Goal: Task Accomplishment & Management: Complete application form

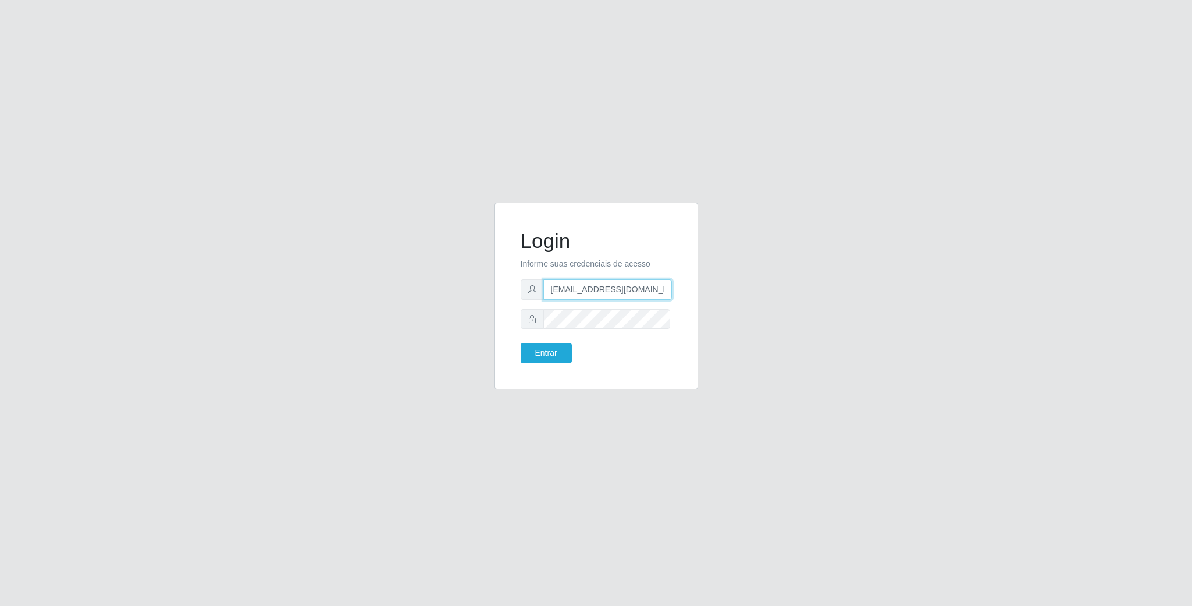
scroll to position [0, 5]
drag, startPoint x: 609, startPoint y: 286, endPoint x: 779, endPoint y: 290, distance: 169.9
click at [779, 290] on div "Login Informe suas credenciais de acesso [EMAIL_ADDRESS][DOMAIN_NAME] Entrar" at bounding box center [596, 302] width 663 height 201
type input "g"
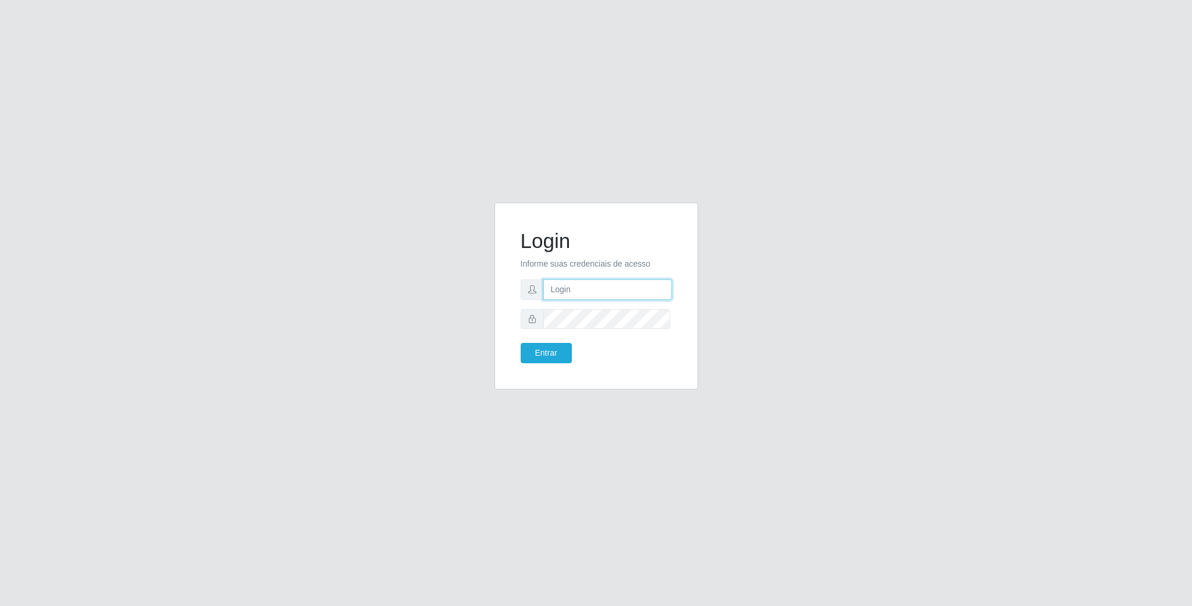
click at [590, 283] on input "text" at bounding box center [607, 289] width 129 height 20
type input "[EMAIL_ADDRESS][DOMAIN_NAME]"
click at [521, 343] on button "Entrar" at bounding box center [546, 353] width 51 height 20
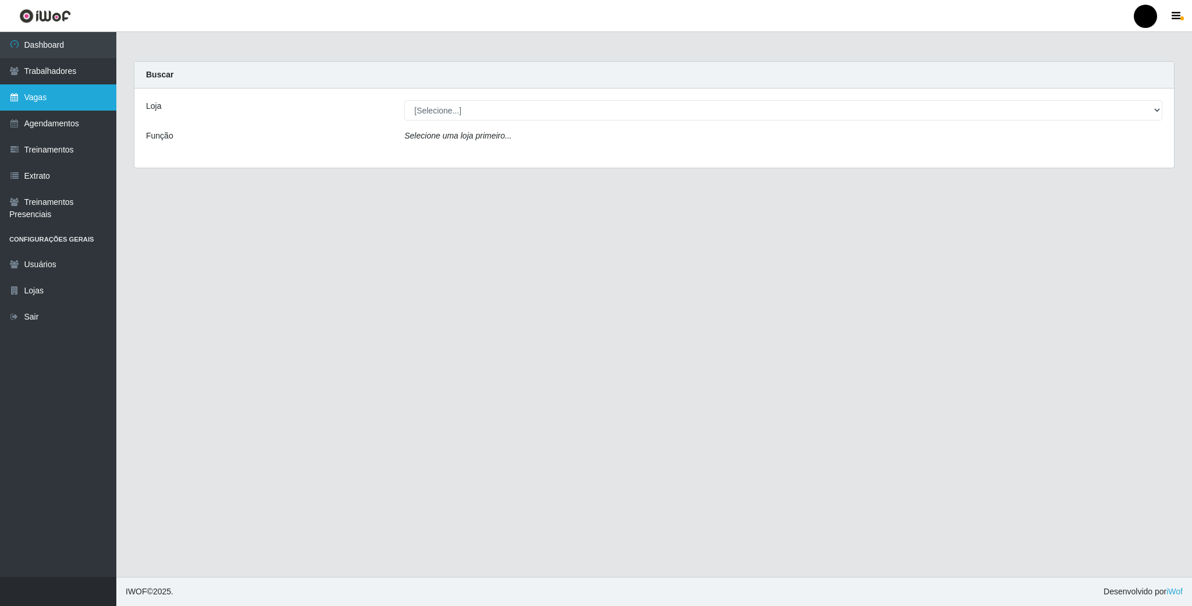
click at [27, 90] on link "Vagas" at bounding box center [58, 97] width 116 height 26
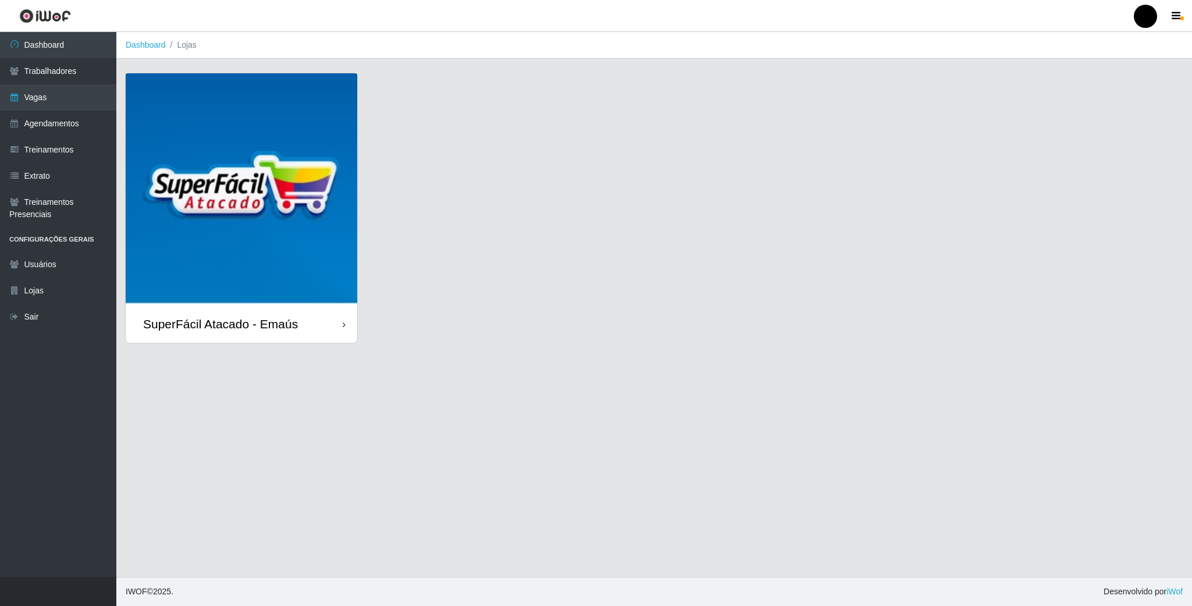
click at [217, 166] on img at bounding box center [242, 189] width 232 height 232
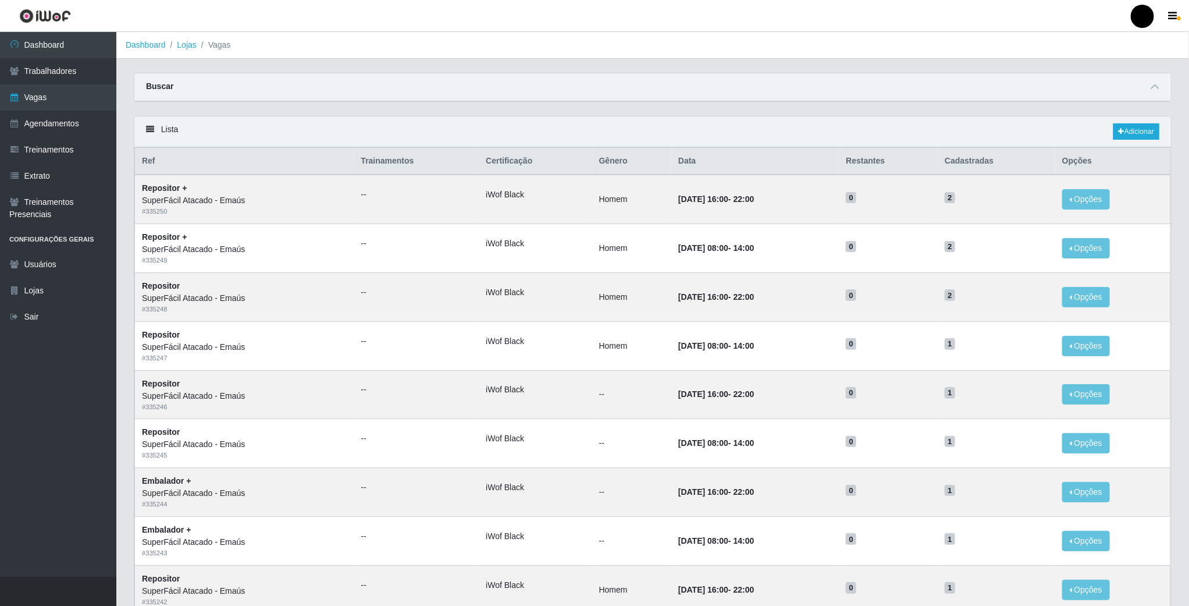
click at [1136, 144] on div "Lista Adicionar" at bounding box center [652, 131] width 1037 height 31
click at [1135, 136] on link "Adicionar" at bounding box center [1136, 131] width 46 height 16
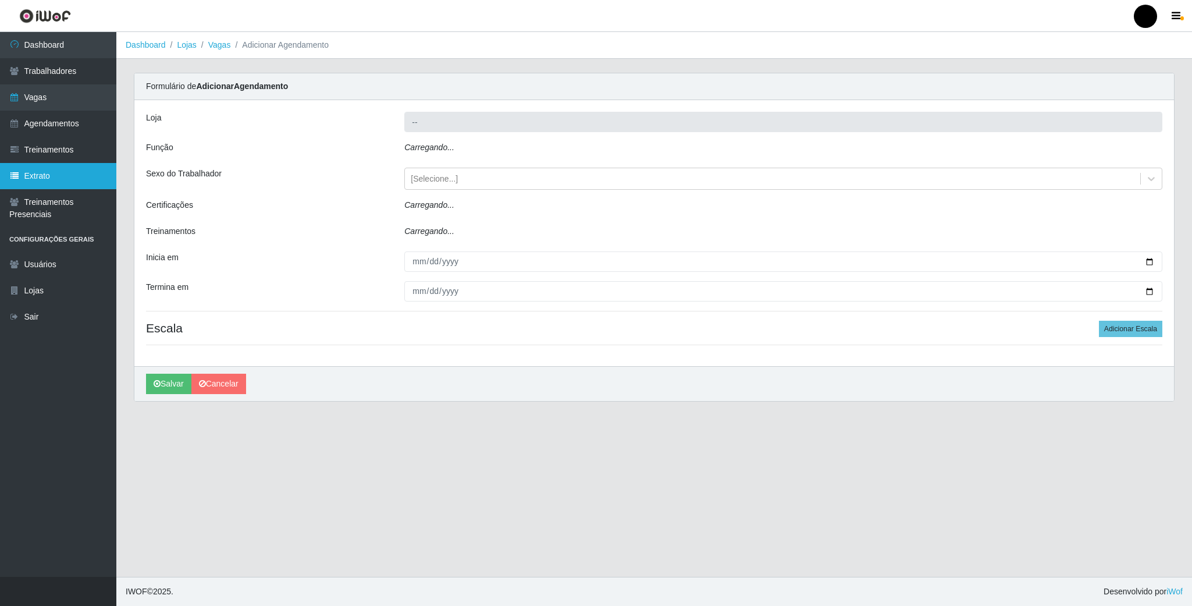
type input "SuperFácil Atacado - Emaús"
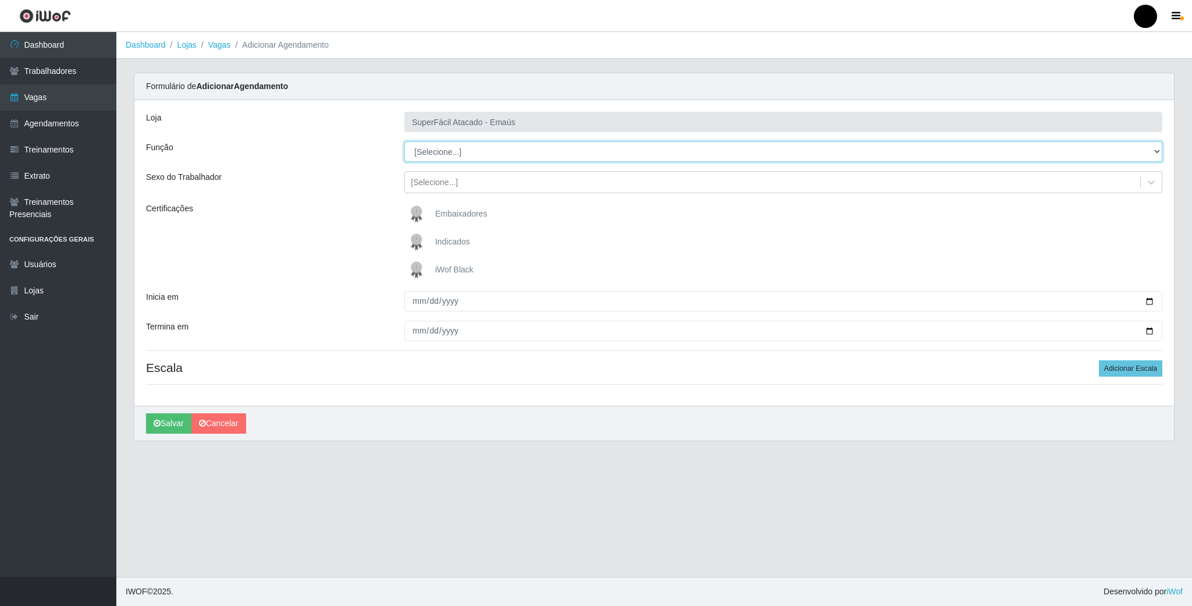
click at [1147, 159] on select "[Selecione...] Auxiliar de Estacionamento Auxiliar de Estacionamento + Auxiliar…" at bounding box center [783, 151] width 758 height 20
select select "22"
click at [404, 142] on select "[Selecione...] Auxiliar de Estacionamento Auxiliar de Estacionamento + Auxiliar…" at bounding box center [783, 151] width 758 height 20
click at [421, 279] on img at bounding box center [419, 269] width 28 height 23
click at [0, 0] on input "iWof Black" at bounding box center [0, 0] width 0 height 0
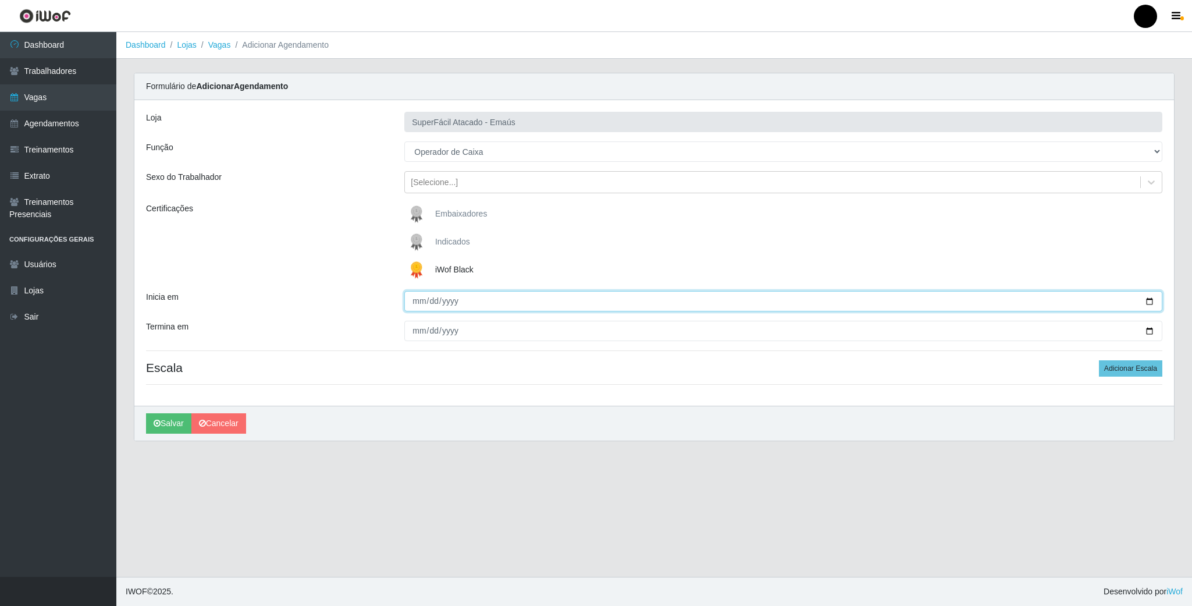
click at [1147, 309] on input "Inicia em" at bounding box center [783, 301] width 758 height 20
click at [1151, 300] on input "Inicia em" at bounding box center [783, 301] width 758 height 20
type input "[DATE]"
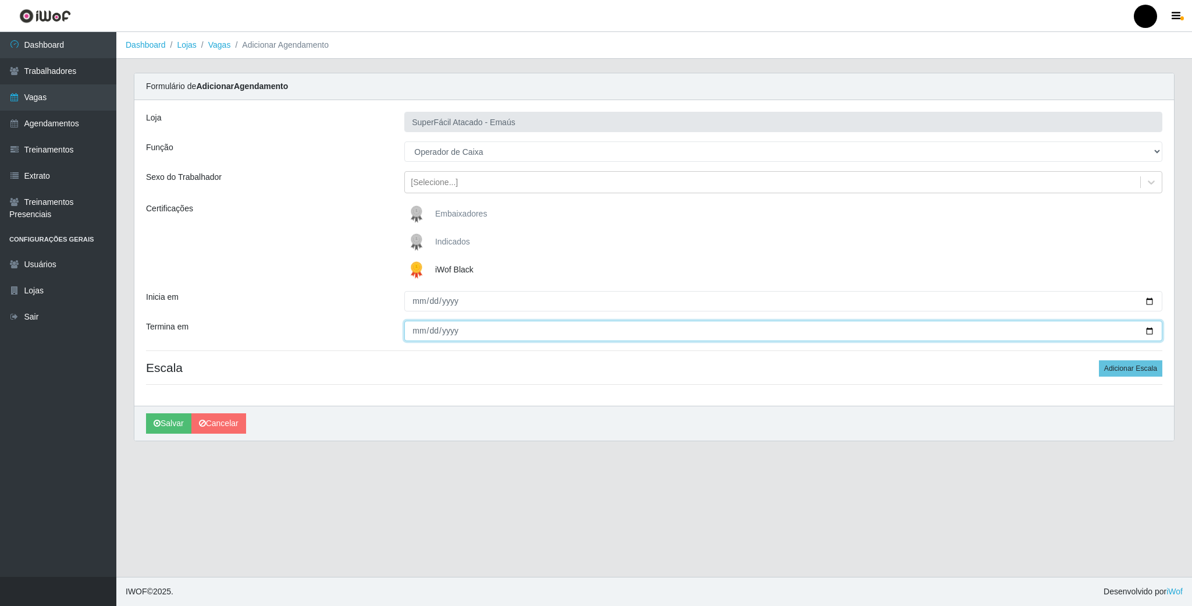
click at [1150, 332] on input "Termina em" at bounding box center [783, 331] width 758 height 20
type input "[DATE]"
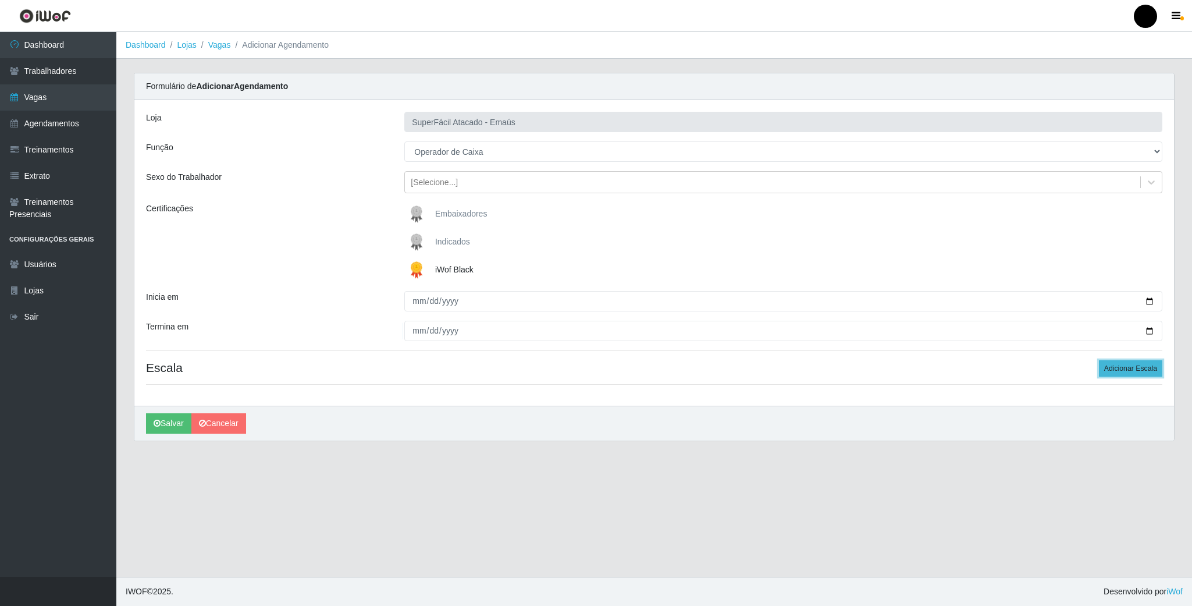
click at [1130, 365] on button "Adicionar Escala" at bounding box center [1130, 368] width 63 height 16
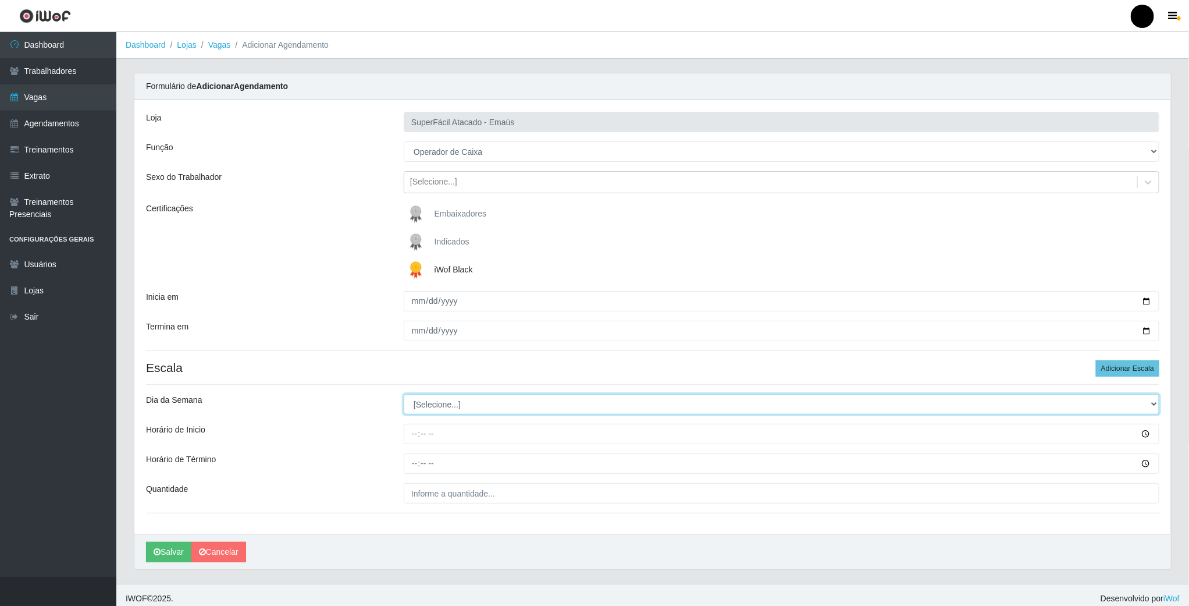
click at [448, 405] on select "[Selecione...] Segunda Terça Quarta Quinta Sexta Sábado Domingo" at bounding box center [782, 404] width 756 height 20
select select "4"
click at [404, 396] on select "[Selecione...] Segunda Terça Quarta Quinta Sexta Sábado Domingo" at bounding box center [782, 404] width 756 height 20
click at [414, 435] on input "Horário de Inicio" at bounding box center [782, 433] width 756 height 20
type input "08:00"
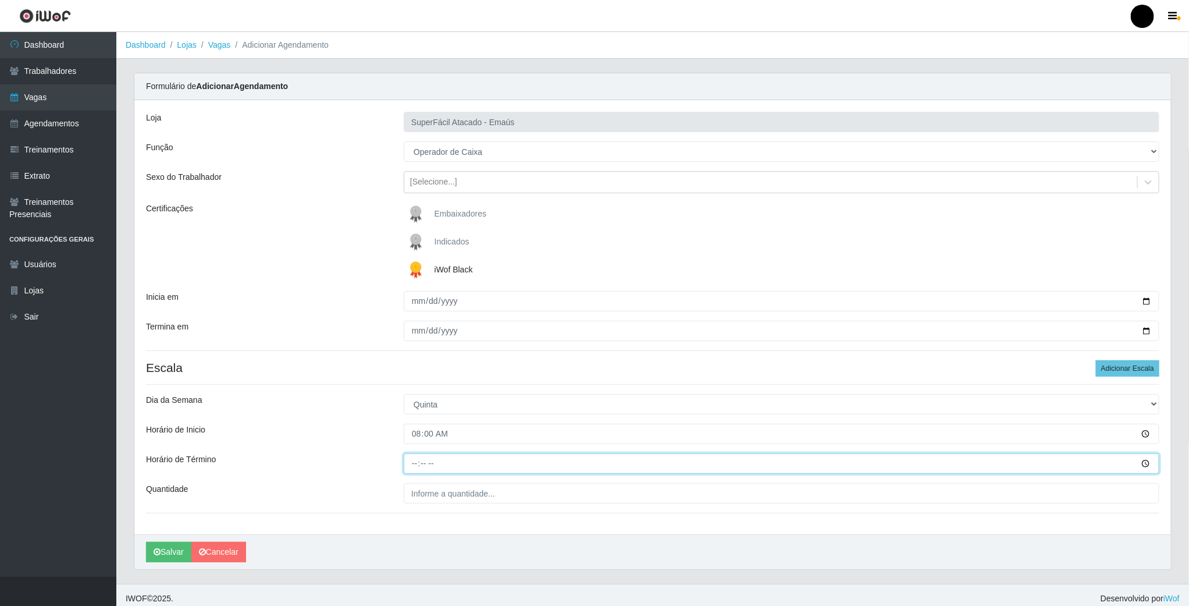
click at [412, 459] on input "Horário de Término" at bounding box center [782, 463] width 756 height 20
type input "14:00"
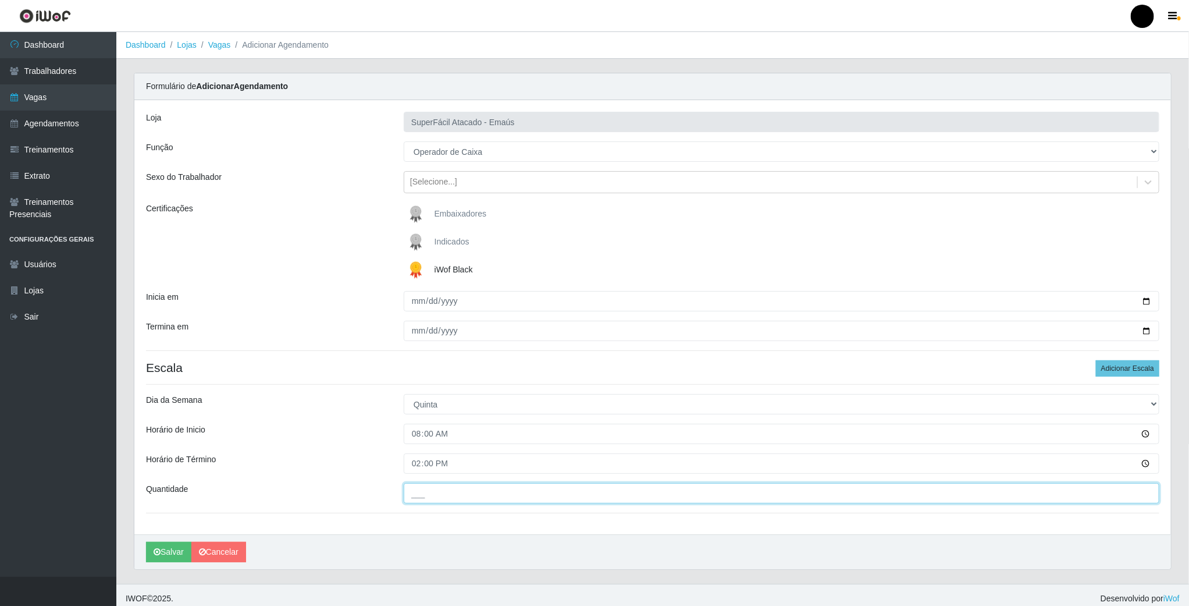
click at [439, 496] on input "___" at bounding box center [782, 493] width 756 height 20
type input "04_"
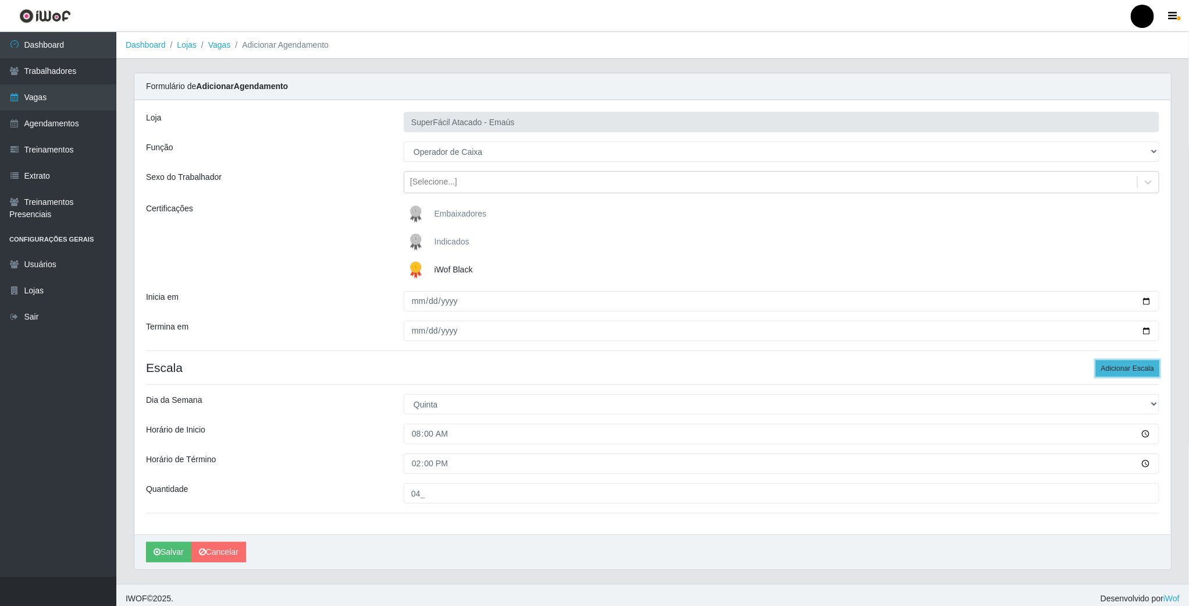
click at [1117, 376] on button "Adicionar Escala" at bounding box center [1127, 368] width 63 height 16
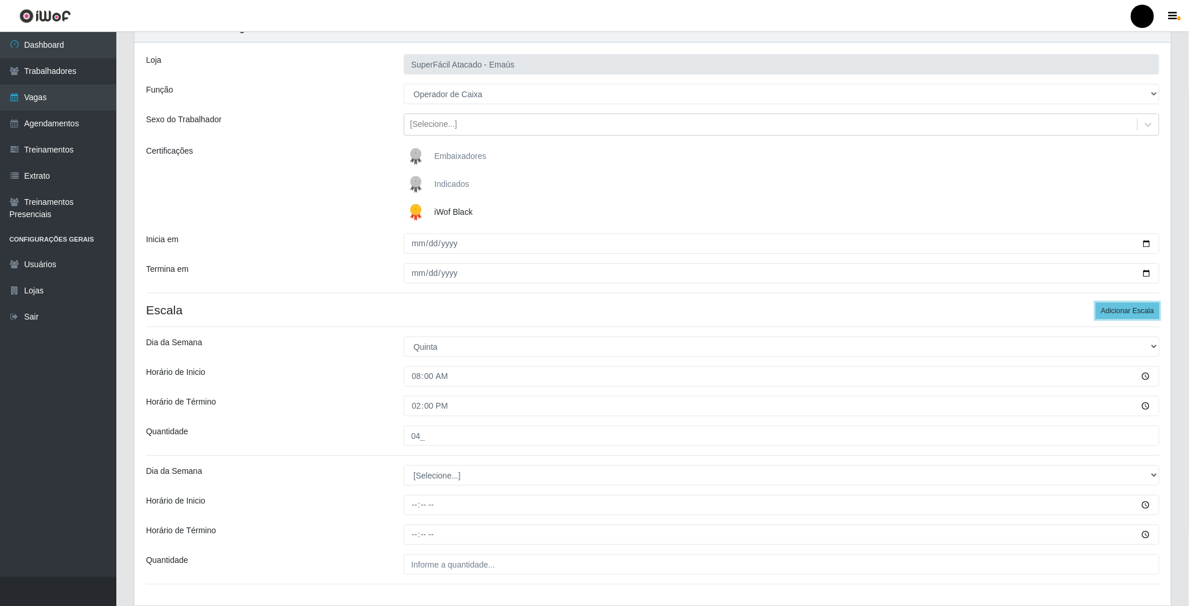
scroll to position [87, 0]
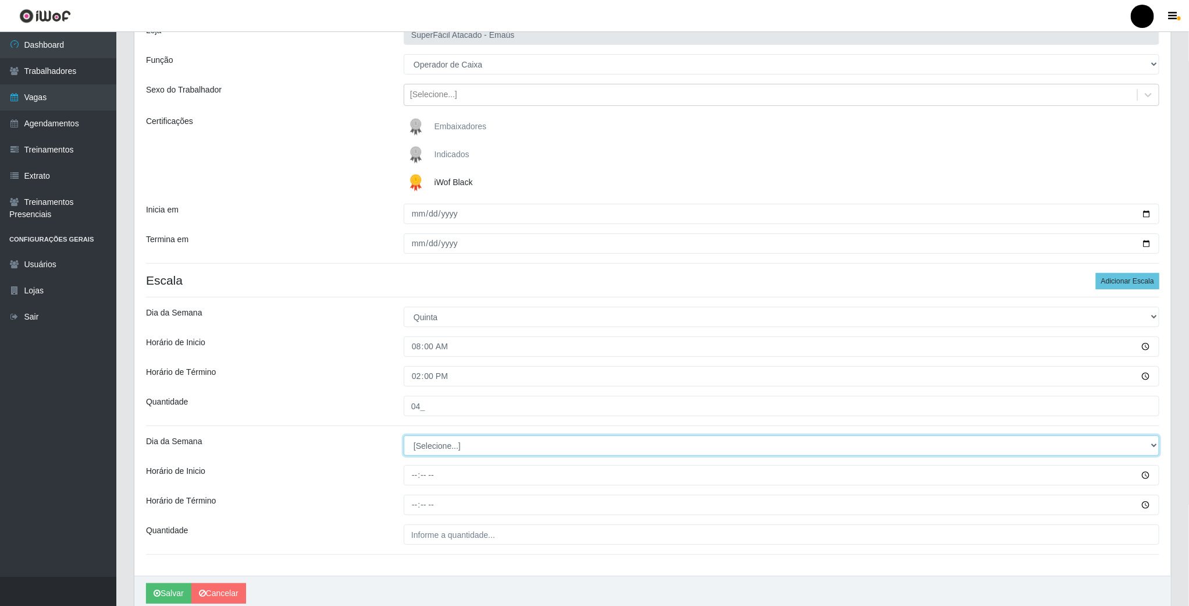
click at [440, 446] on select "[Selecione...] Segunda Terça Quarta Quinta Sexta Sábado Domingo" at bounding box center [782, 445] width 756 height 20
select select "4"
click at [404, 437] on select "[Selecione...] Segunda Terça Quarta Quinta Sexta Sábado Domingo" at bounding box center [782, 445] width 756 height 20
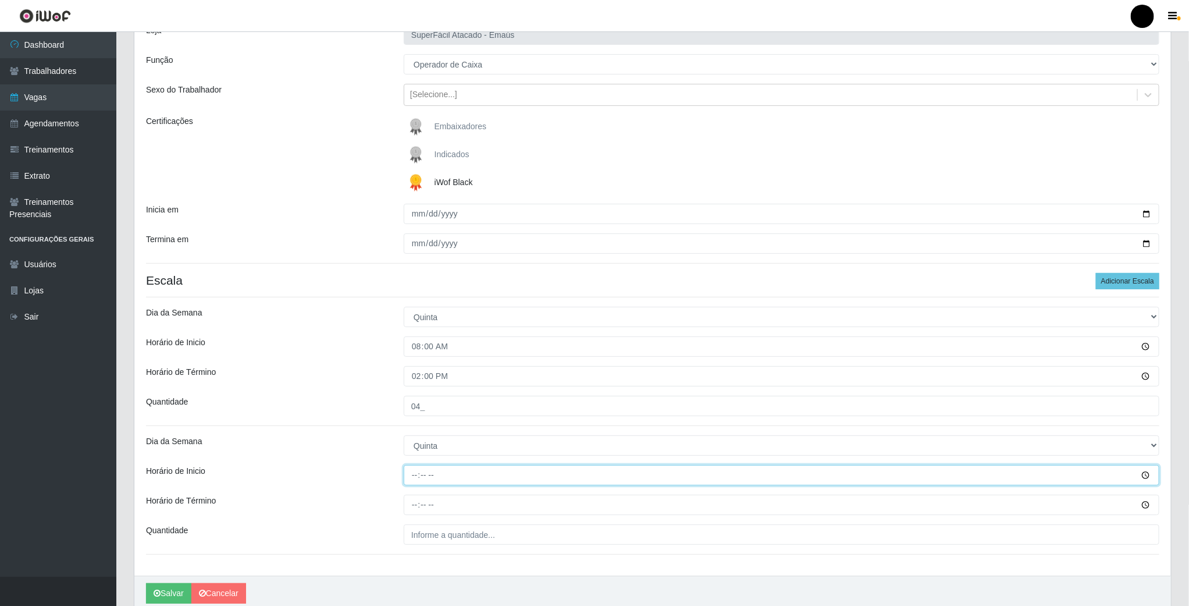
click at [410, 479] on input "Horário de Inicio" at bounding box center [782, 475] width 756 height 20
type input "09:00"
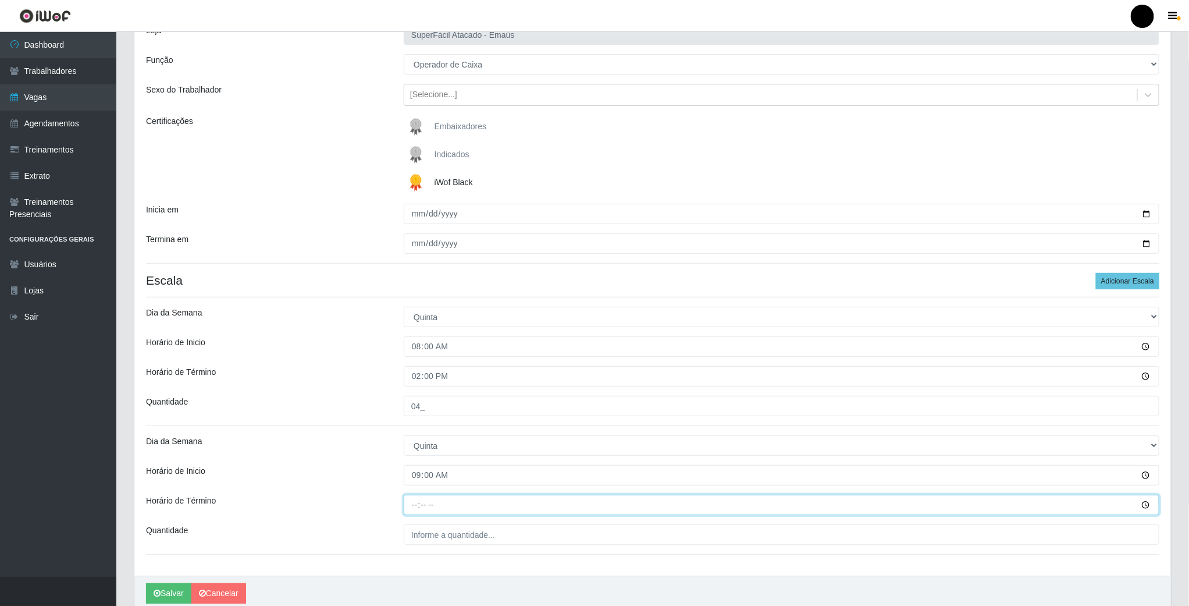
click at [418, 507] on input "Horário de Término" at bounding box center [782, 504] width 756 height 20
type input "15:00"
click at [425, 535] on input "___" at bounding box center [782, 534] width 756 height 20
type input "04_"
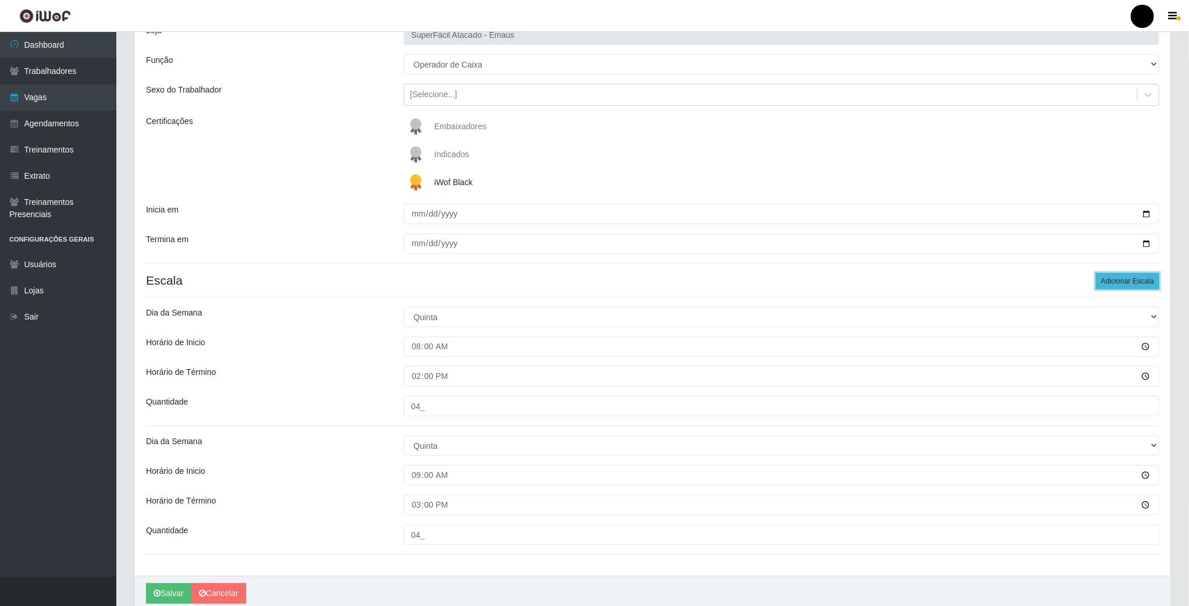
click at [1147, 279] on button "Adicionar Escala" at bounding box center [1127, 281] width 63 height 16
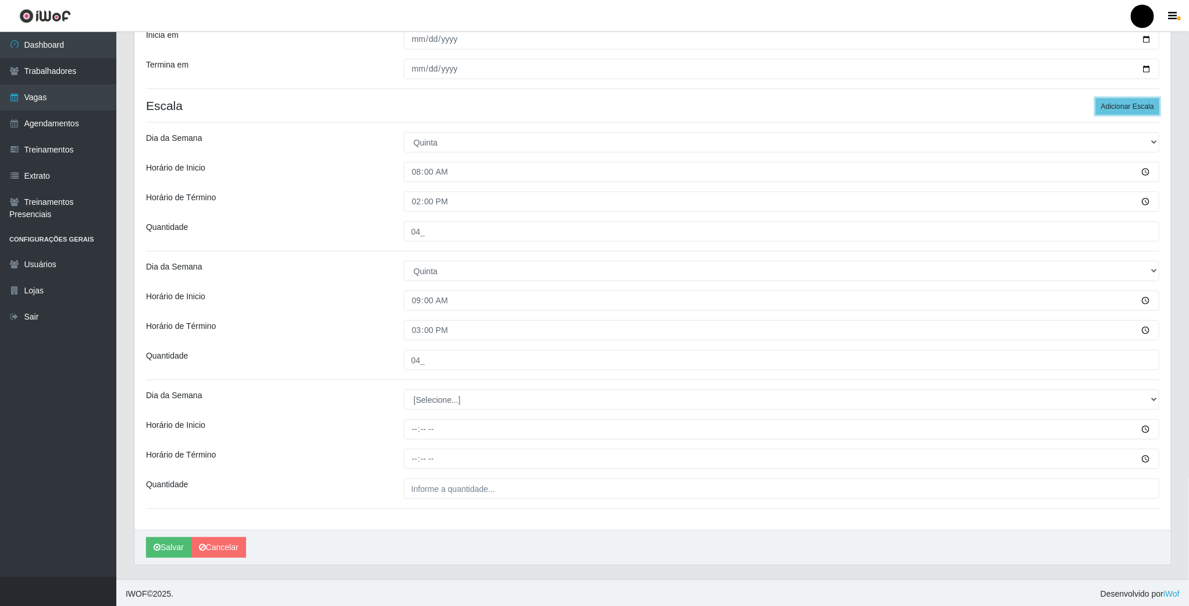
scroll to position [268, 0]
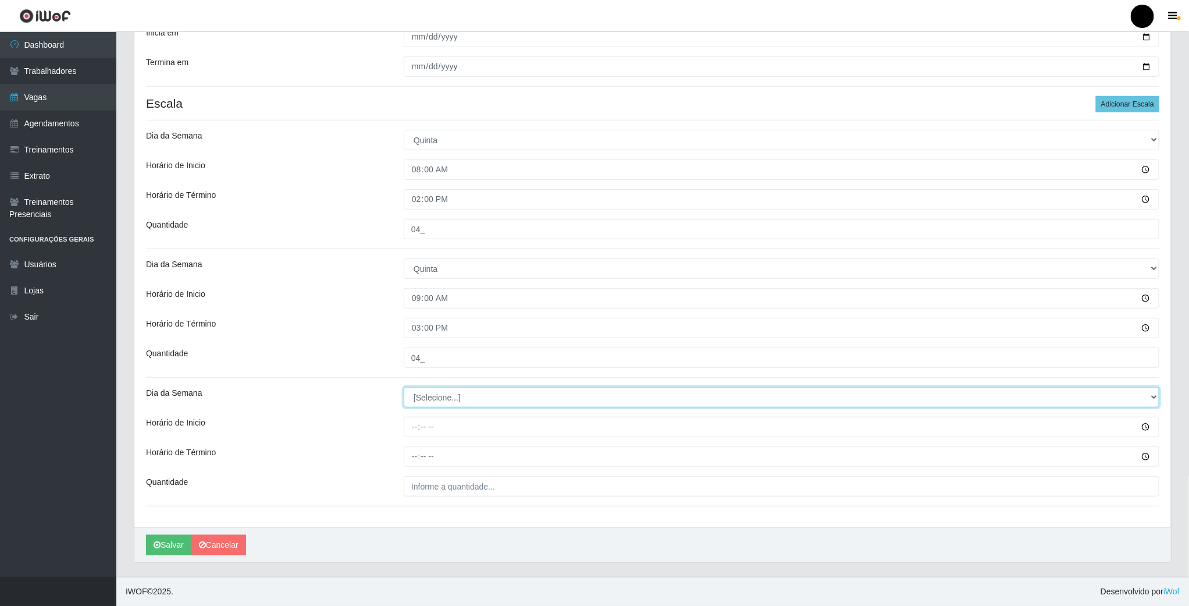
click at [436, 390] on select "[Selecione...] Segunda Terça Quarta Quinta Sexta Sábado Domingo" at bounding box center [782, 397] width 756 height 20
select select "4"
click at [404, 387] on select "[Selecione...] Segunda Terça Quarta Quinta Sexta Sábado Domingo" at bounding box center [782, 397] width 756 height 20
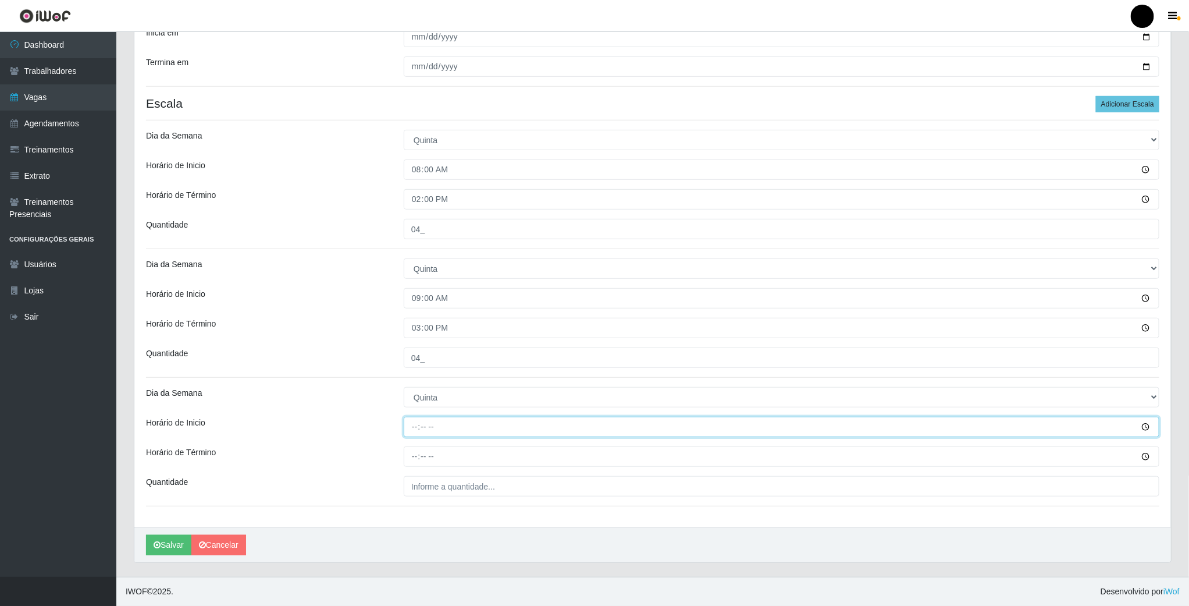
click at [419, 433] on input "Horário de Inicio" at bounding box center [782, 426] width 756 height 20
type input "11:00"
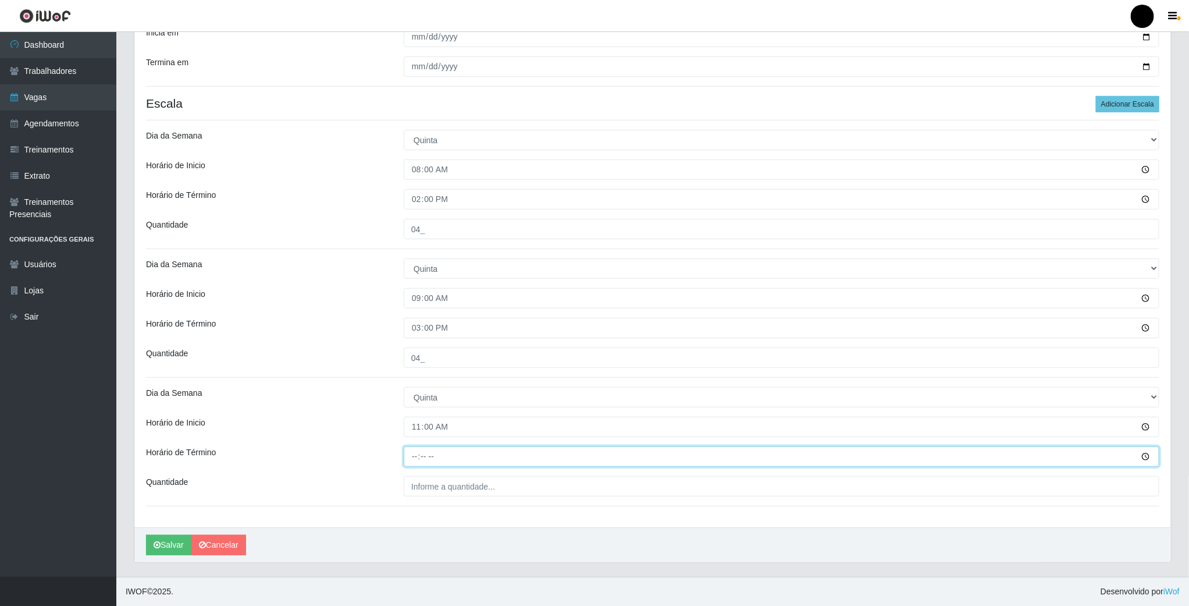
click at [419, 455] on input "Horário de Término" at bounding box center [782, 456] width 756 height 20
click at [419, 454] on input "Horário de Término" at bounding box center [782, 456] width 756 height 20
type input "17:00"
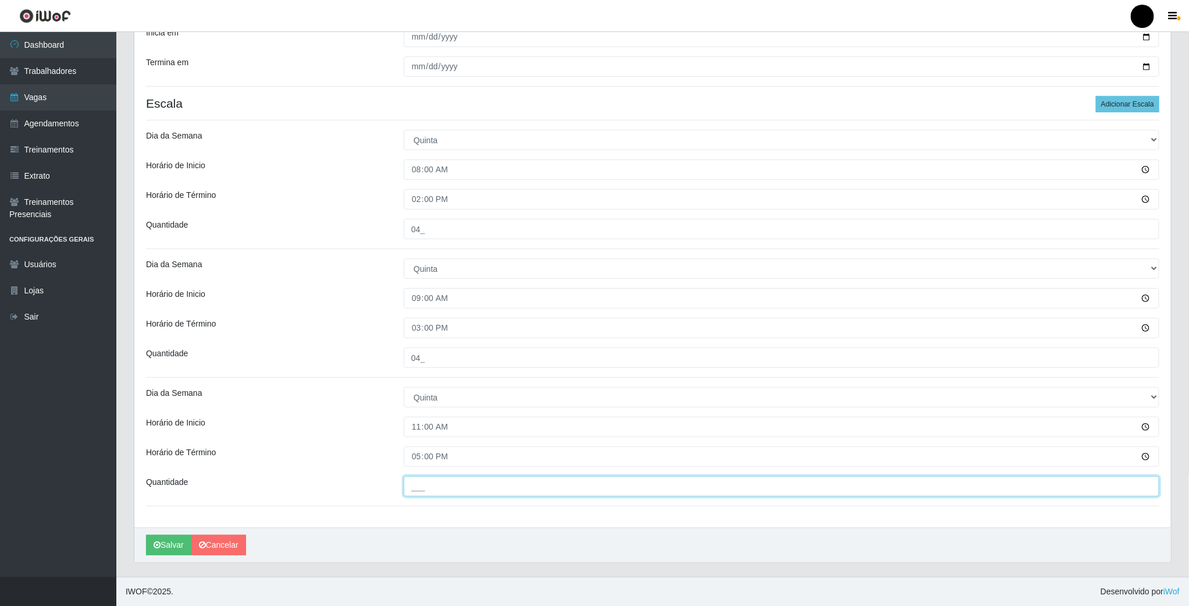
click at [453, 482] on input "___" at bounding box center [782, 486] width 756 height 20
type input "2__"
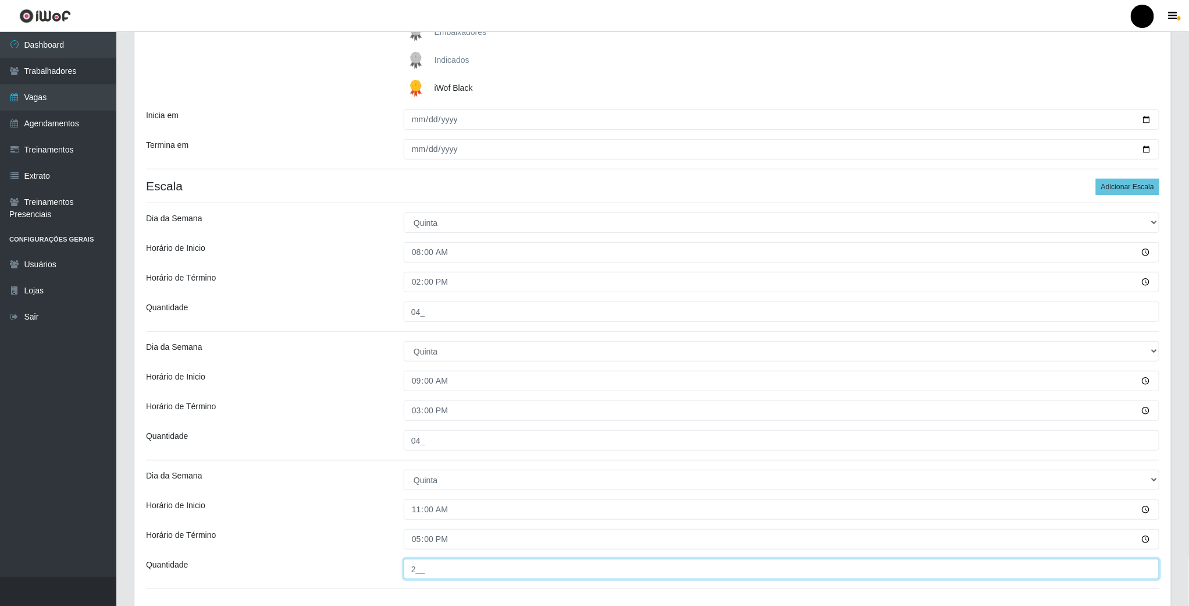
scroll to position [180, 0]
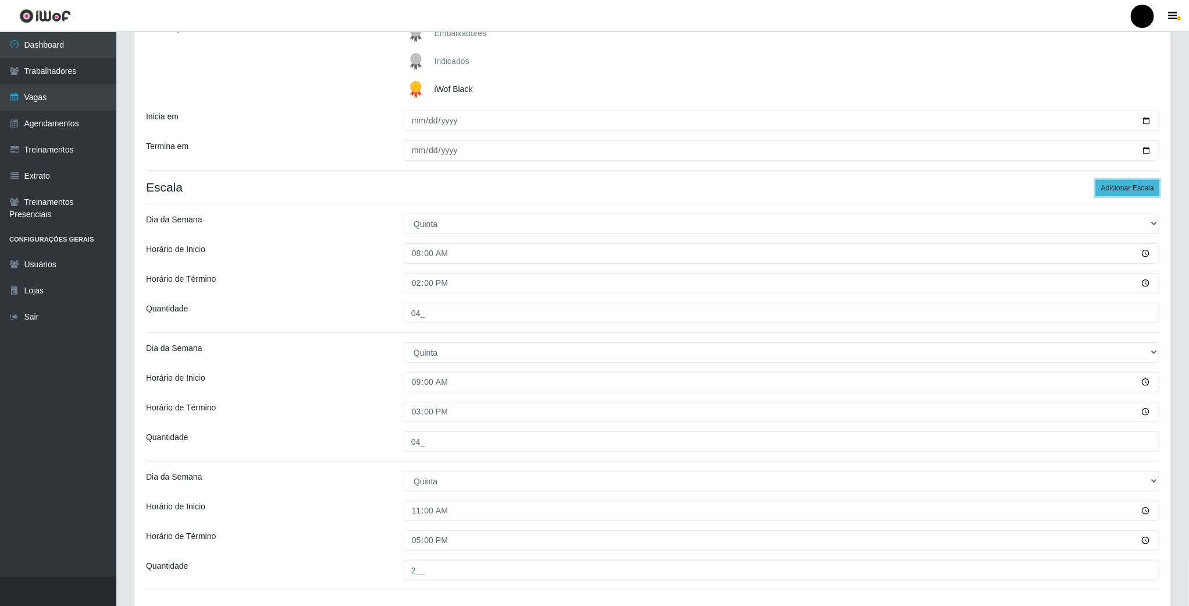
click at [1142, 187] on button "Adicionar Escala" at bounding box center [1127, 188] width 63 height 16
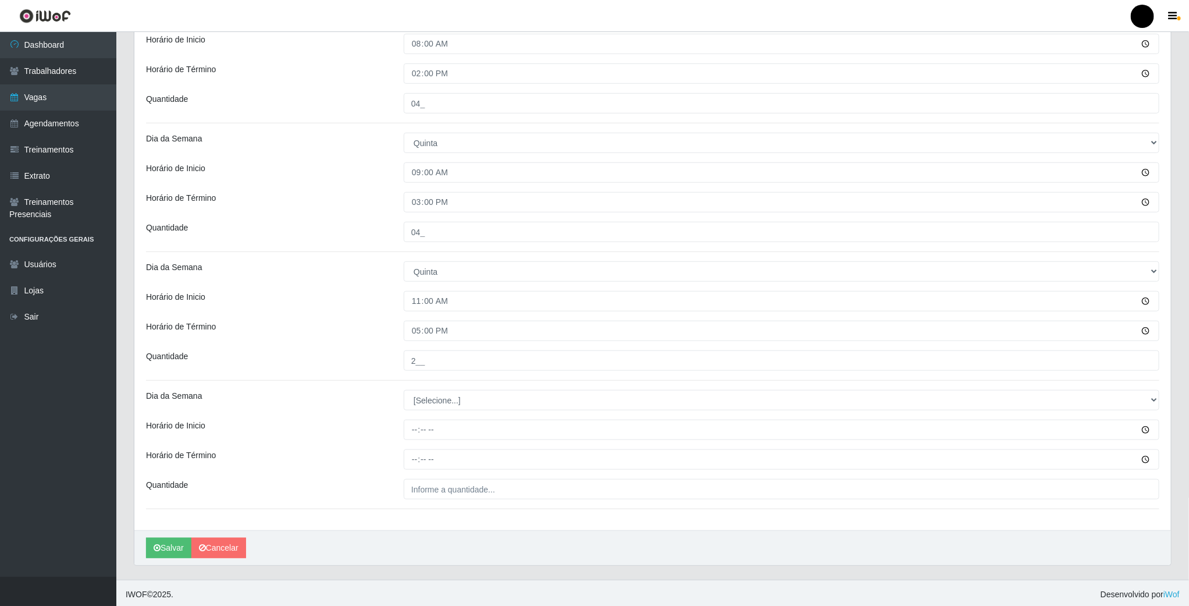
scroll to position [397, 0]
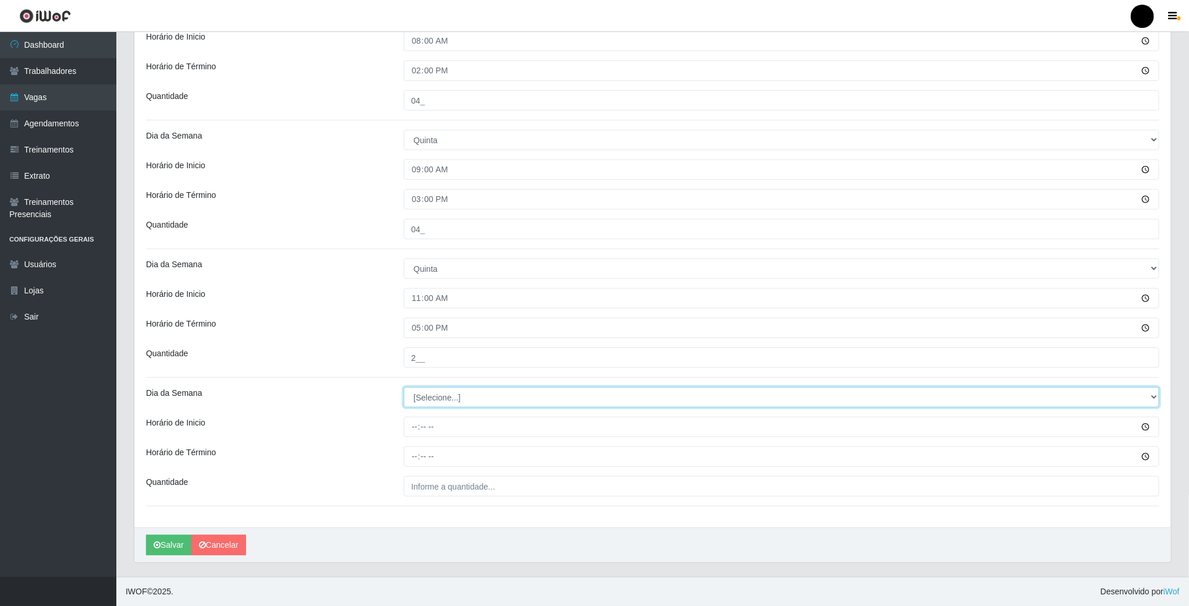
click at [435, 393] on select "[Selecione...] Segunda Terça Quarta Quinta Sexta Sábado Domingo" at bounding box center [782, 397] width 756 height 20
select select "4"
click at [404, 387] on select "[Selecione...] Segunda Terça Quarta Quinta Sexta Sábado Domingo" at bounding box center [782, 397] width 756 height 20
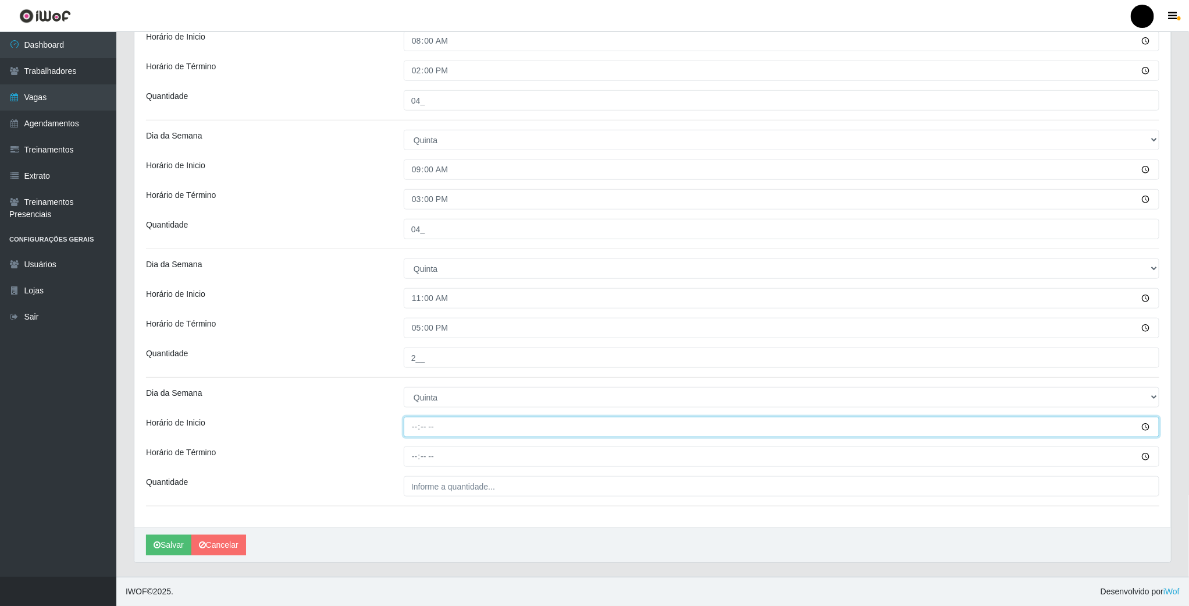
click at [419, 426] on input "Horário de Inicio" at bounding box center [782, 426] width 756 height 20
type input "16:00"
click at [419, 451] on input "Horário de Término" at bounding box center [782, 456] width 756 height 20
type input "22:00"
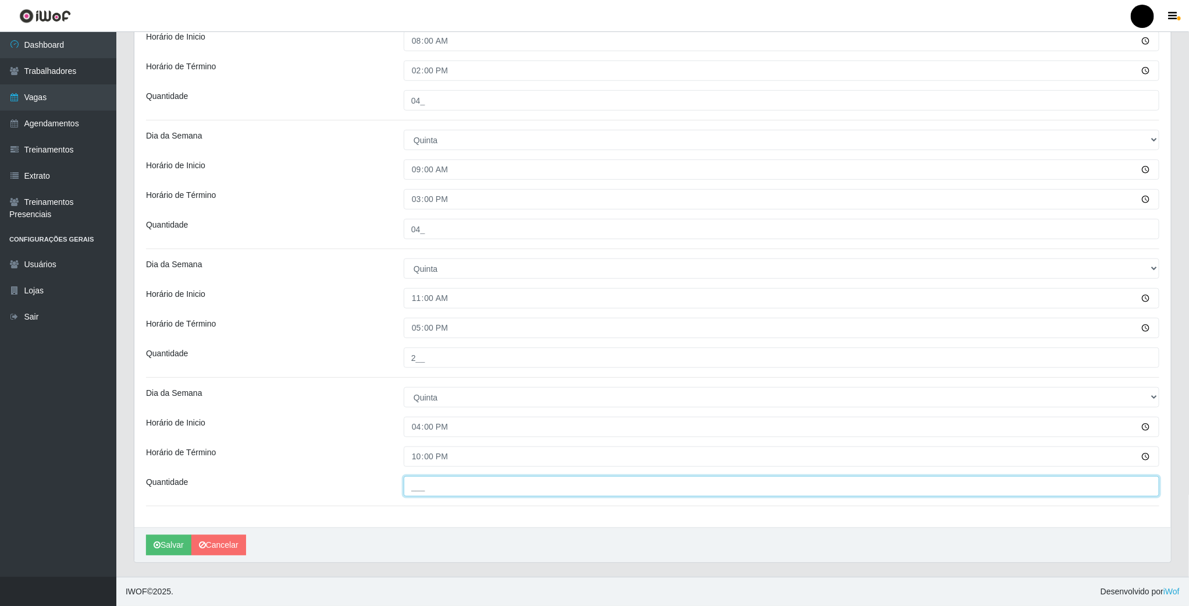
click at [419, 476] on input "___" at bounding box center [782, 486] width 756 height 20
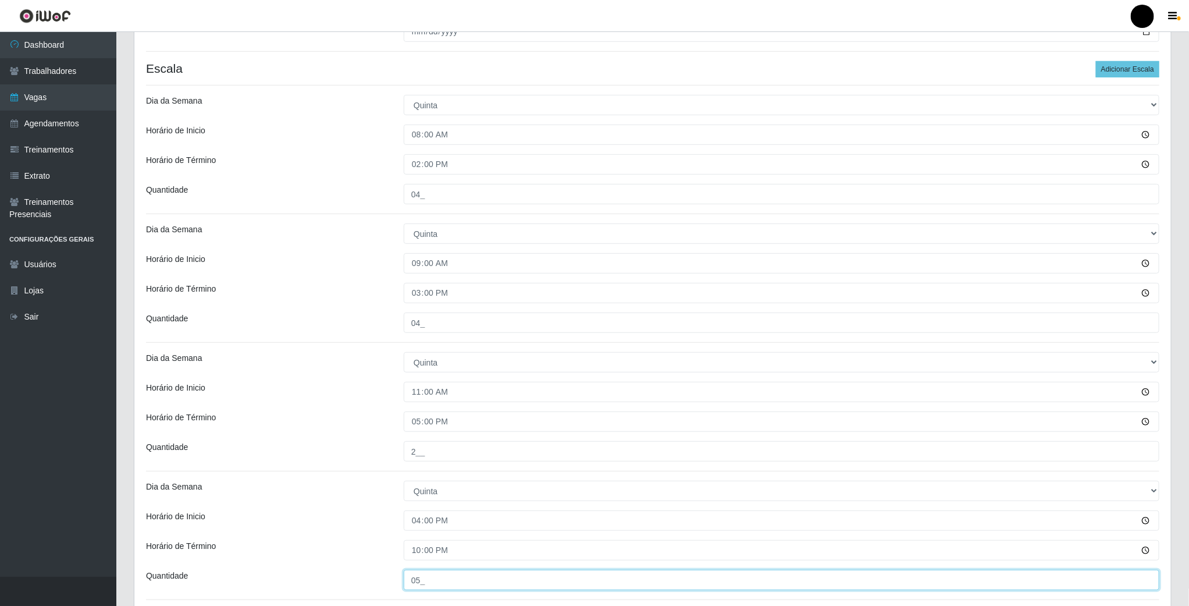
scroll to position [135, 0]
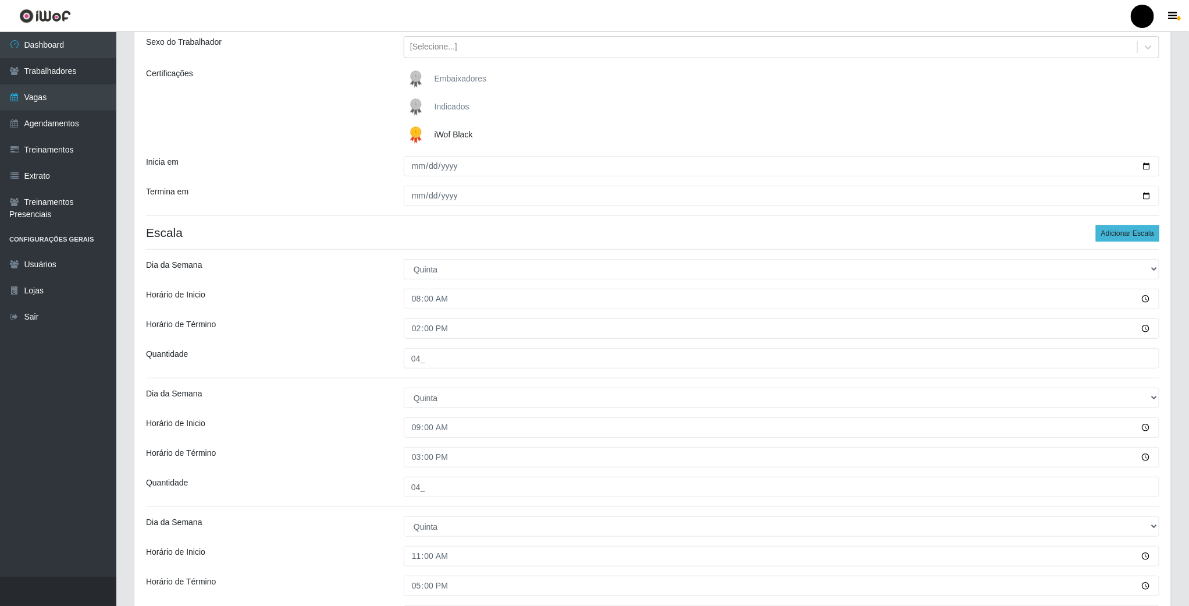
type input "05_"
click at [1109, 237] on button "Adicionar Escala" at bounding box center [1127, 233] width 63 height 16
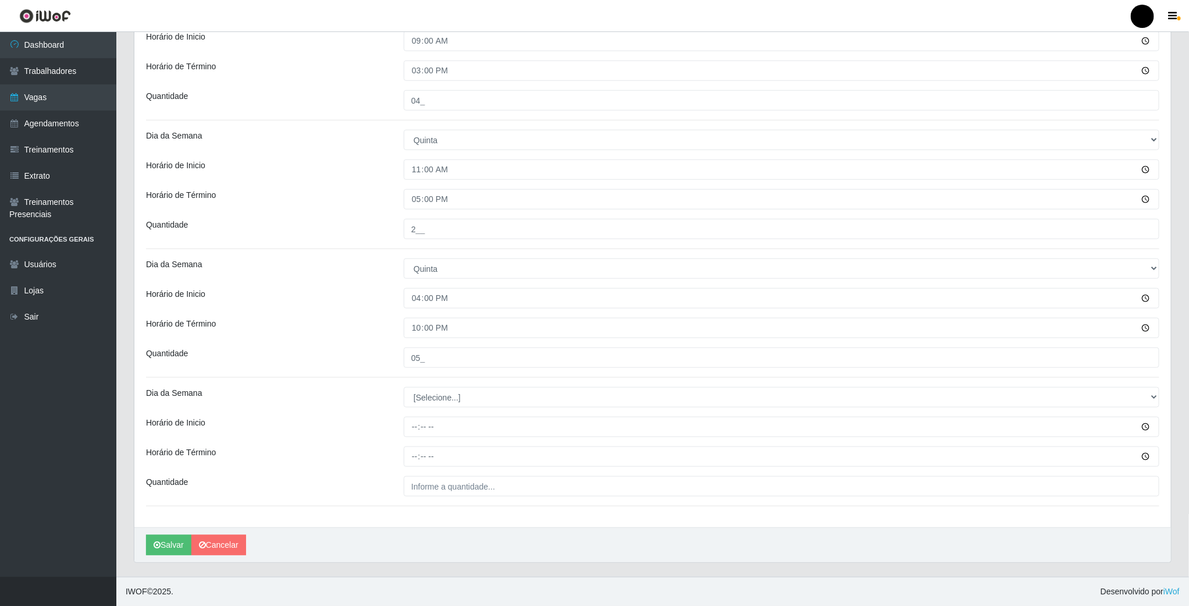
scroll to position [525, 0]
click at [422, 391] on select "[Selecione...] Segunda Terça Quarta Quinta Sexta Sábado Domingo" at bounding box center [782, 397] width 756 height 20
select select "4"
click at [404, 387] on select "[Selecione...] Segunda Terça Quarta Quinta Sexta Sábado Domingo" at bounding box center [782, 397] width 756 height 20
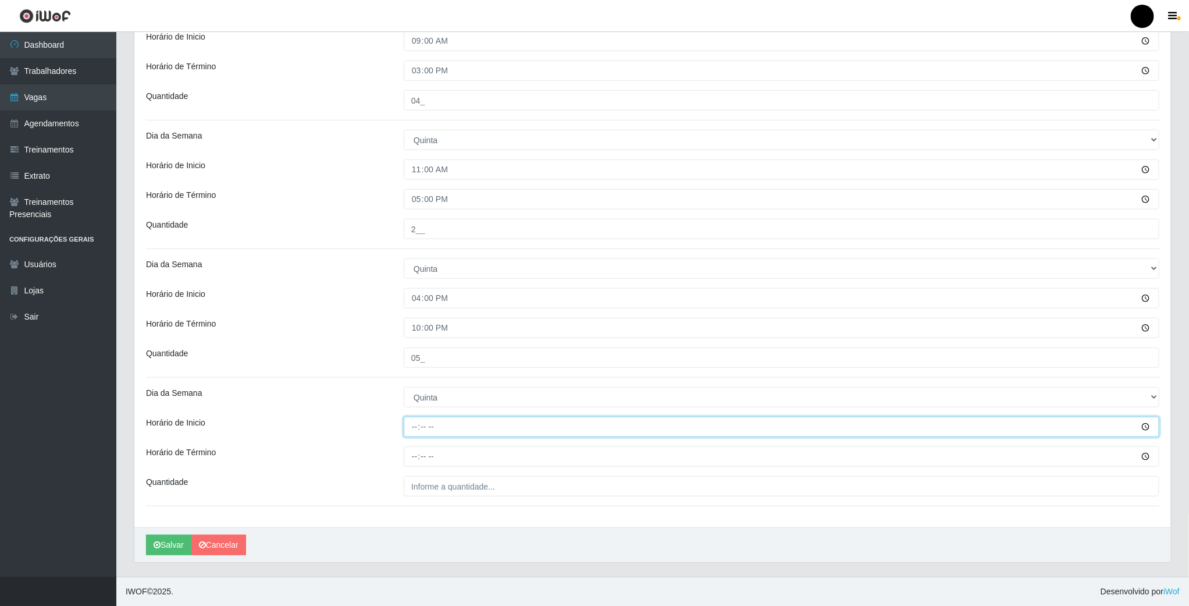
click at [412, 424] on input "Horário de Inicio" at bounding box center [782, 426] width 756 height 20
type input "16:30"
click at [412, 449] on input "Horário de Término" at bounding box center [782, 456] width 756 height 20
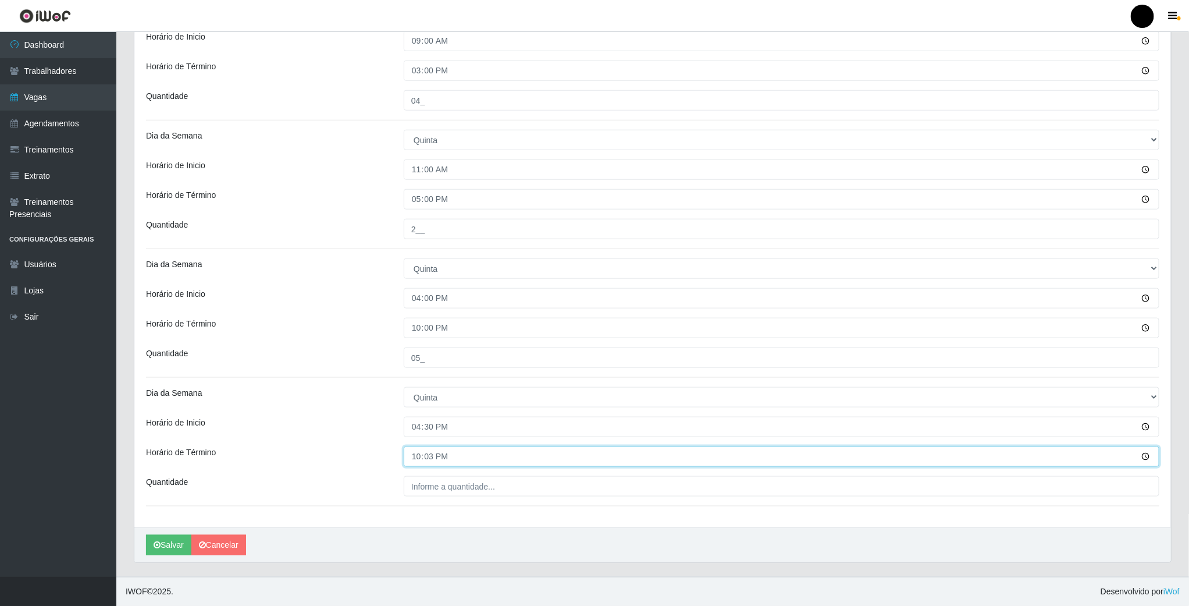
type input "22:30"
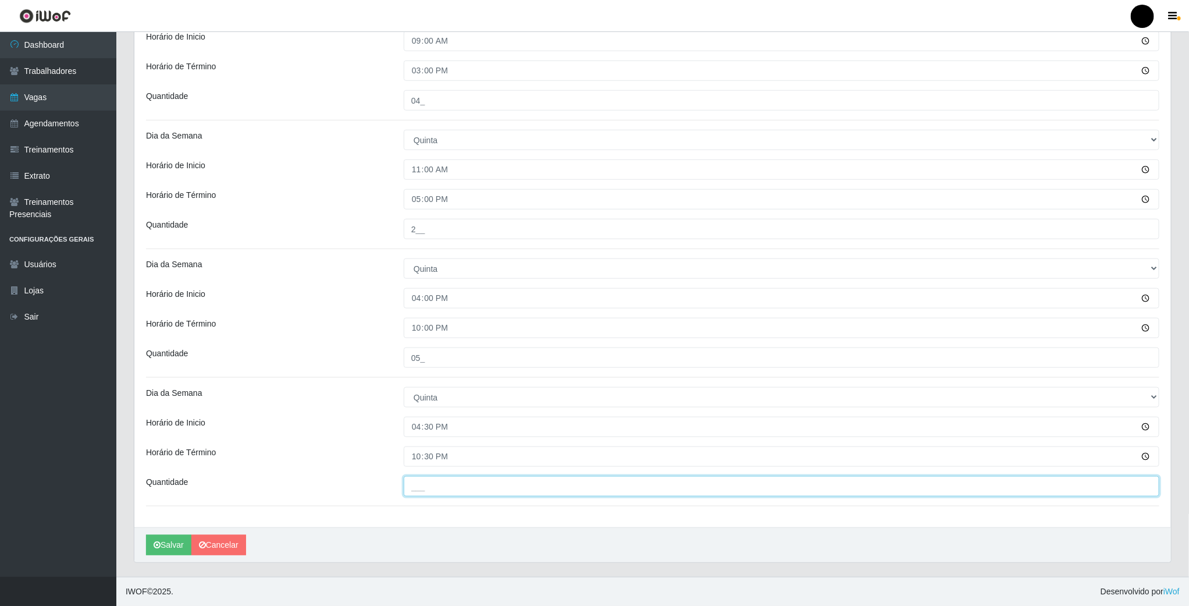
click at [451, 482] on input "___" at bounding box center [782, 486] width 756 height 20
type input "03_"
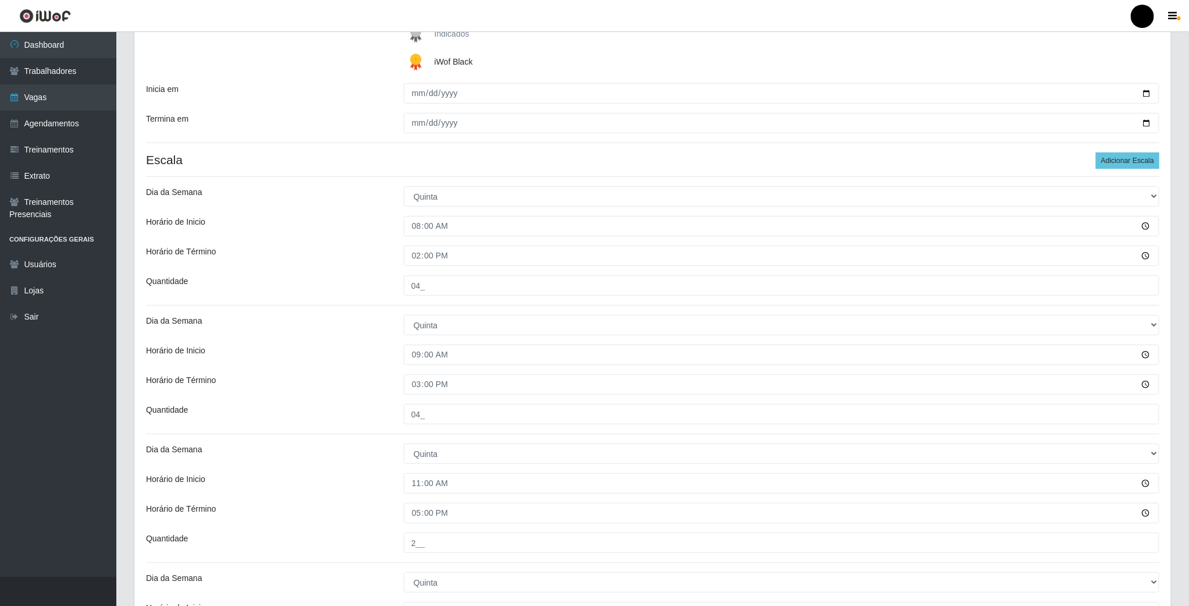
scroll to position [0, 0]
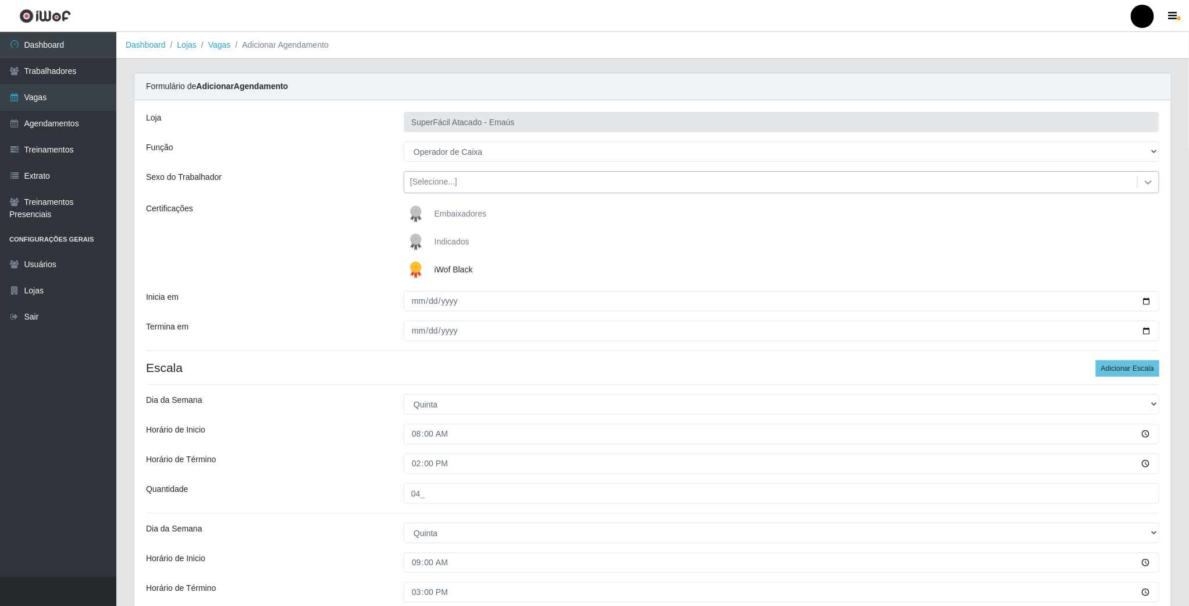
click at [1148, 184] on icon at bounding box center [1148, 182] width 7 height 4
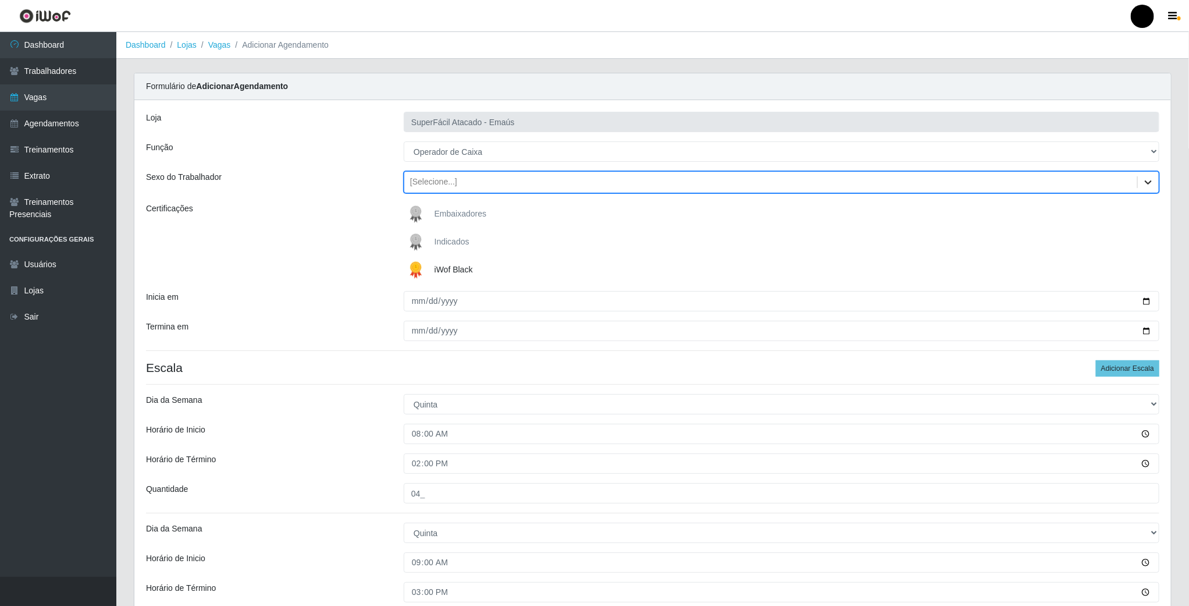
click at [1148, 184] on icon at bounding box center [1148, 182] width 7 height 4
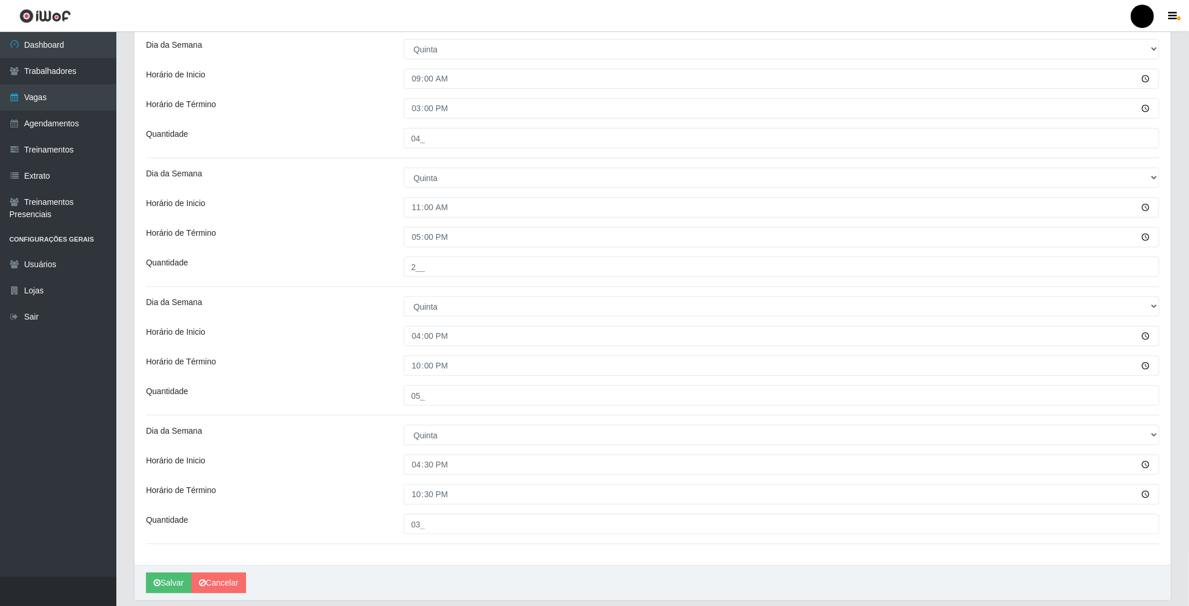
scroll to position [525, 0]
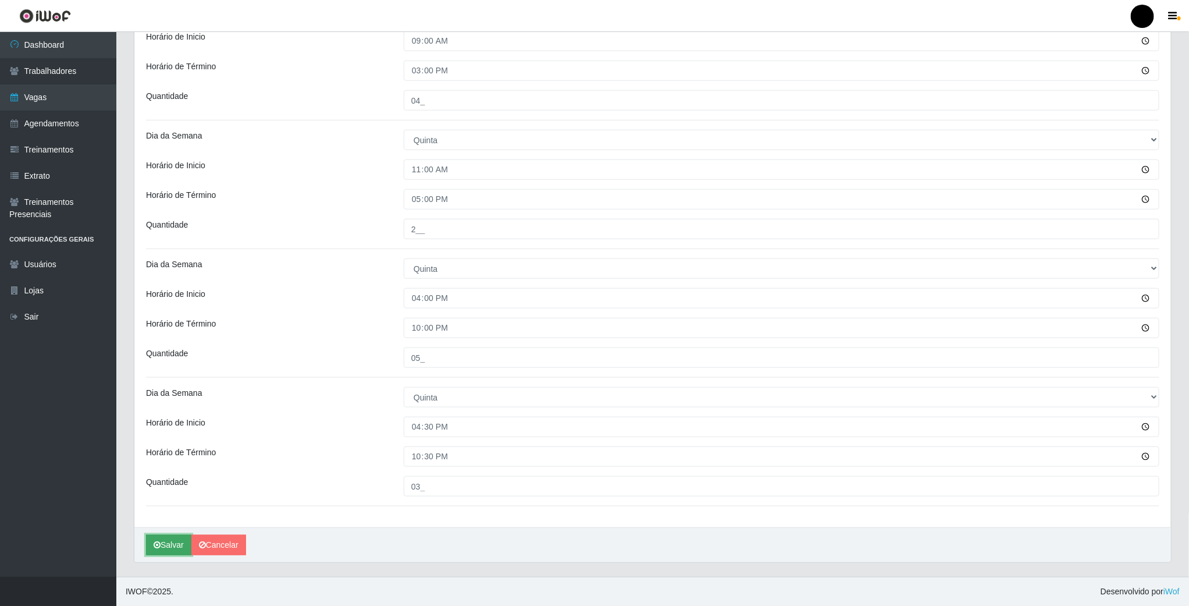
click at [175, 547] on button "Salvar" at bounding box center [168, 545] width 45 height 20
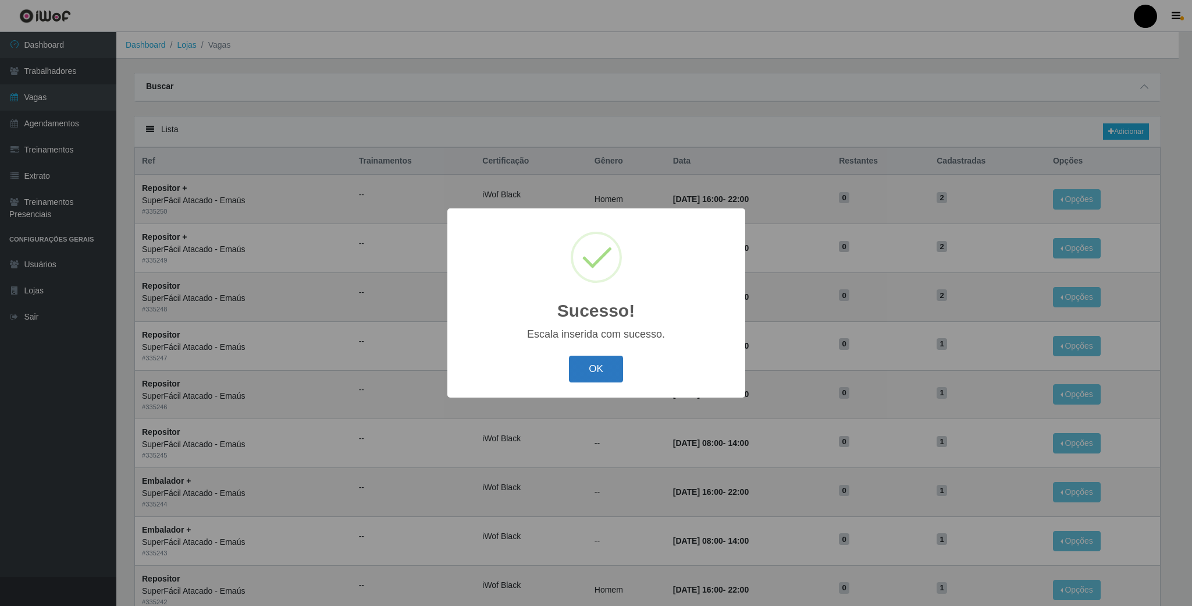
click at [593, 370] on button "OK" at bounding box center [596, 368] width 54 height 27
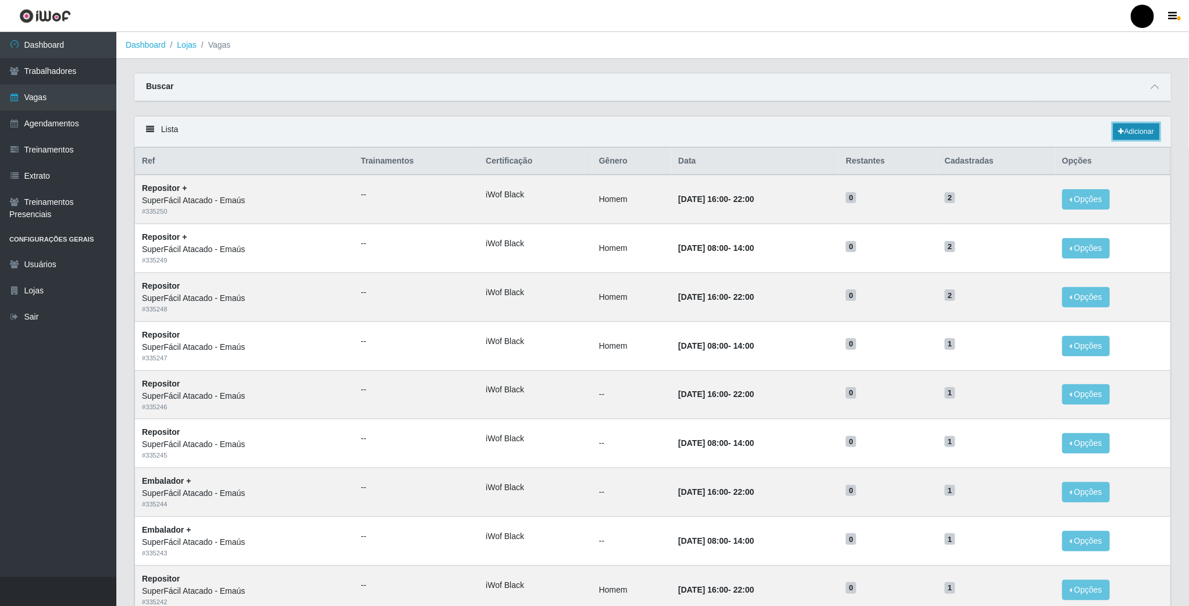
click at [1149, 133] on link "Adicionar" at bounding box center [1136, 131] width 46 height 16
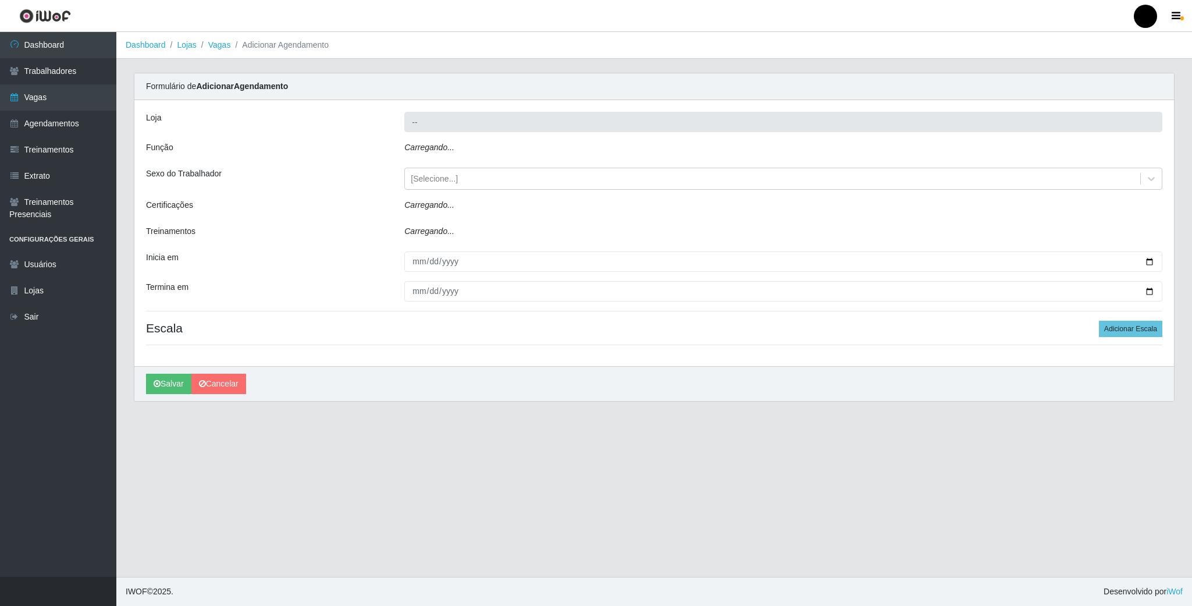
type input "SuperFácil Atacado - Emaús"
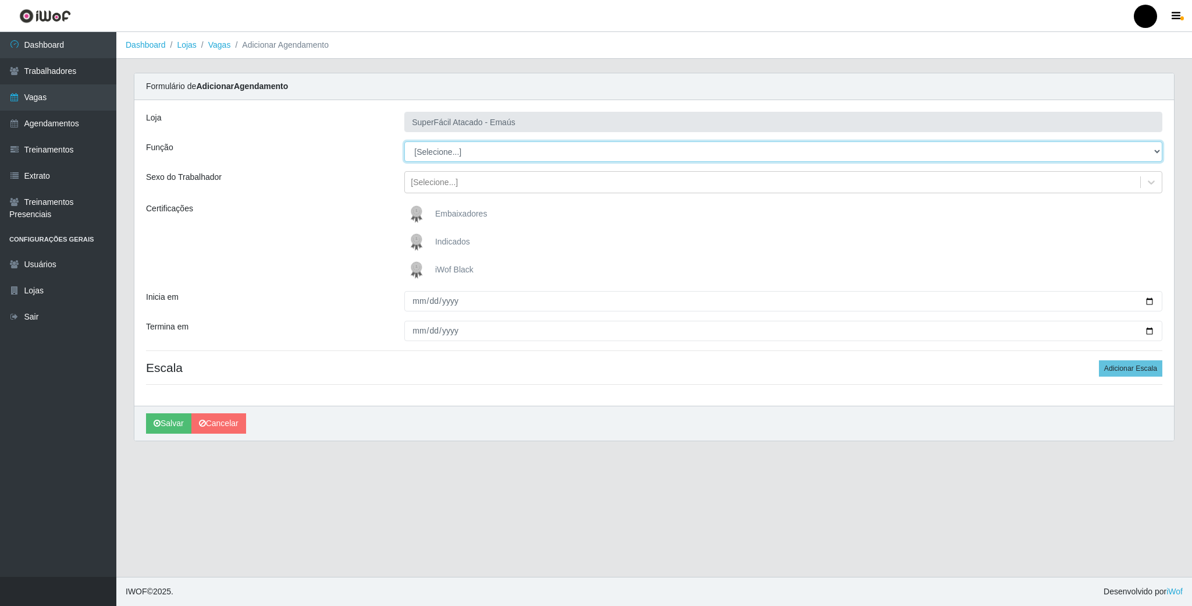
click at [1148, 152] on select "[Selecione...] Auxiliar de Estacionamento Auxiliar de Estacionamento + Auxiliar…" at bounding box center [783, 151] width 758 height 20
select select "1"
click at [404, 142] on select "[Selecione...] Auxiliar de Estacionamento Auxiliar de Estacionamento + Auxiliar…" at bounding box center [783, 151] width 758 height 20
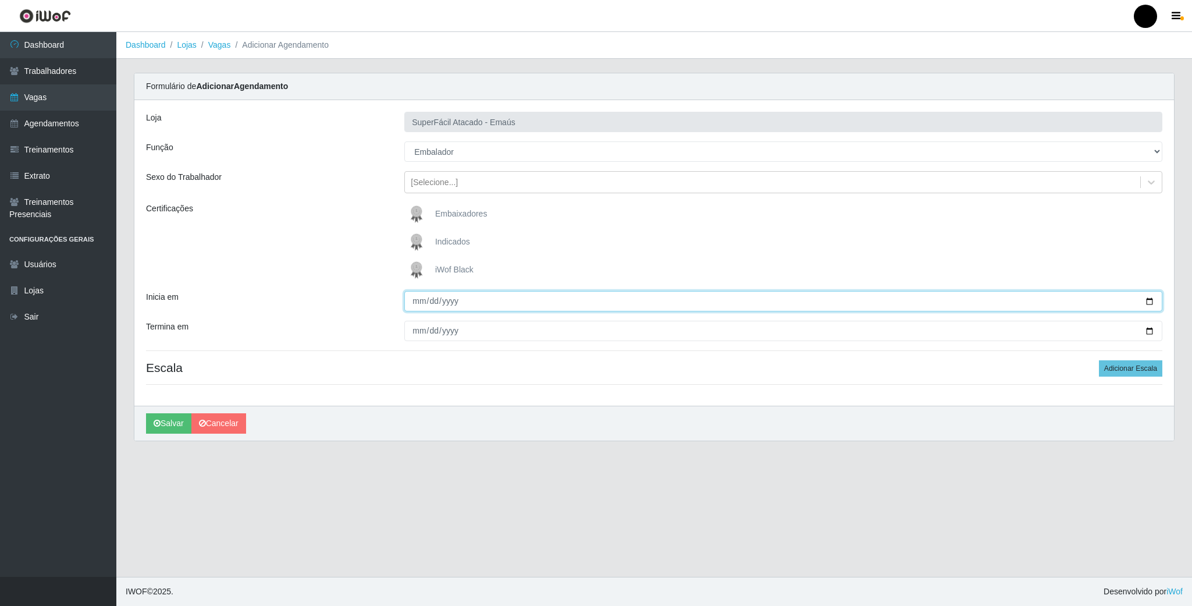
click at [1149, 302] on input "Inicia em" at bounding box center [783, 301] width 758 height 20
type input "[DATE]"
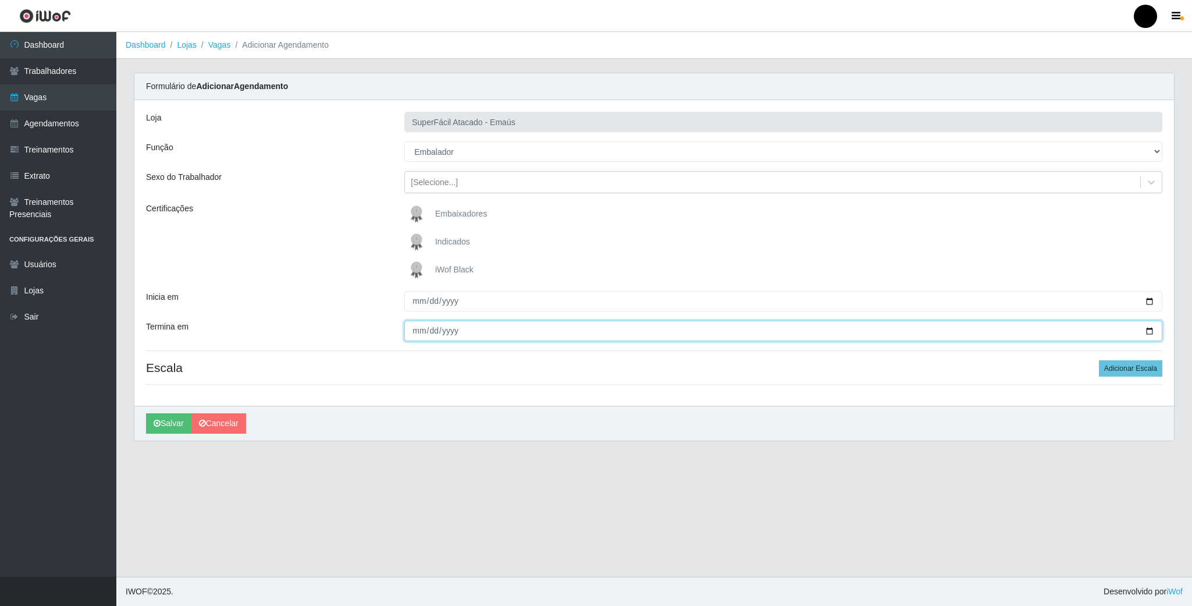
click at [1145, 328] on input "Termina em" at bounding box center [783, 331] width 758 height 20
type input "[DATE]"
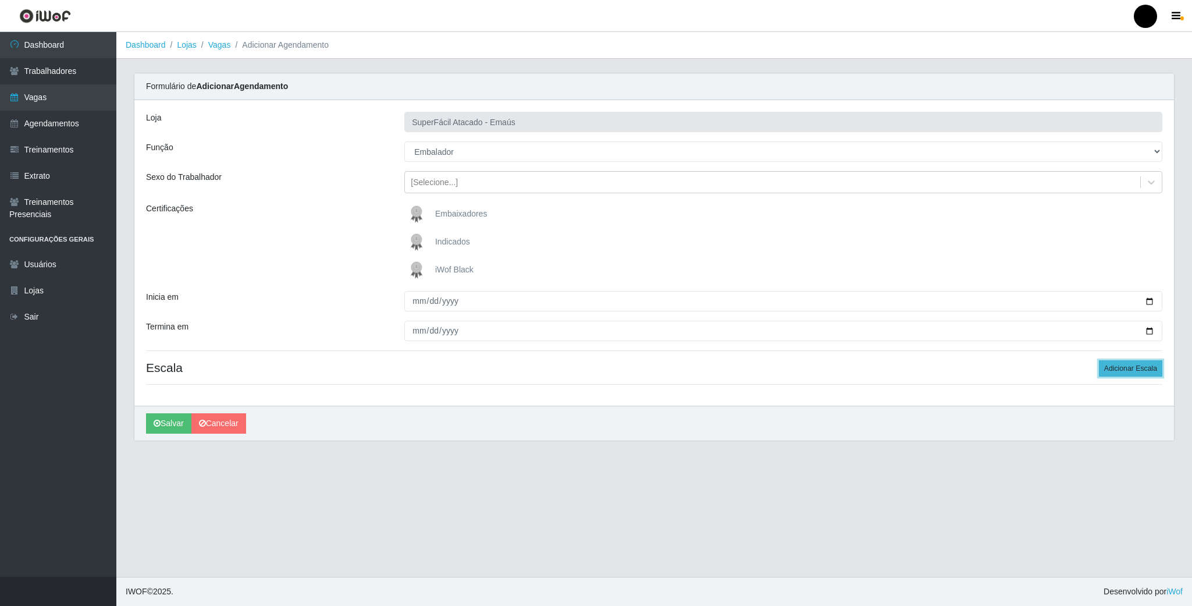
click at [1143, 372] on button "Adicionar Escala" at bounding box center [1130, 368] width 63 height 16
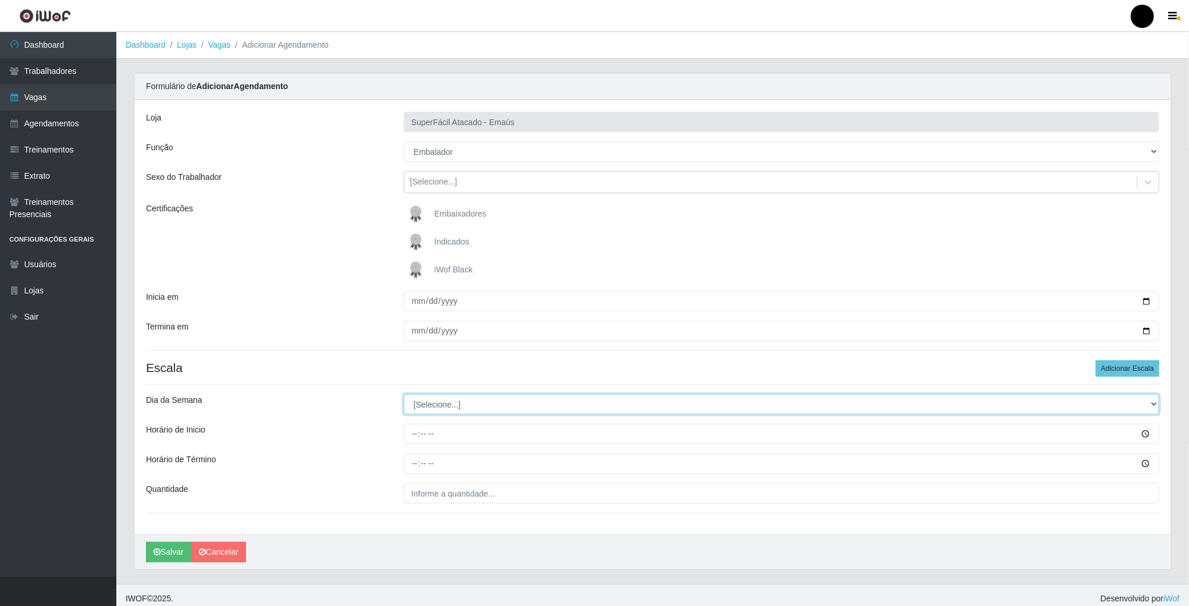
click at [426, 403] on select "[Selecione...] Segunda Terça Quarta Quinta Sexta Sábado Domingo" at bounding box center [782, 404] width 756 height 20
select select "4"
click at [404, 396] on select "[Selecione...] Segunda Terça Quarta Quinta Sexta Sábado Domingo" at bounding box center [782, 404] width 756 height 20
click at [415, 437] on input "Horário de Inicio" at bounding box center [782, 433] width 756 height 20
type input "08:00"
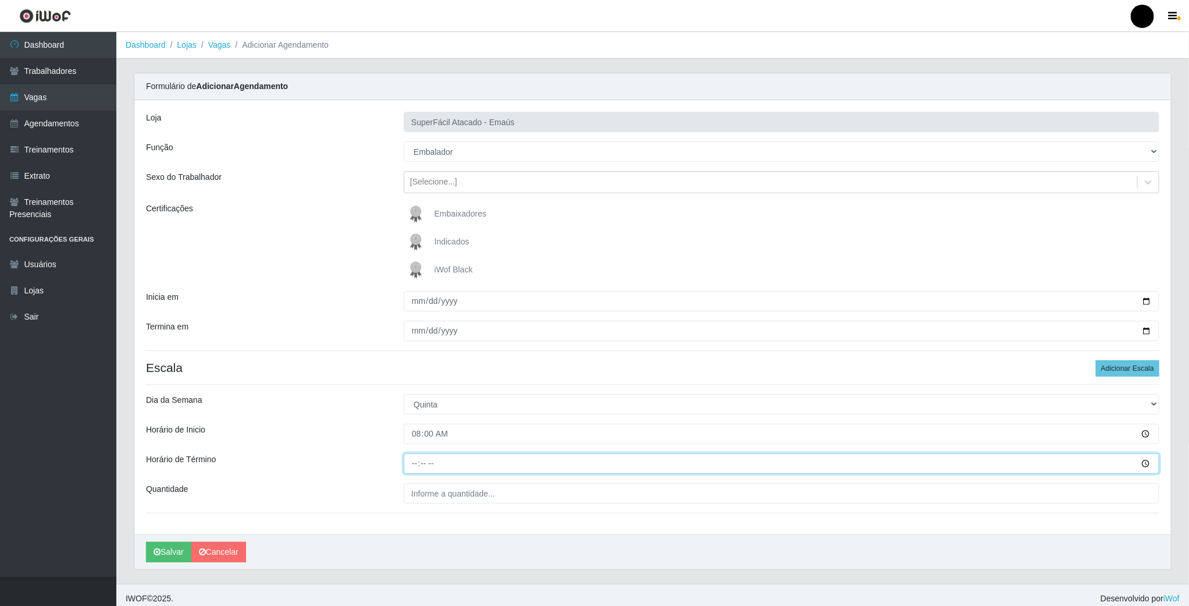
click at [417, 457] on input "Horário de Término" at bounding box center [782, 463] width 756 height 20
type input "14:00"
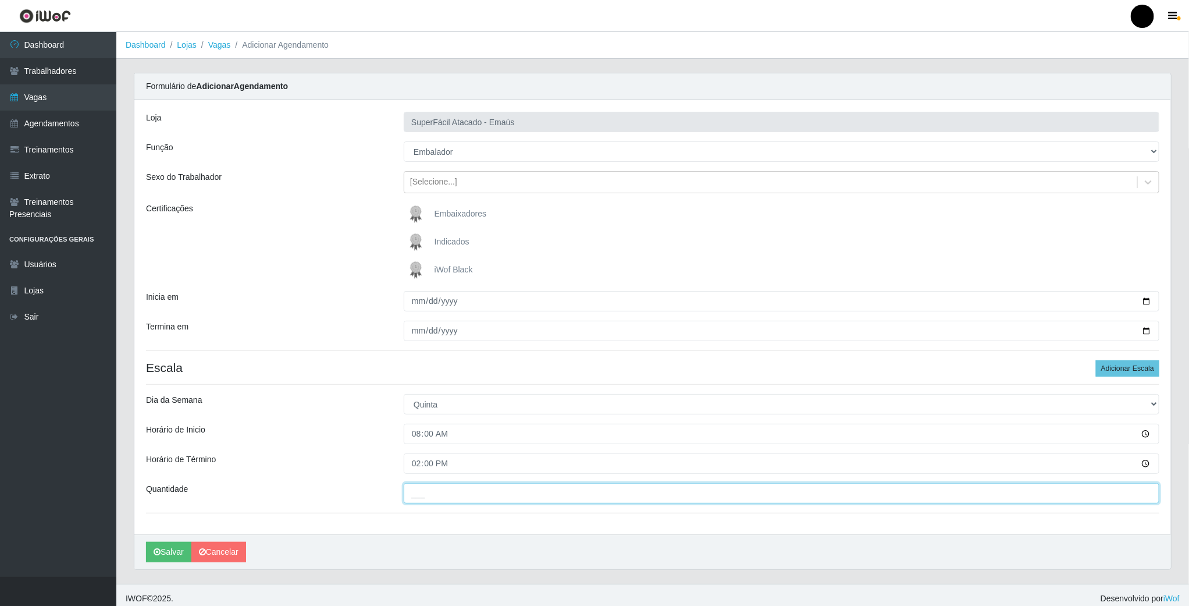
click at [418, 503] on input "___" at bounding box center [782, 493] width 756 height 20
type input "2__"
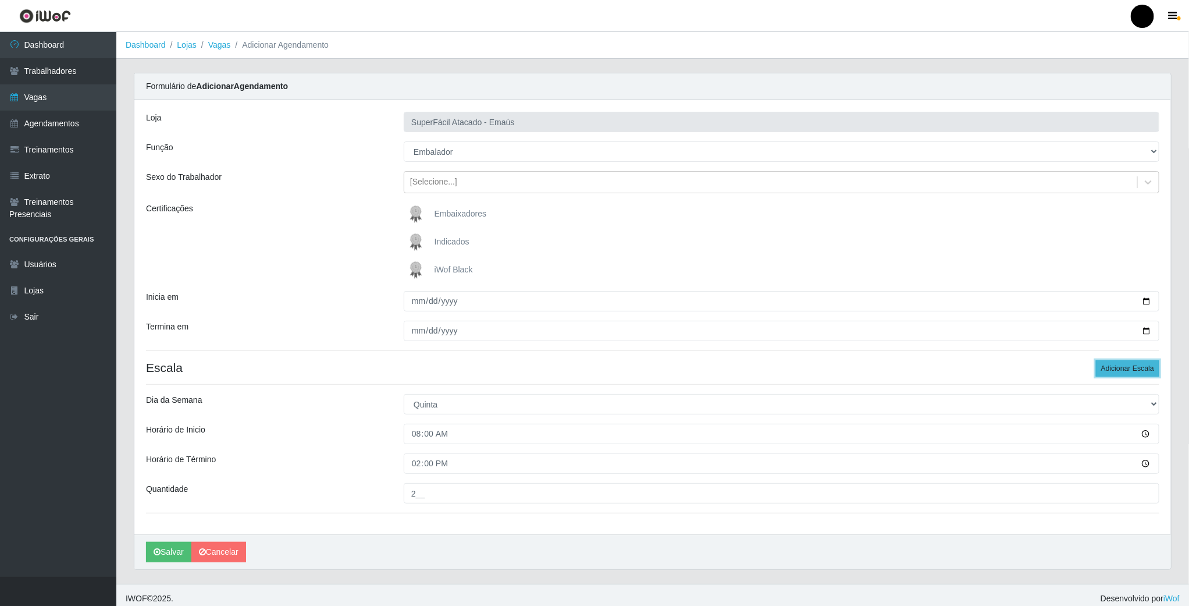
click at [1110, 365] on button "Adicionar Escala" at bounding box center [1127, 368] width 63 height 16
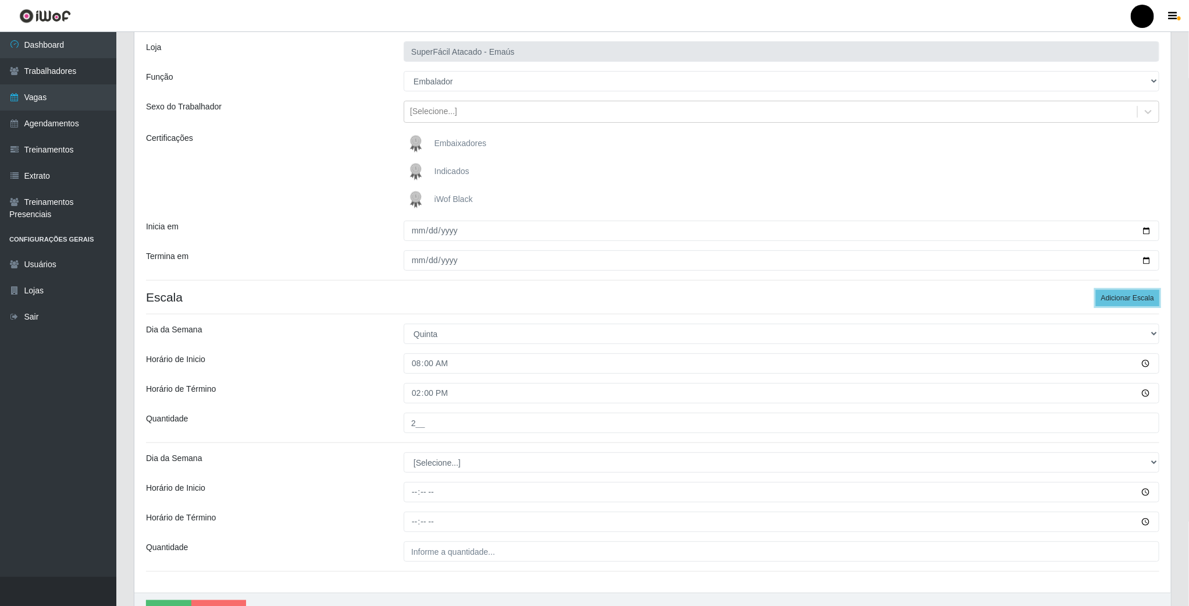
scroll to position [138, 0]
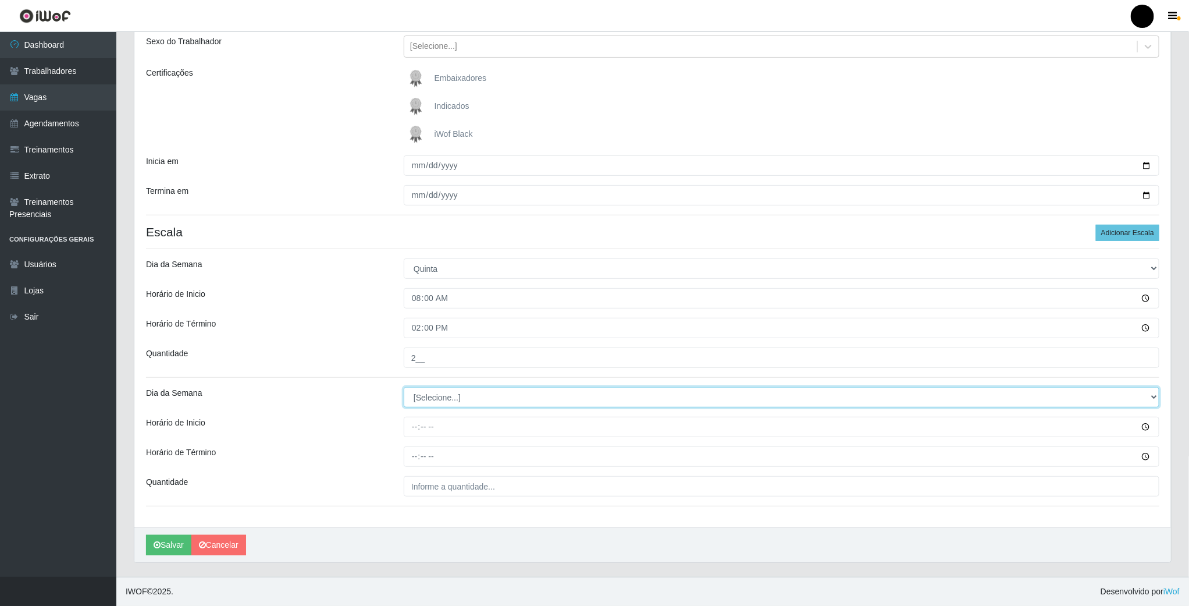
click at [466, 396] on select "[Selecione...] Segunda Terça Quarta Quinta Sexta Sábado Domingo" at bounding box center [782, 397] width 756 height 20
select select "4"
click at [404, 387] on select "[Selecione...] Segunda Terça Quarta Quinta Sexta Sábado Domingo" at bounding box center [782, 397] width 756 height 20
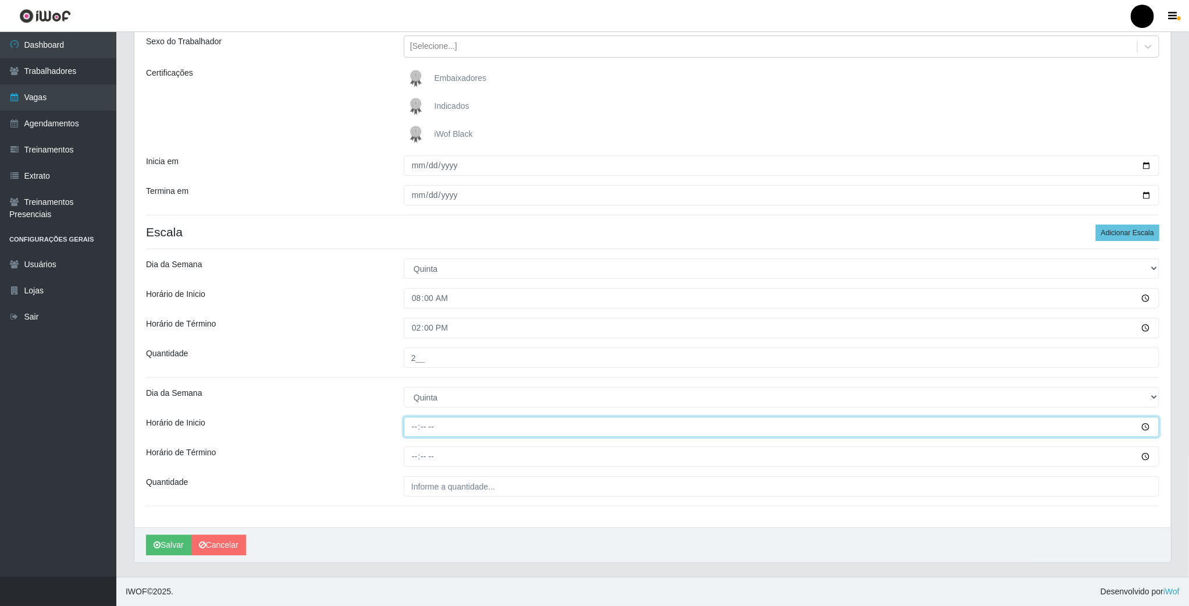
click at [410, 418] on input "Horário de Inicio" at bounding box center [782, 426] width 756 height 20
type input "09:00"
click at [410, 455] on input "Horário de Término" at bounding box center [782, 456] width 756 height 20
type input "15:00"
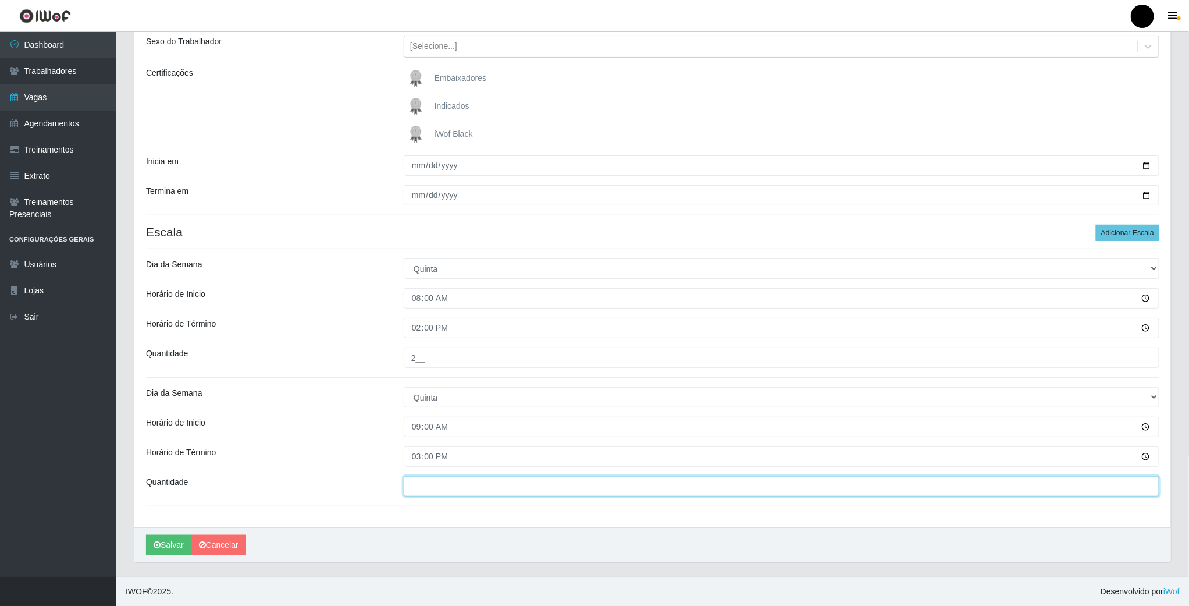
click at [438, 490] on input "___" at bounding box center [782, 486] width 756 height 20
type input "02_"
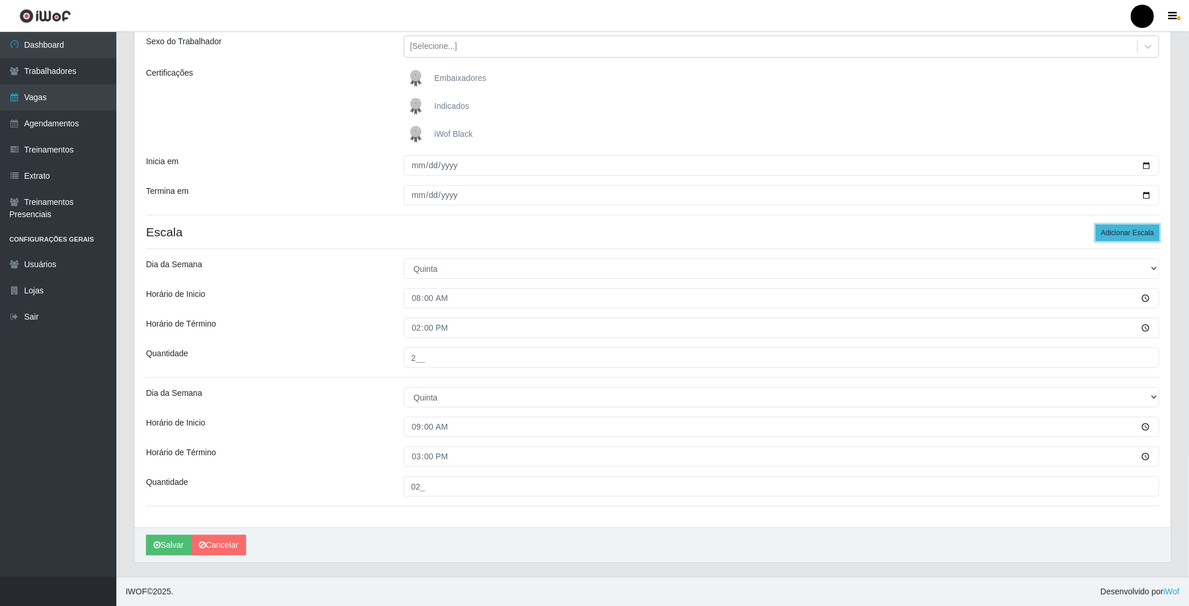
click at [1113, 229] on button "Adicionar Escala" at bounding box center [1127, 233] width 63 height 16
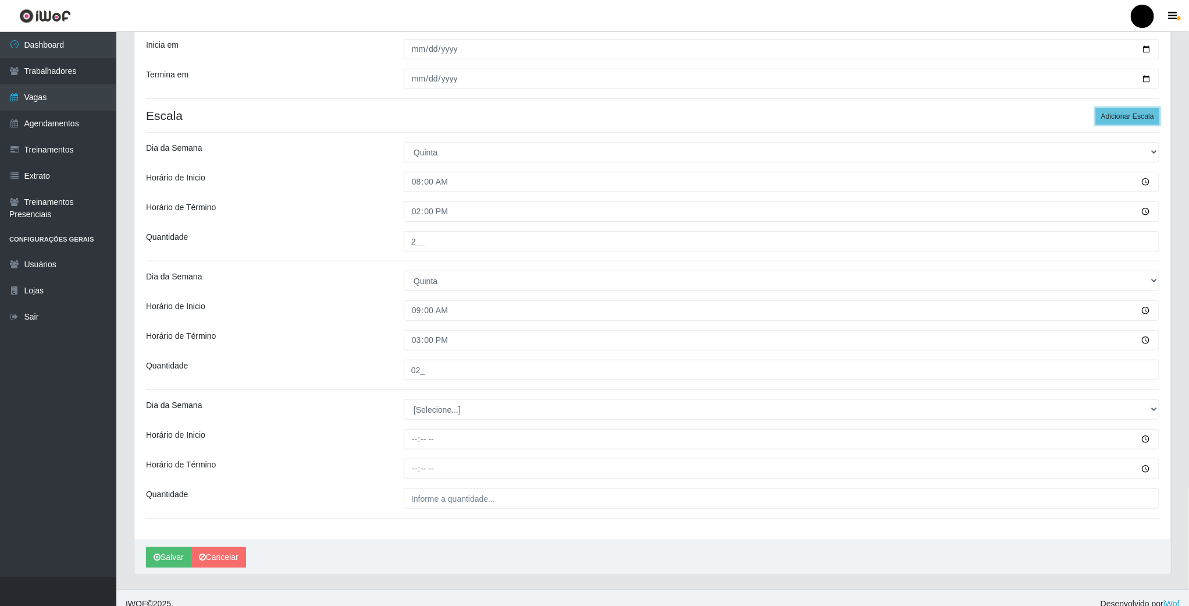
scroll to position [268, 0]
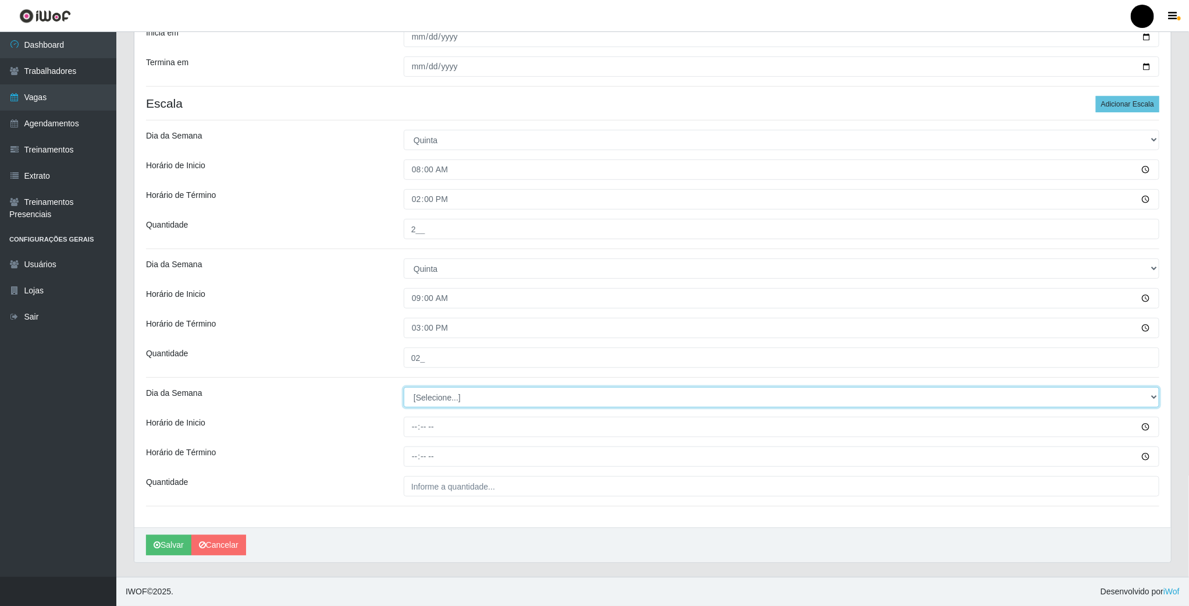
click at [424, 400] on select "[Selecione...] Segunda Terça Quarta Quinta Sexta Sábado Domingo" at bounding box center [782, 397] width 756 height 20
select select "4"
click at [404, 387] on select "[Selecione...] Segunda Terça Quarta Quinta Sexta Sábado Domingo" at bounding box center [782, 397] width 756 height 20
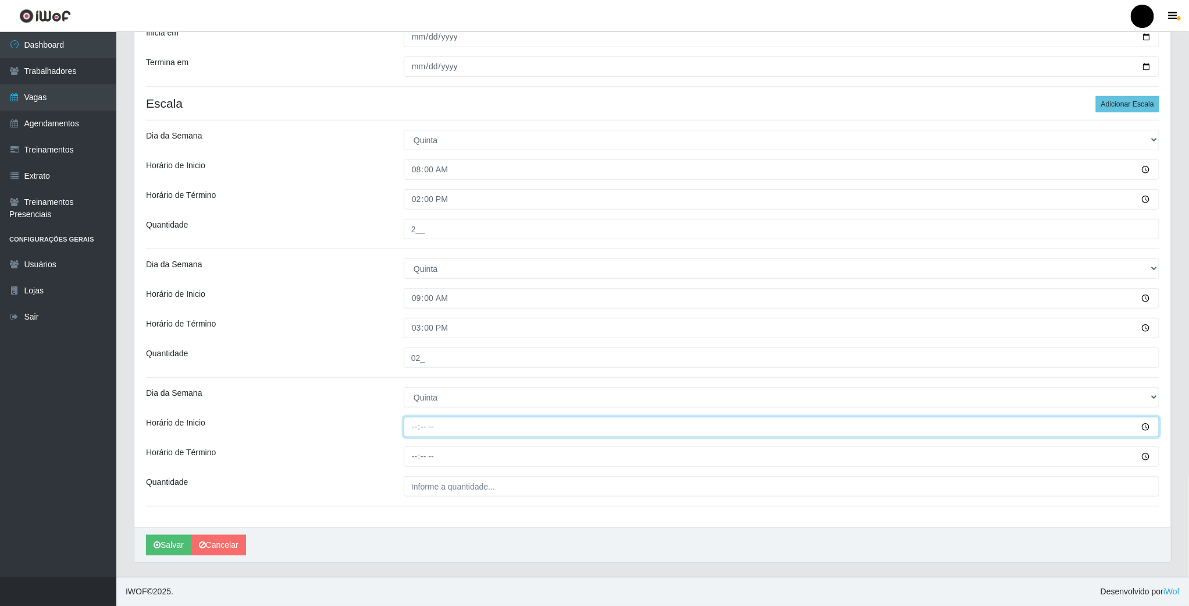
click at [416, 426] on input "Horário de Inicio" at bounding box center [782, 426] width 756 height 20
type input "16:00"
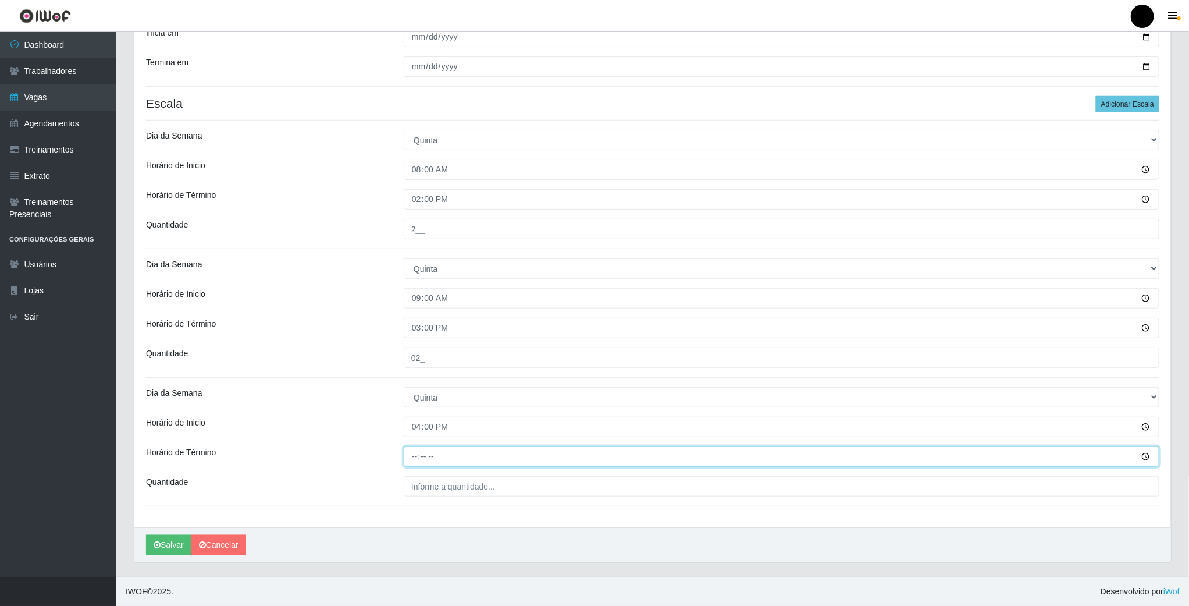
click at [417, 446] on input "Horário de Término" at bounding box center [782, 456] width 756 height 20
type input "22:00"
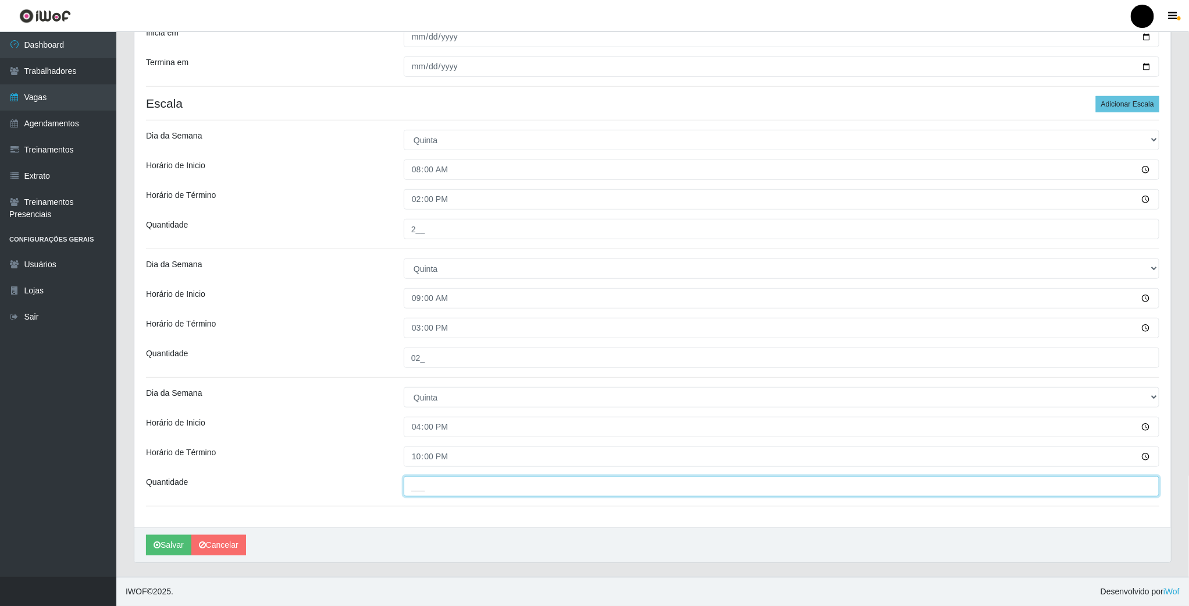
click at [430, 489] on input "___" at bounding box center [782, 486] width 756 height 20
type input "03_"
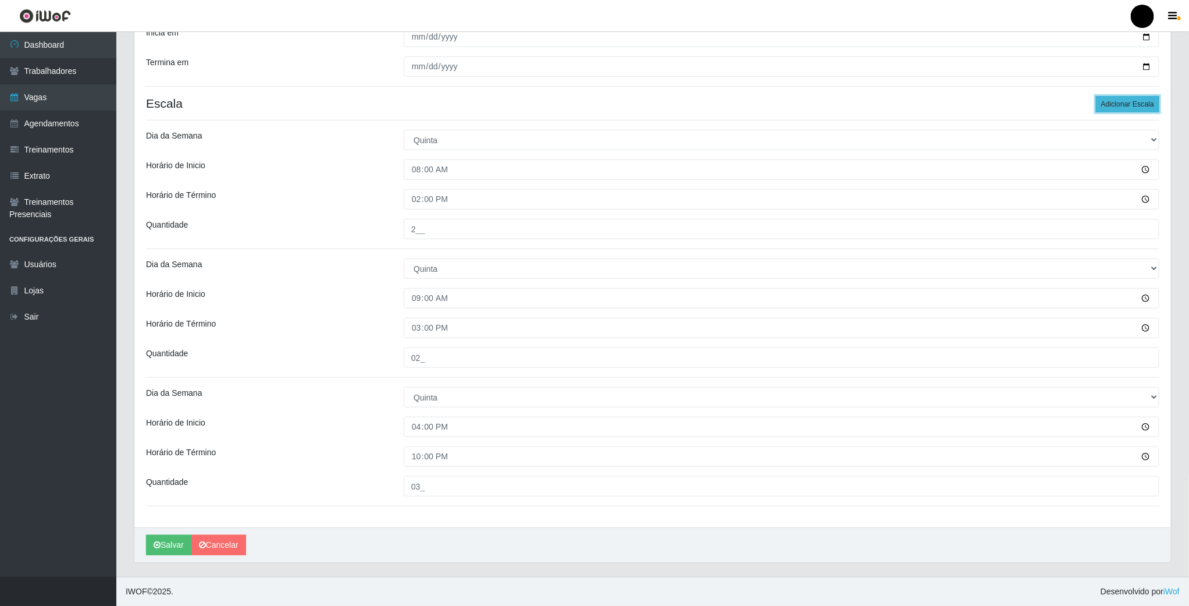
click at [1112, 103] on button "Adicionar Escala" at bounding box center [1127, 104] width 63 height 16
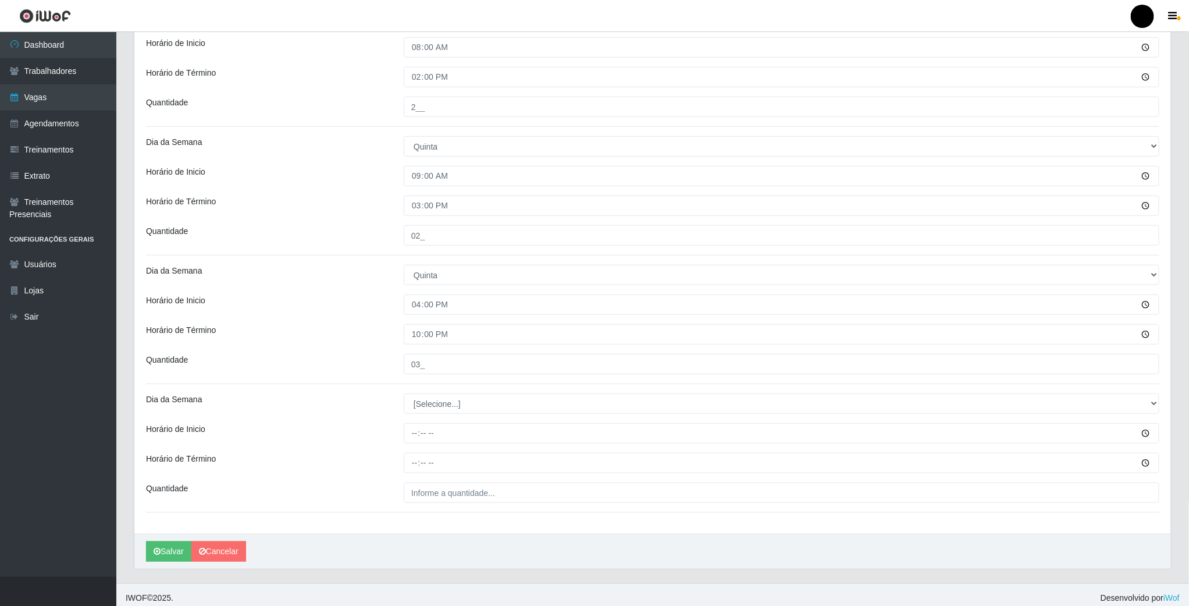
scroll to position [397, 0]
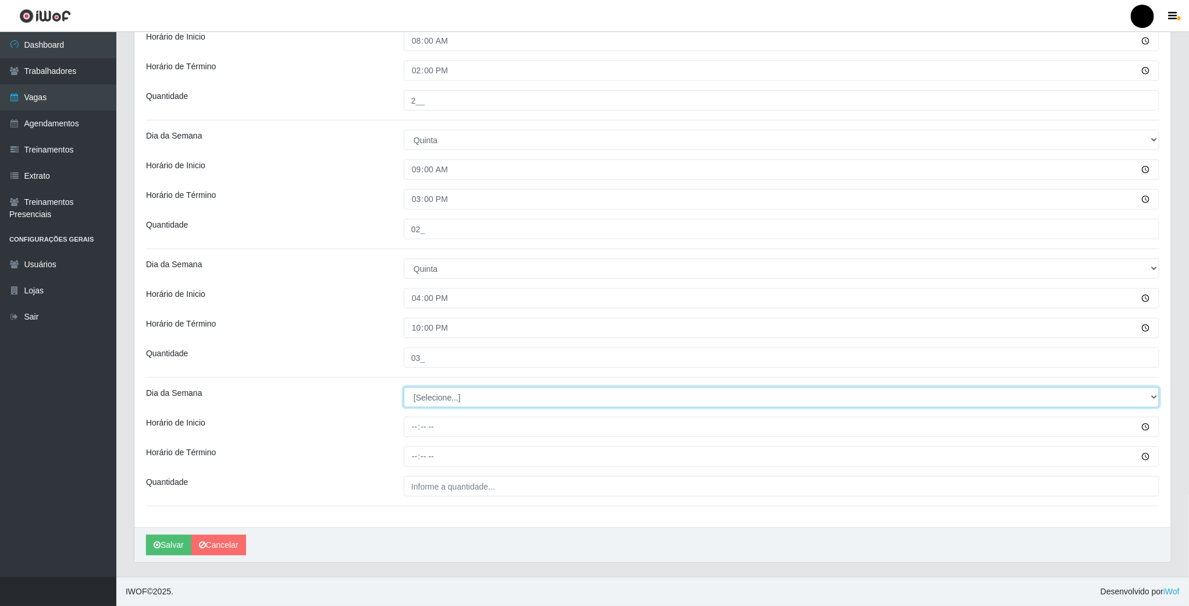
click at [441, 398] on select "[Selecione...] Segunda Terça Quarta Quinta Sexta Sábado Domingo" at bounding box center [782, 397] width 756 height 20
select select "4"
click at [404, 387] on select "[Selecione...] Segunda Terça Quarta Quinta Sexta Sábado Domingo" at bounding box center [782, 397] width 756 height 20
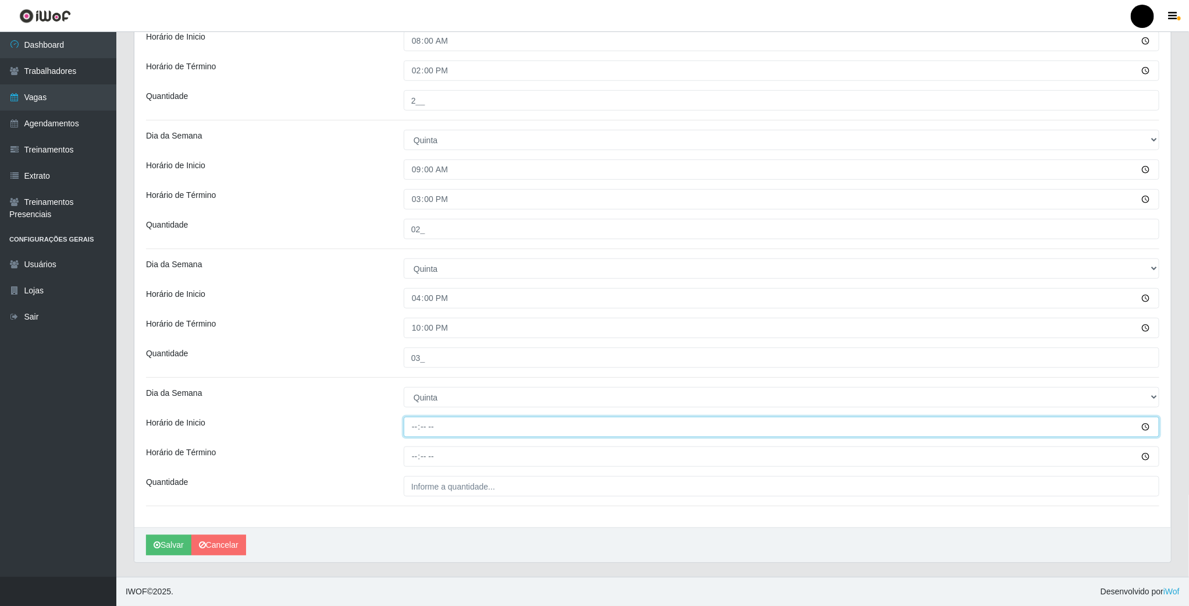
click at [416, 423] on input "Horário de Inicio" at bounding box center [782, 426] width 756 height 20
type input "16:30"
click at [416, 451] on input "Horário de Término" at bounding box center [782, 456] width 756 height 20
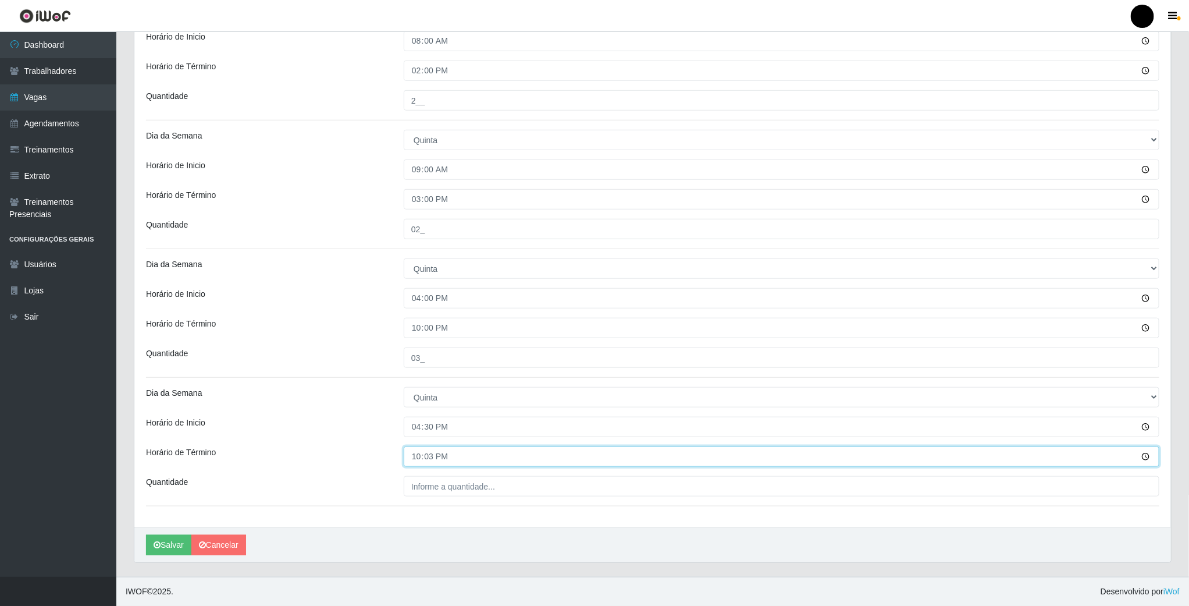
type input "22:30"
click at [419, 476] on input "___" at bounding box center [782, 486] width 756 height 20
type input "1__"
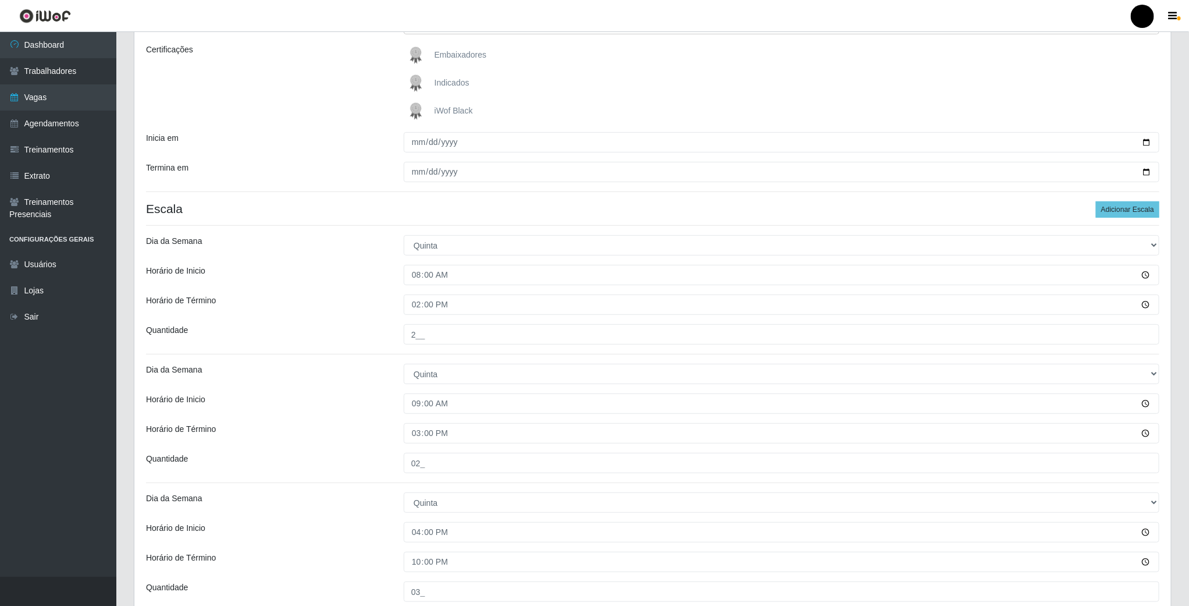
scroll to position [0, 0]
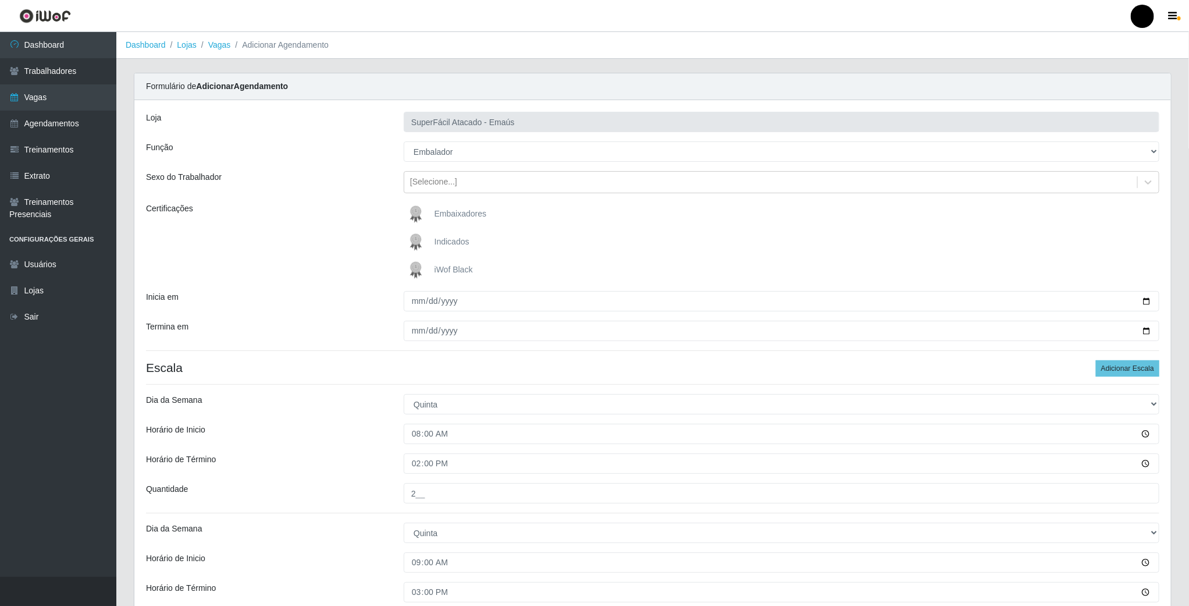
click at [418, 267] on img at bounding box center [418, 269] width 28 height 23
click at [0, 0] on input "iWof Black" at bounding box center [0, 0] width 0 height 0
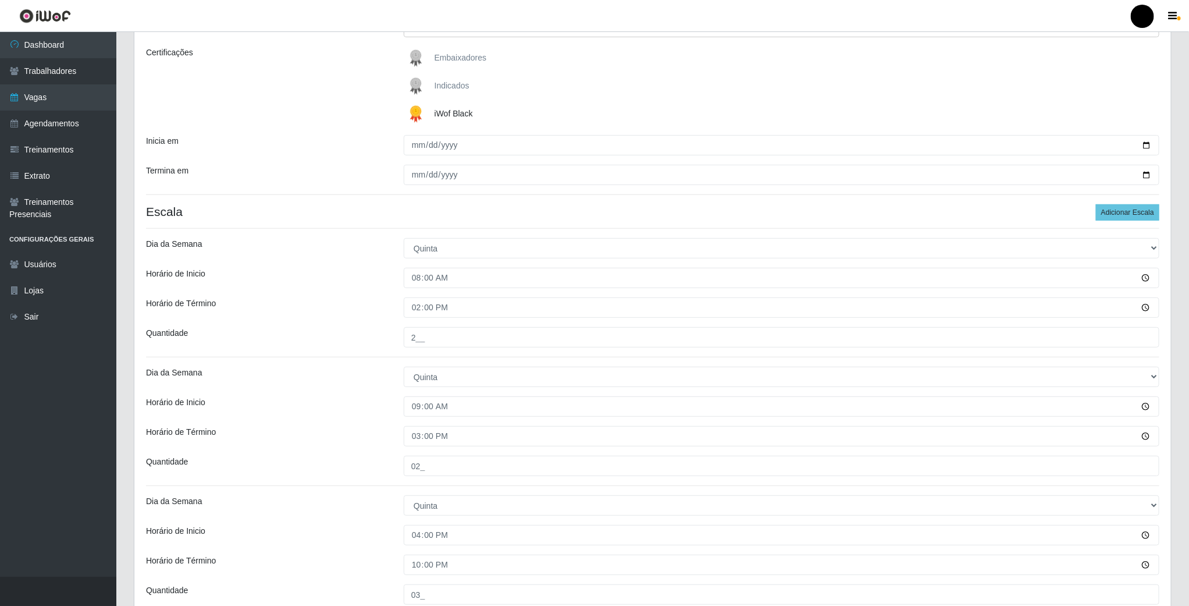
scroll to position [397, 0]
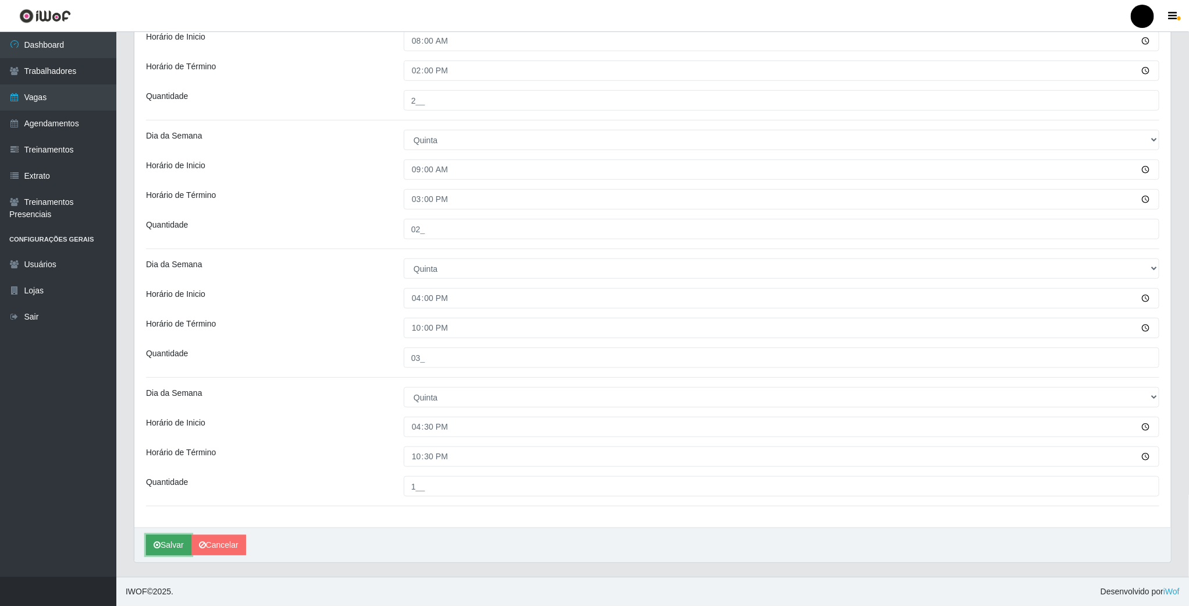
click at [150, 548] on button "Salvar" at bounding box center [168, 545] width 45 height 20
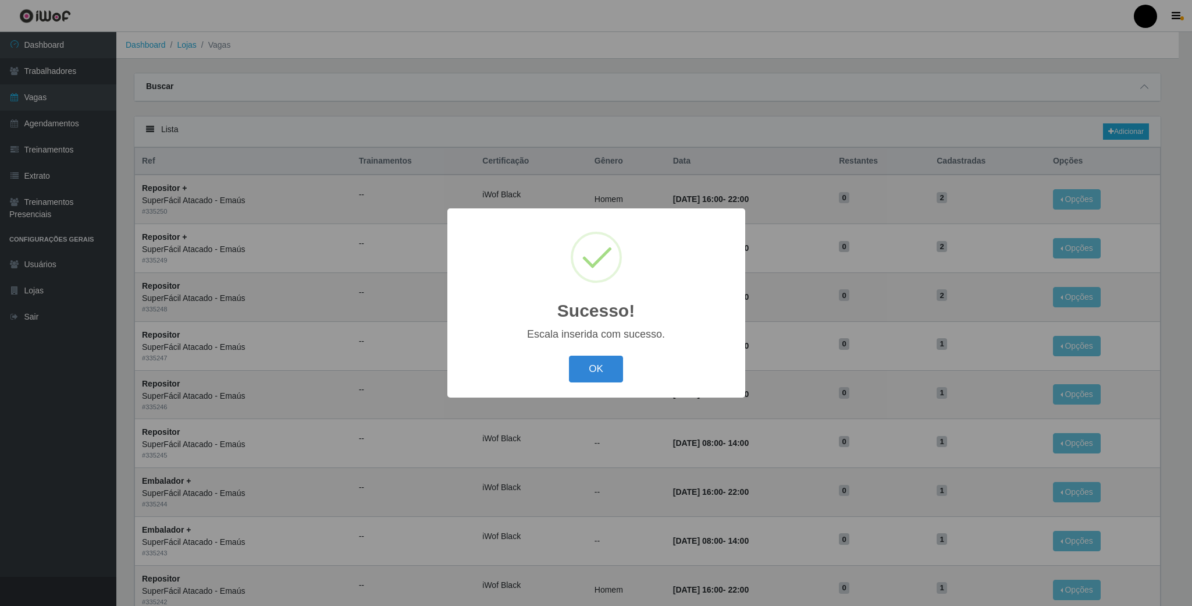
click at [592, 389] on div "Sucesso! × Escala inserida com sucesso. OK Cancel" at bounding box center [596, 302] width 298 height 188
click at [595, 365] on button "OK" at bounding box center [596, 368] width 54 height 27
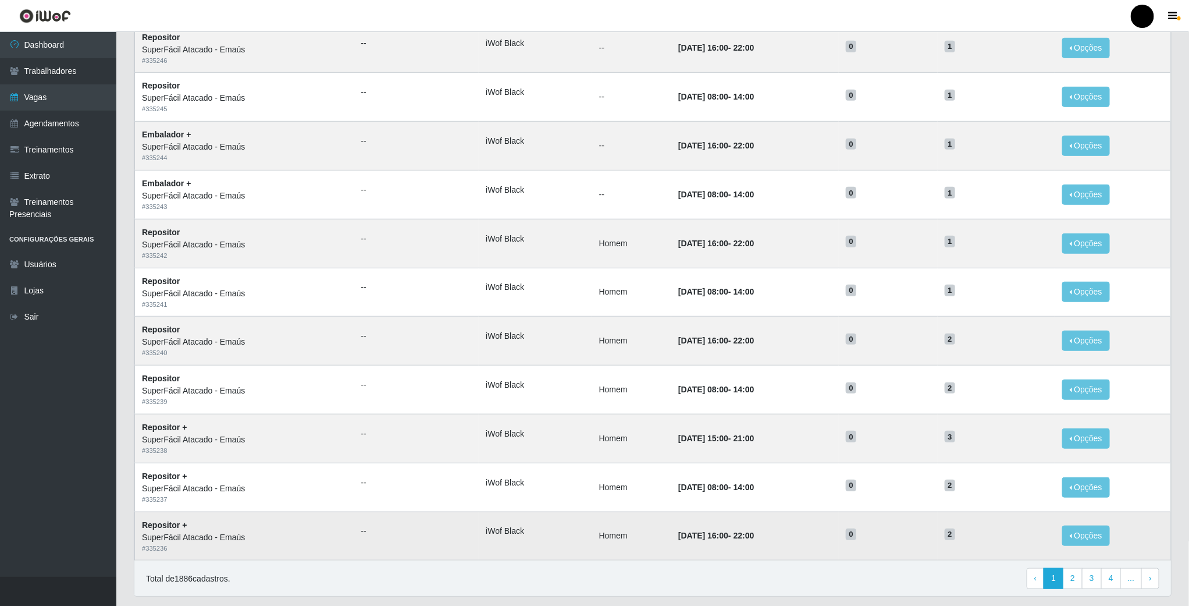
scroll to position [387, 0]
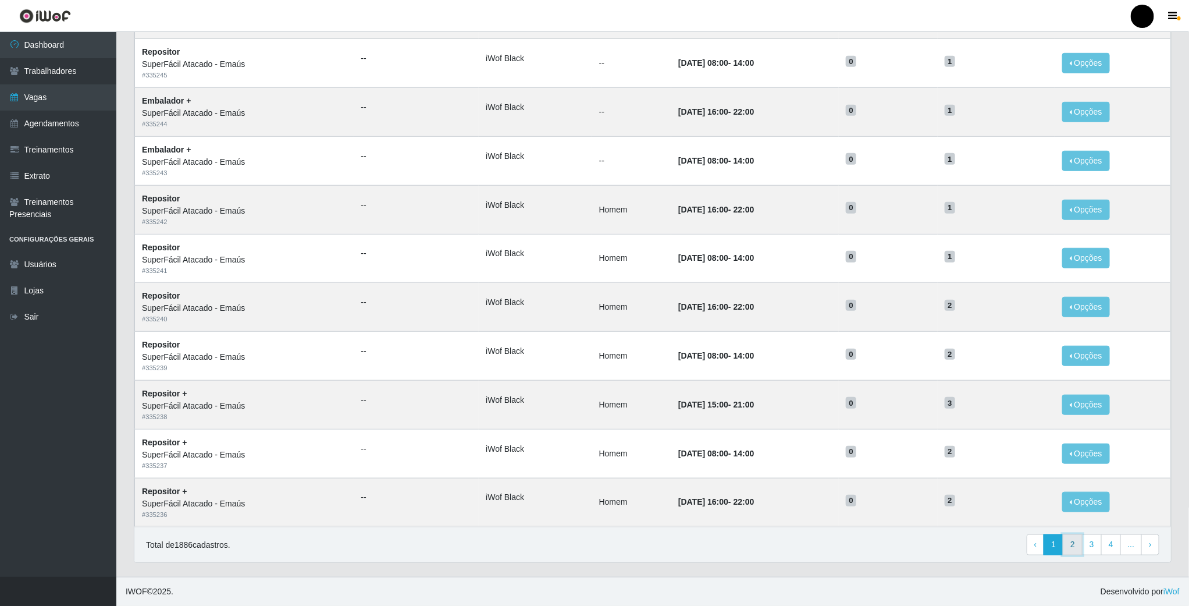
click at [1071, 537] on link "2" at bounding box center [1073, 544] width 20 height 21
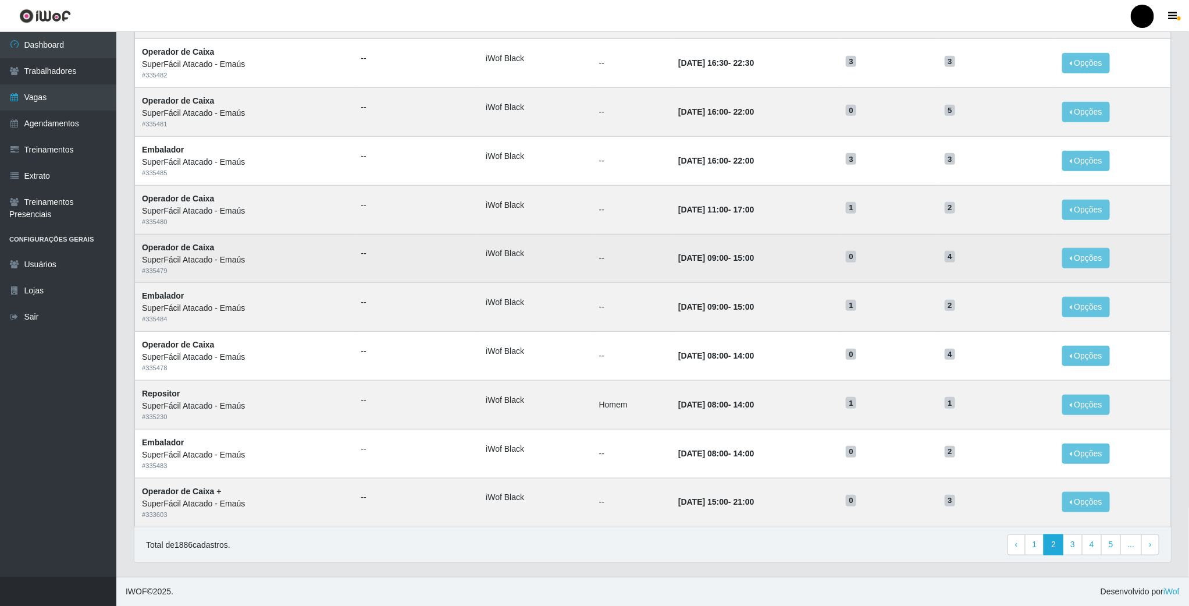
scroll to position [387, 0]
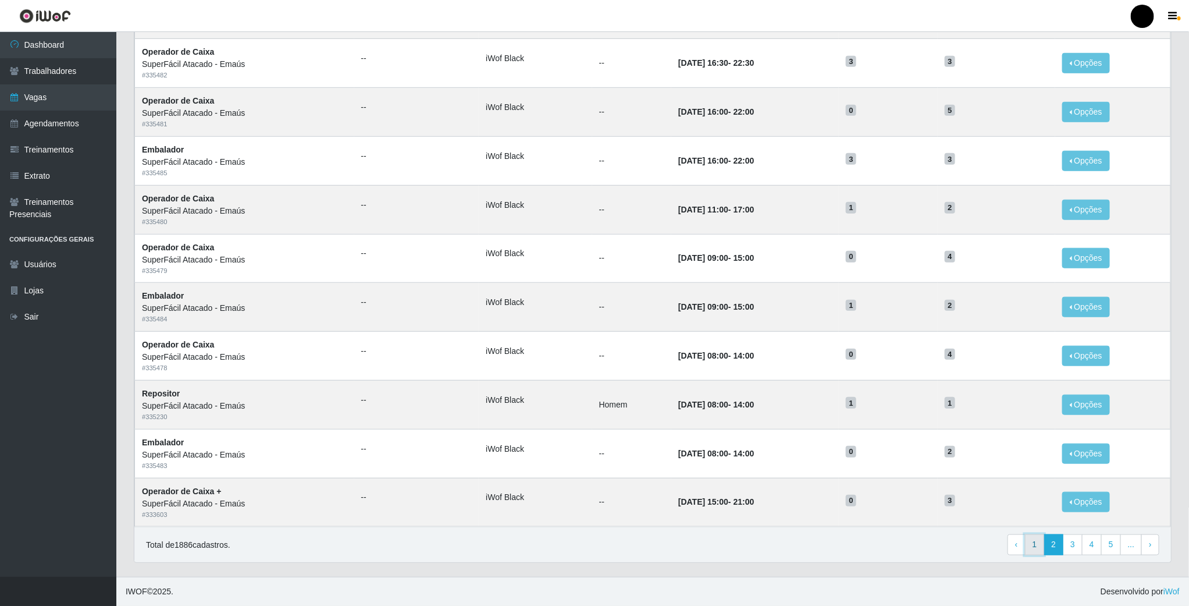
click at [1035, 552] on link "1" at bounding box center [1035, 544] width 20 height 21
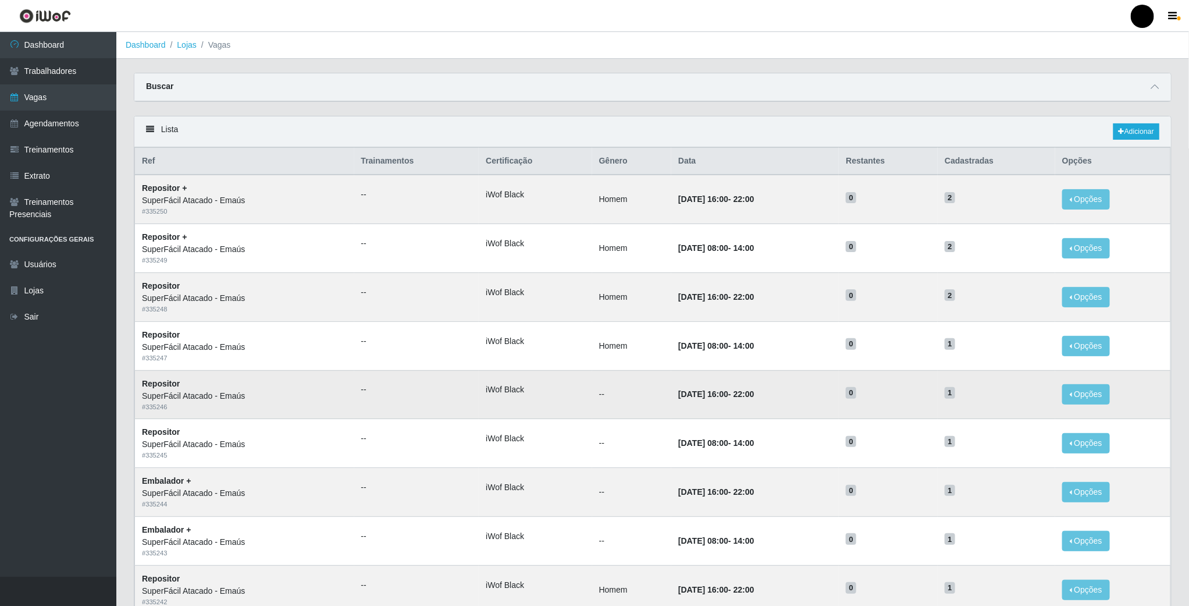
scroll to position [87, 0]
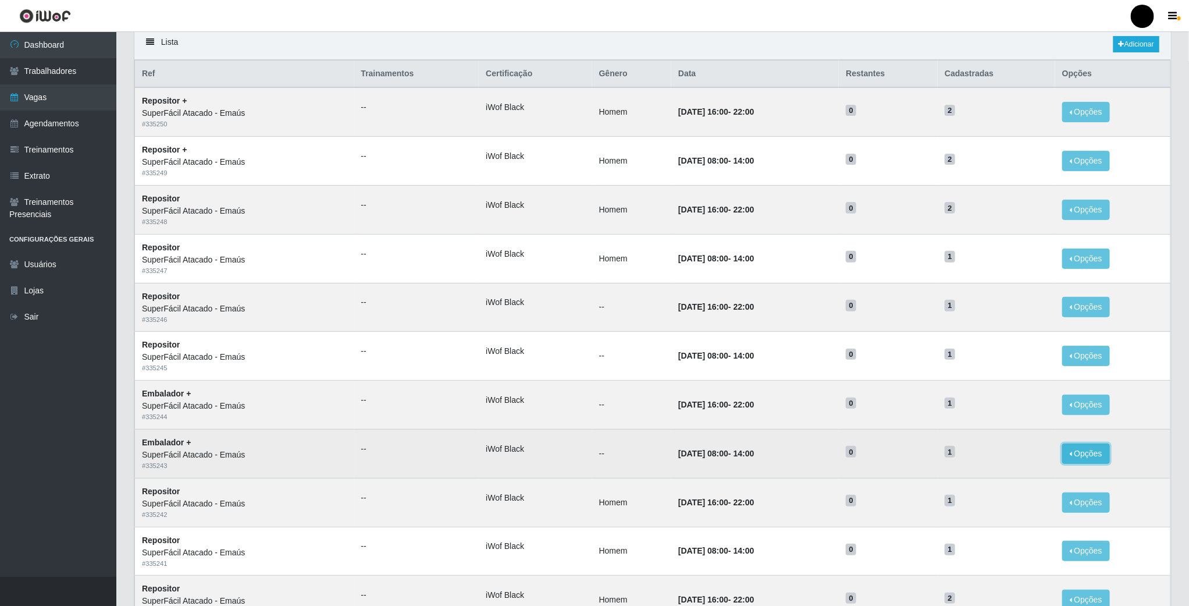
click at [1101, 464] on button "Opções" at bounding box center [1086, 453] width 48 height 20
click at [195, 446] on td "Embalador + SuperFácil Atacado - Emaús # 335243" at bounding box center [244, 453] width 219 height 49
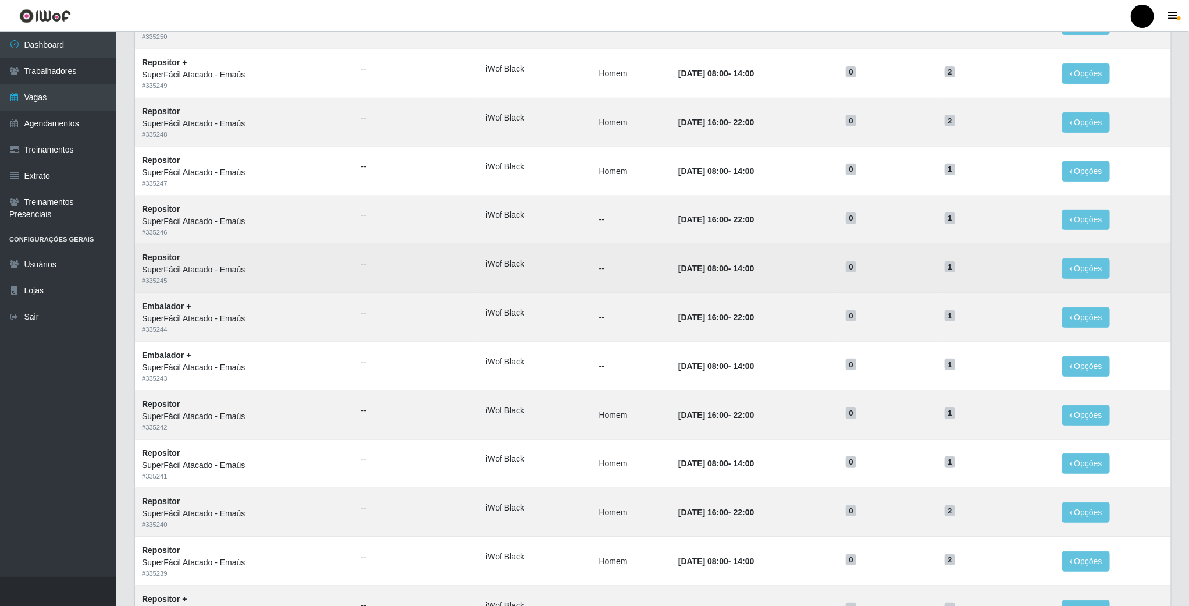
click at [178, 286] on div "# 335245" at bounding box center [244, 281] width 205 height 10
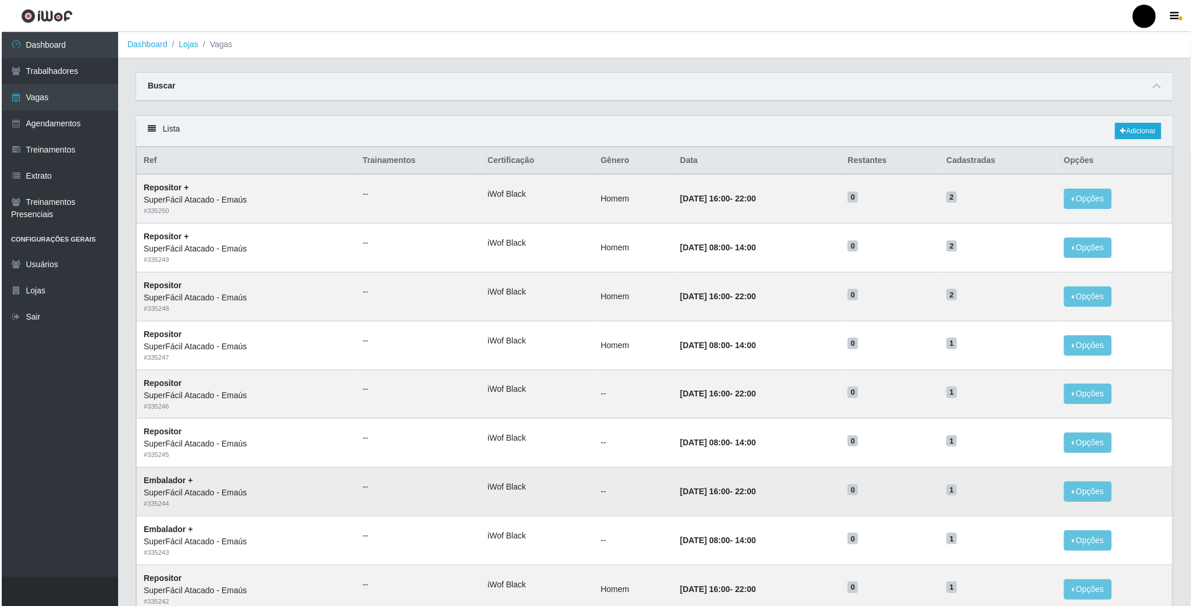
scroll to position [0, 0]
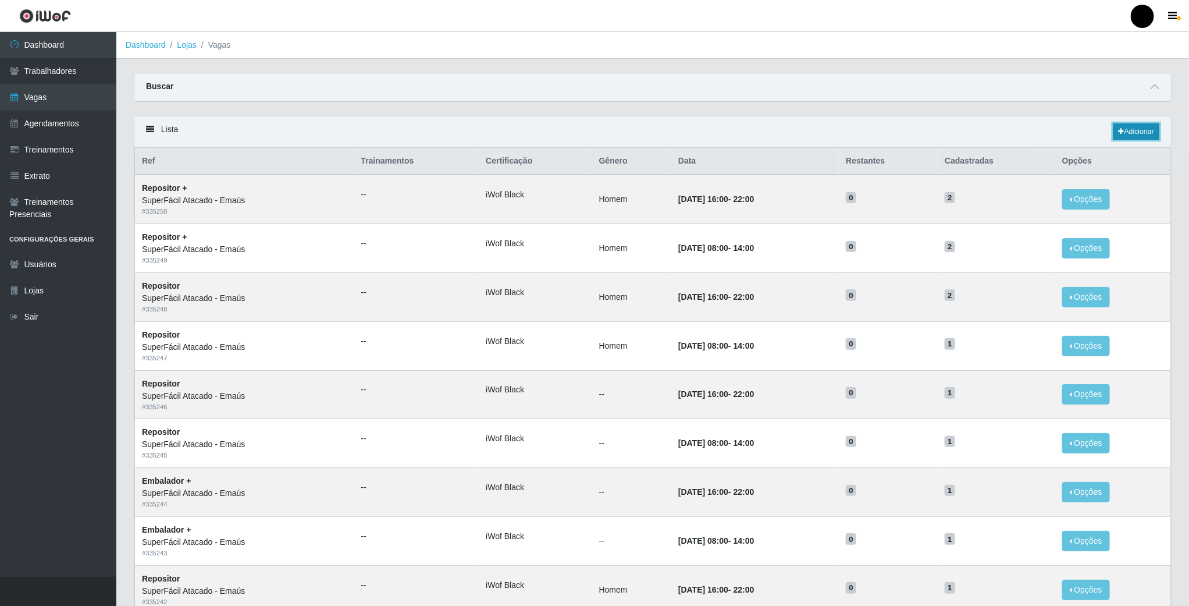
click at [1130, 131] on link "Adicionar" at bounding box center [1136, 131] width 46 height 16
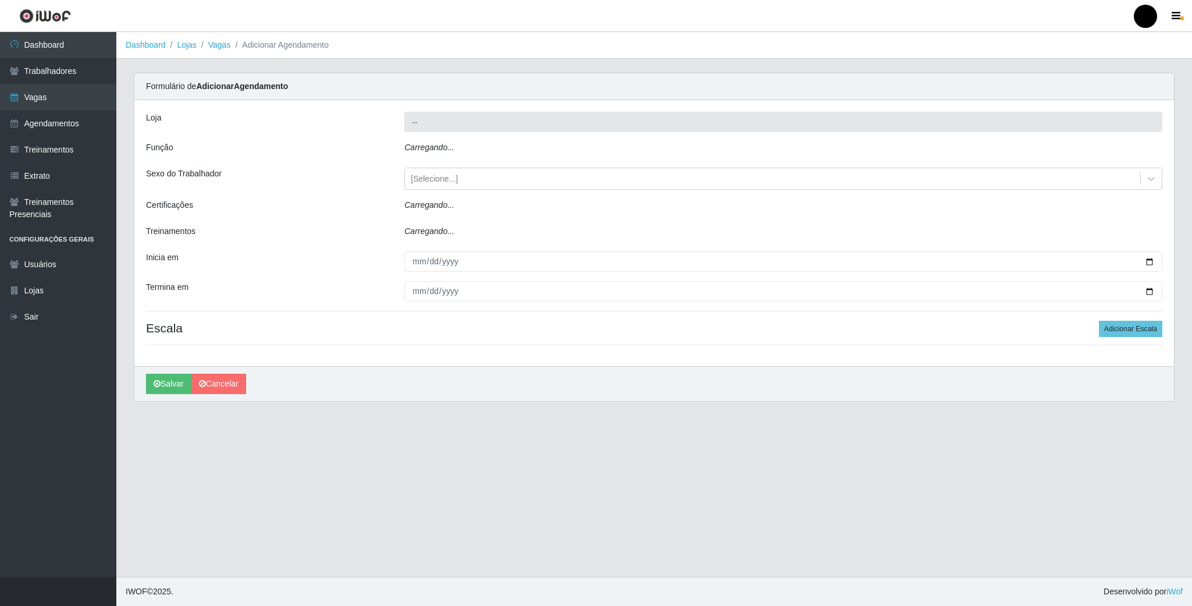
type input "SuperFácil Atacado - Emaús"
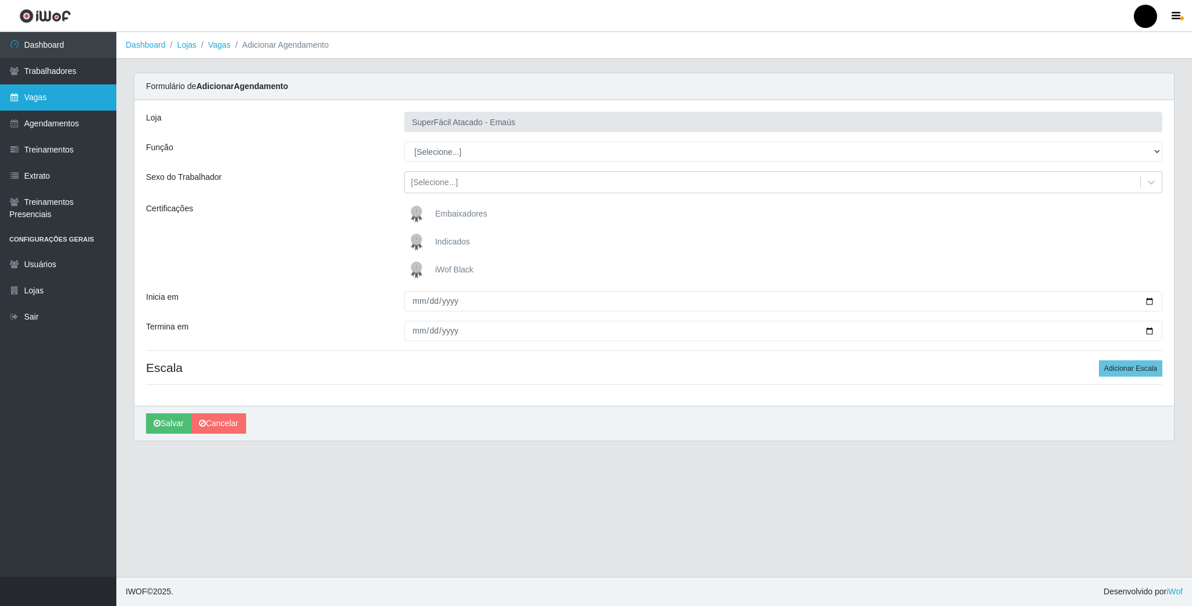
click at [63, 97] on link "Vagas" at bounding box center [58, 97] width 116 height 26
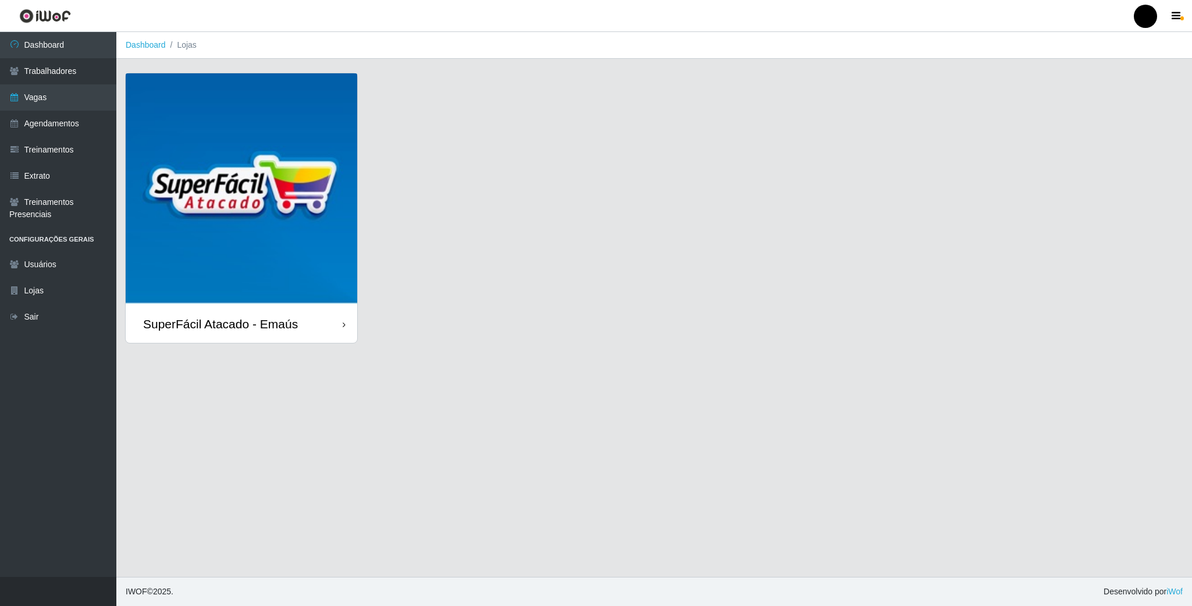
click at [267, 149] on img at bounding box center [242, 189] width 232 height 232
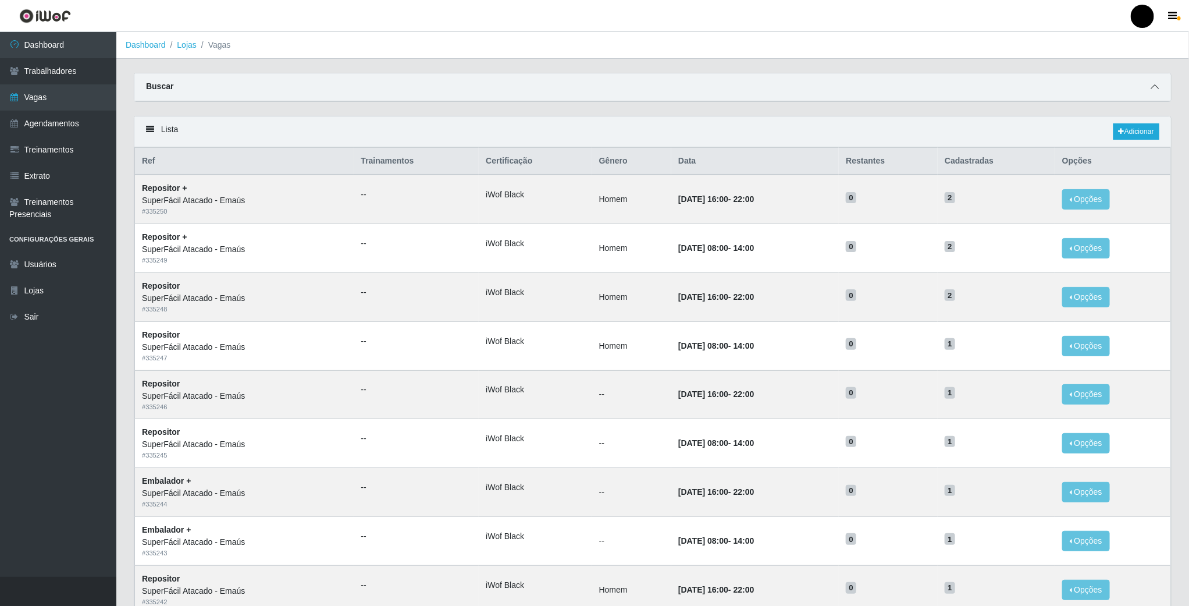
click at [1157, 87] on icon at bounding box center [1155, 87] width 8 height 8
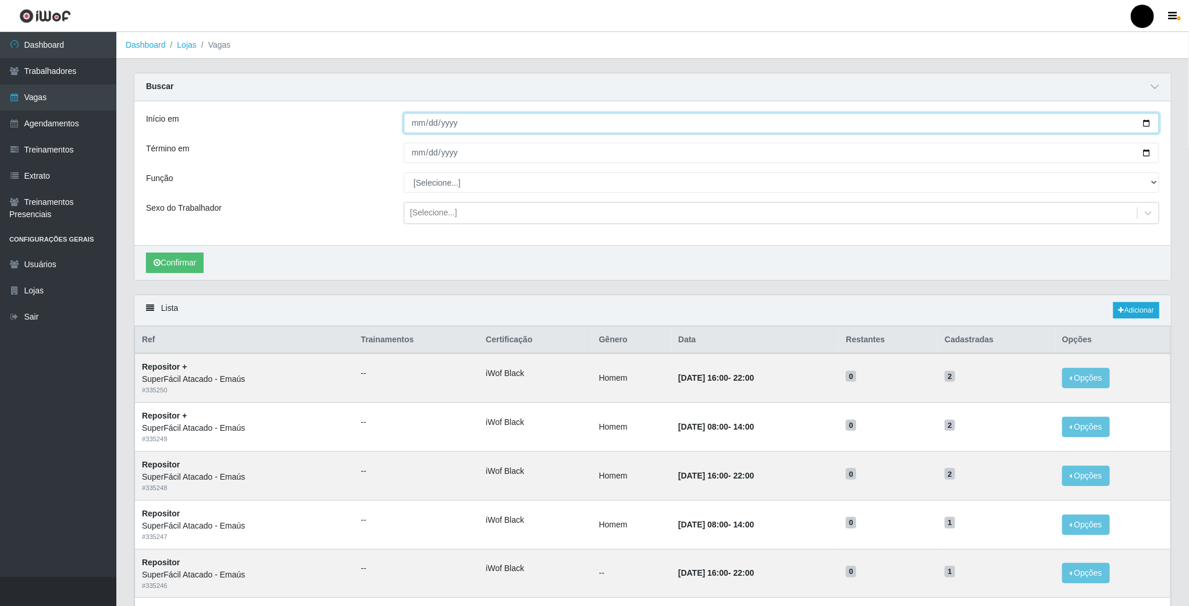
click at [1147, 121] on input "Início em" at bounding box center [782, 123] width 756 height 20
type input "2025-09-03"
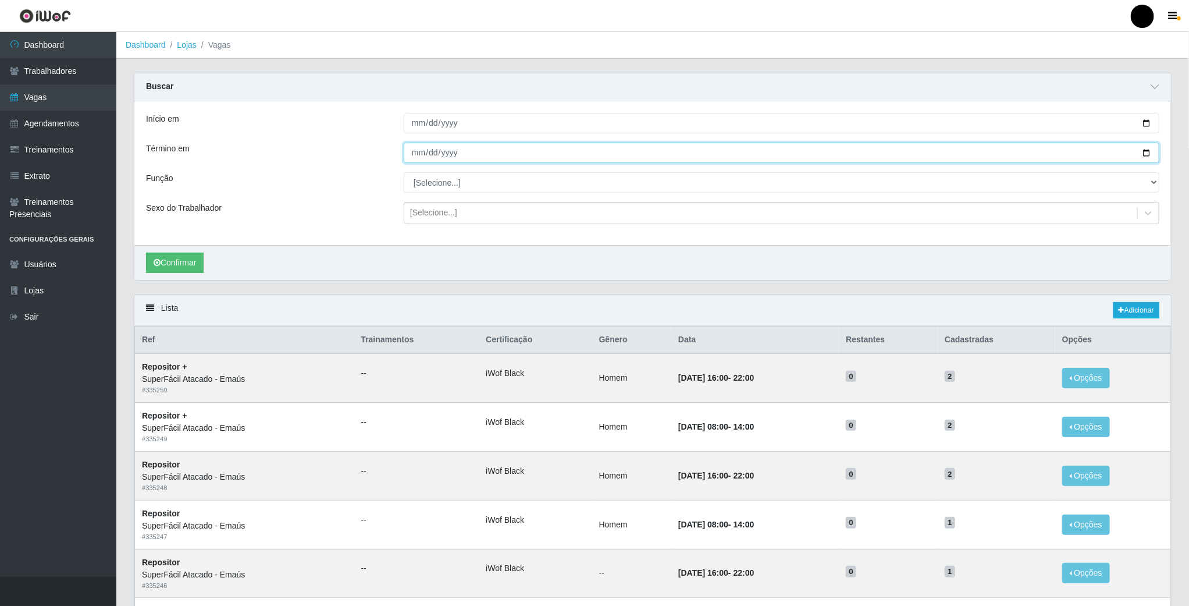
click at [1148, 154] on input "Término em" at bounding box center [782, 153] width 756 height 20
type input "2025-09-03"
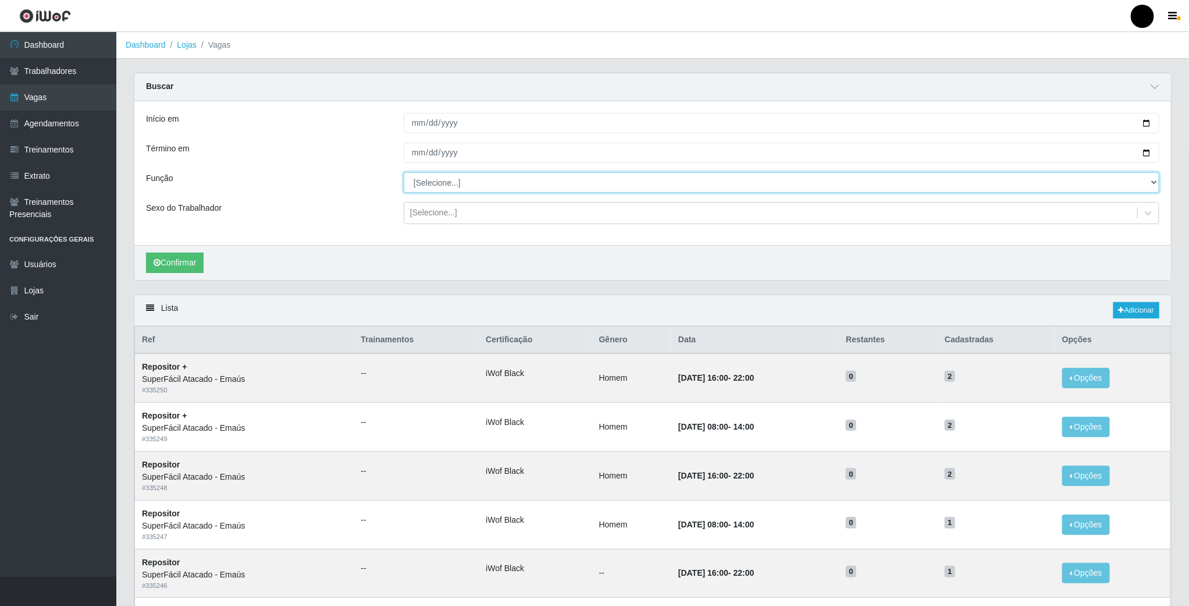
click at [514, 187] on select "[Selecione...] Auxiliar de Estacionamento Auxiliar de Estacionamento + Auxiliar…" at bounding box center [782, 182] width 756 height 20
select select "70"
click at [404, 173] on select "[Selecione...] Auxiliar de Estacionamento Auxiliar de Estacionamento + Auxiliar…" at bounding box center [782, 182] width 756 height 20
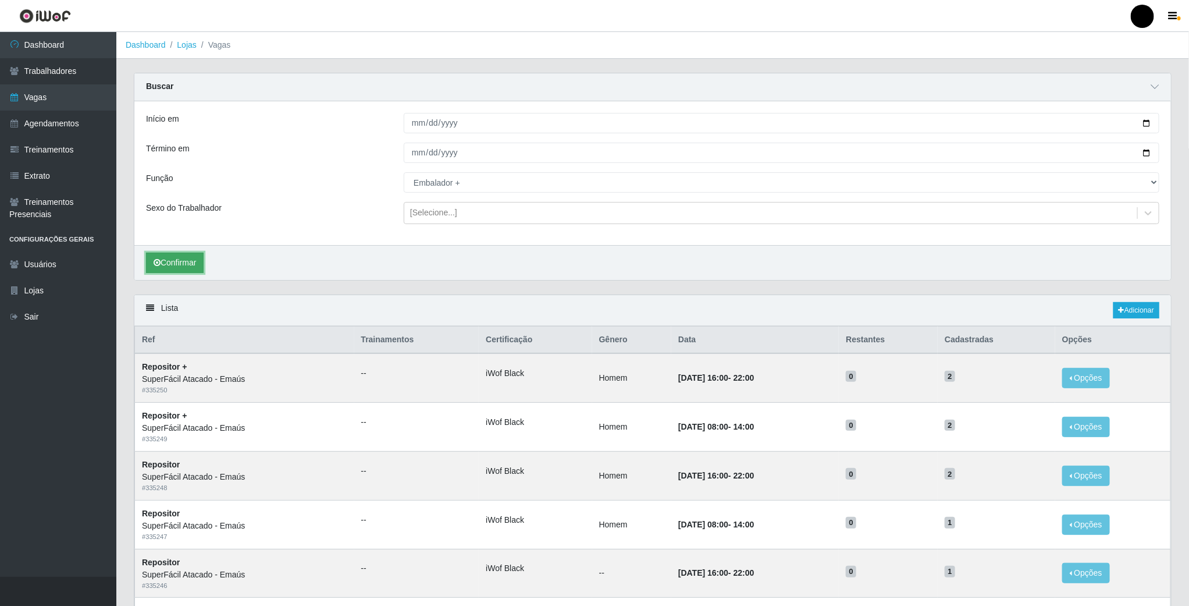
click at [187, 269] on button "Confirmar" at bounding box center [175, 262] width 58 height 20
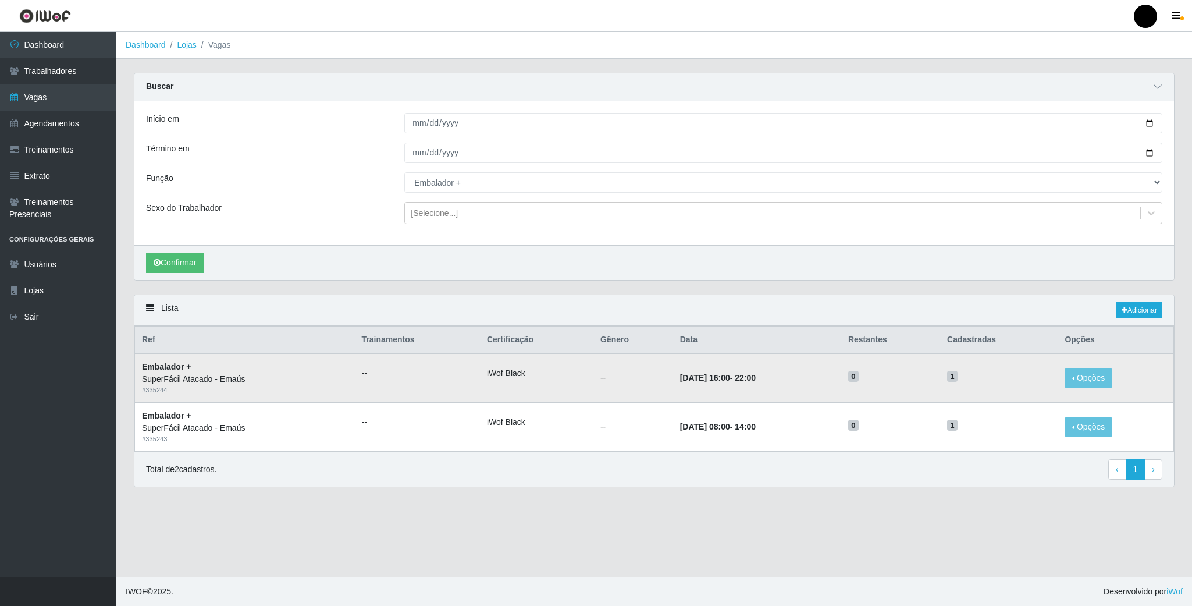
click at [200, 385] on div "SuperFácil Atacado - Emaús" at bounding box center [245, 379] width 206 height 12
click at [215, 381] on div "SuperFácil Atacado - Emaús" at bounding box center [245, 379] width 206 height 12
click at [522, 379] on li "iWof Black" at bounding box center [536, 373] width 99 height 12
click at [487, 379] on li "iWof Black" at bounding box center [536, 373] width 99 height 12
click at [730, 382] on strong "03/09/2025, 16:00 - 22:00" at bounding box center [718, 377] width 76 height 9
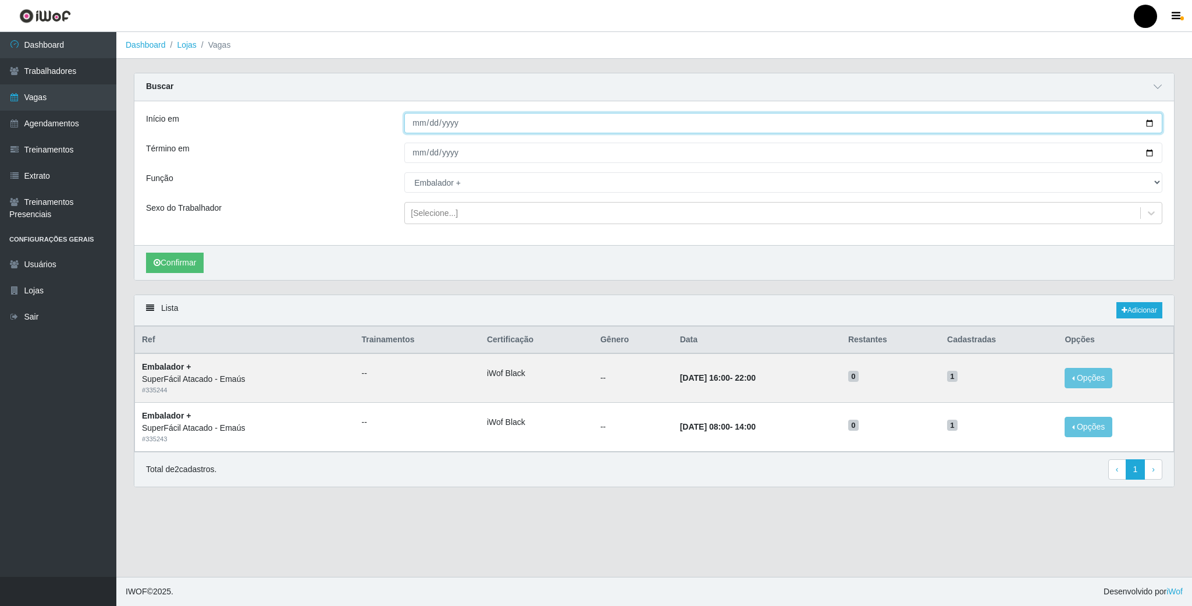
click at [1154, 127] on input "2025-09-03" at bounding box center [783, 123] width 758 height 20
click at [1150, 127] on input "2025-09-03" at bounding box center [783, 123] width 758 height 20
type input "2025-09-02"
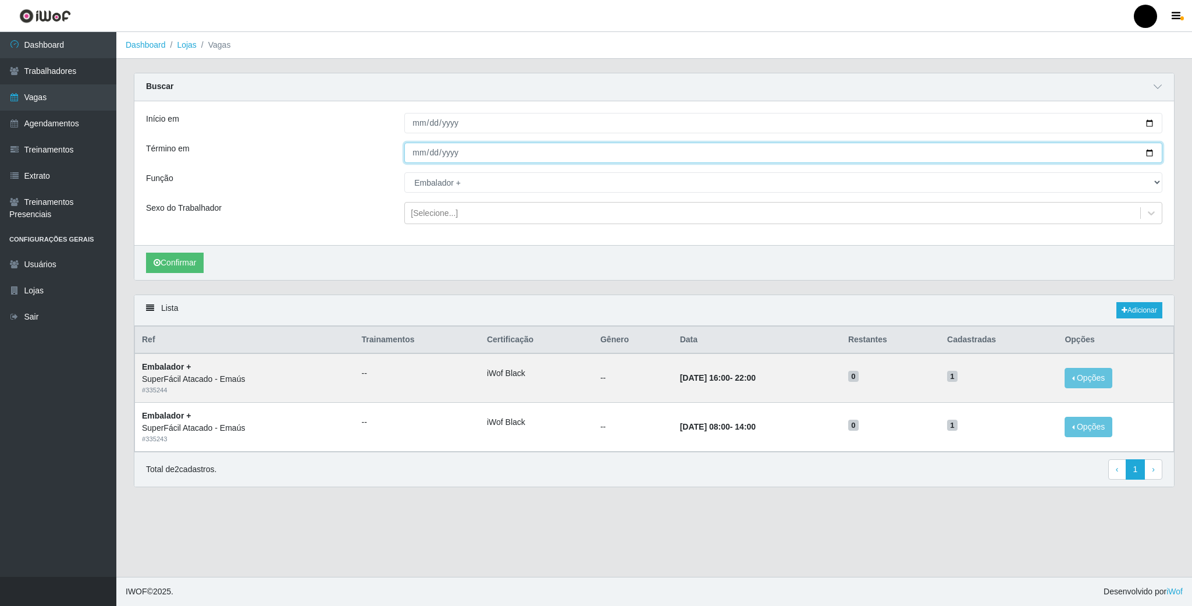
click at [1145, 157] on input "2025-09-03" at bounding box center [783, 153] width 758 height 20
click at [1147, 156] on input "2025-09-02" at bounding box center [783, 153] width 758 height 20
click at [437, 161] on input "2025-09-01" at bounding box center [783, 153] width 758 height 20
click at [437, 155] on input "2025-09-01" at bounding box center [783, 153] width 758 height 20
click at [1149, 152] on input "2025-09-01" at bounding box center [783, 153] width 758 height 20
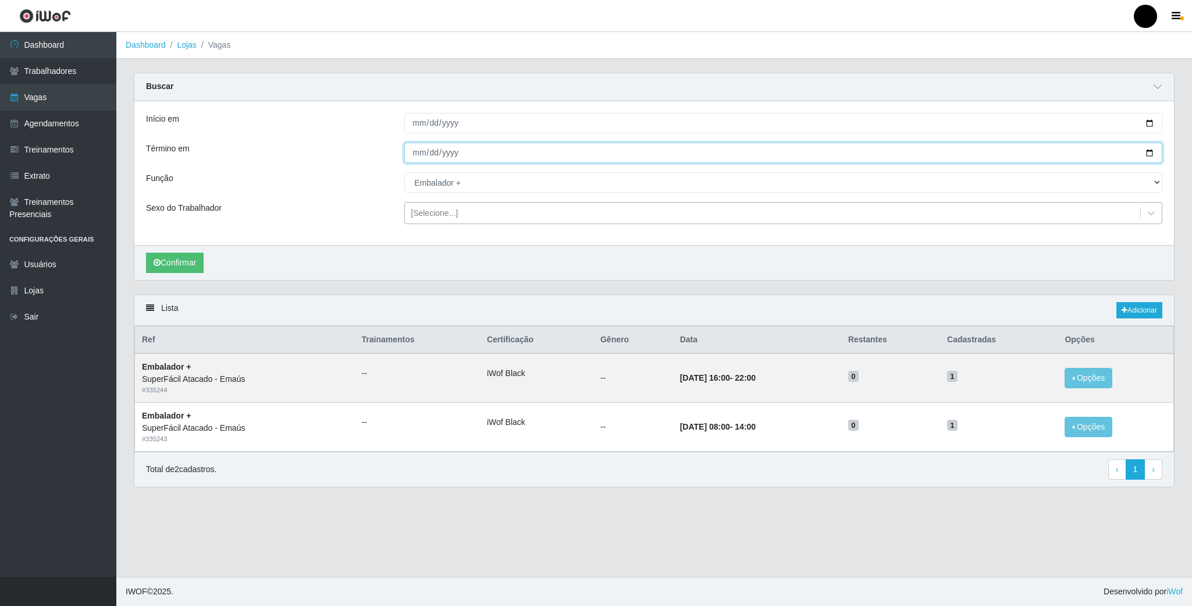
type input "2025-09-05"
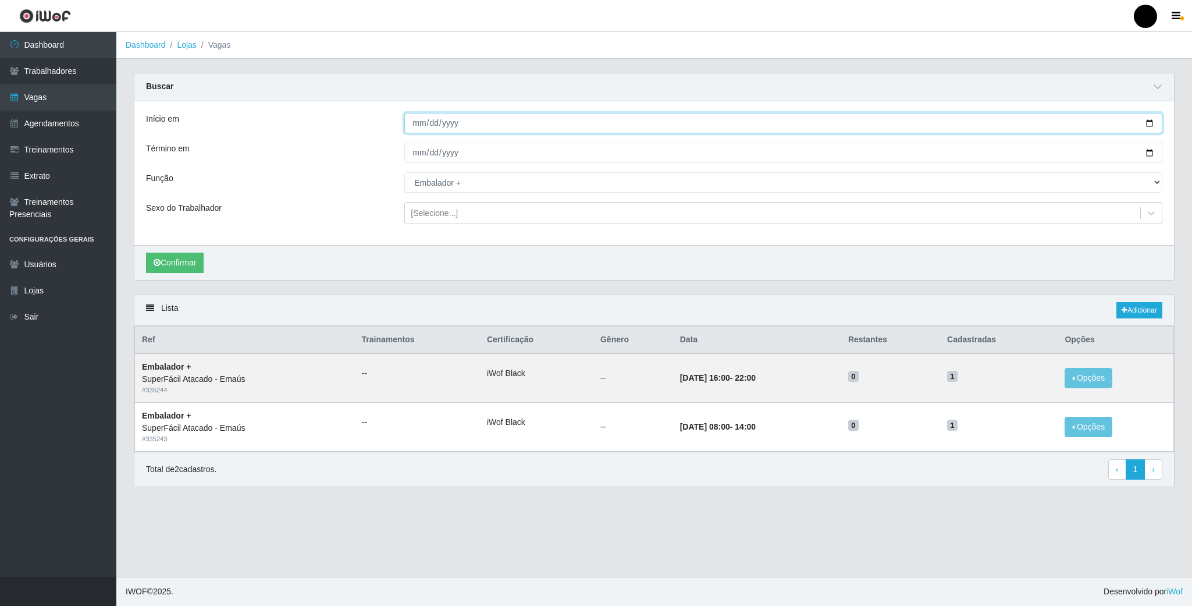
click at [1151, 117] on input "2025-09-02" at bounding box center [783, 123] width 758 height 20
click at [1147, 124] on input "2025-09-02" at bounding box center [783, 123] width 758 height 20
type input "2025-09-01"
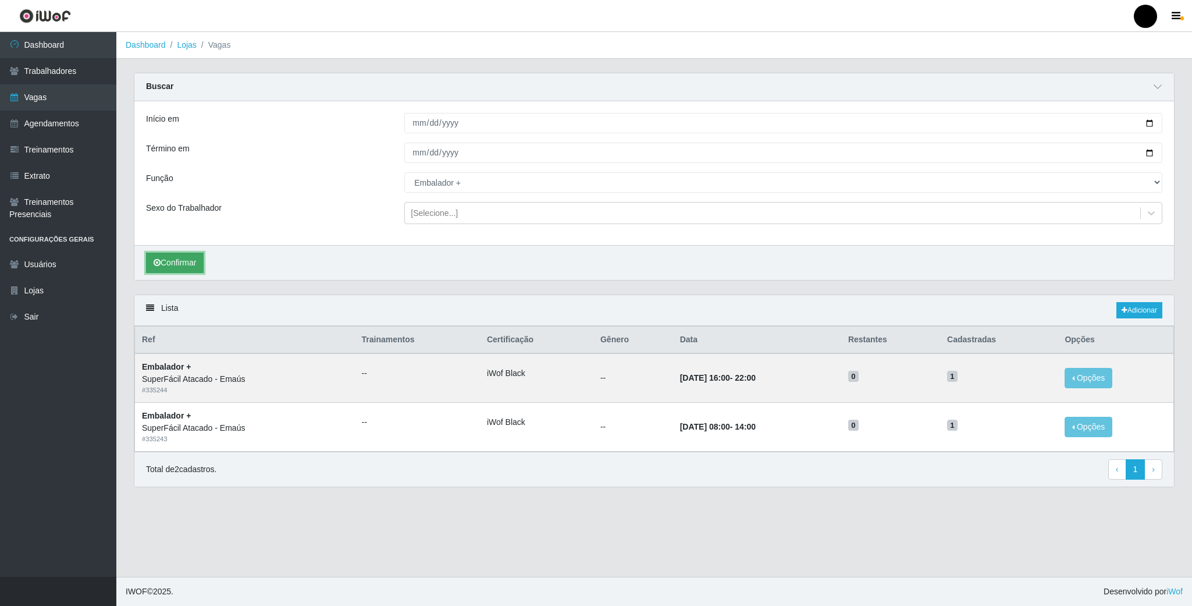
click at [187, 259] on button "Confirmar" at bounding box center [175, 262] width 58 height 20
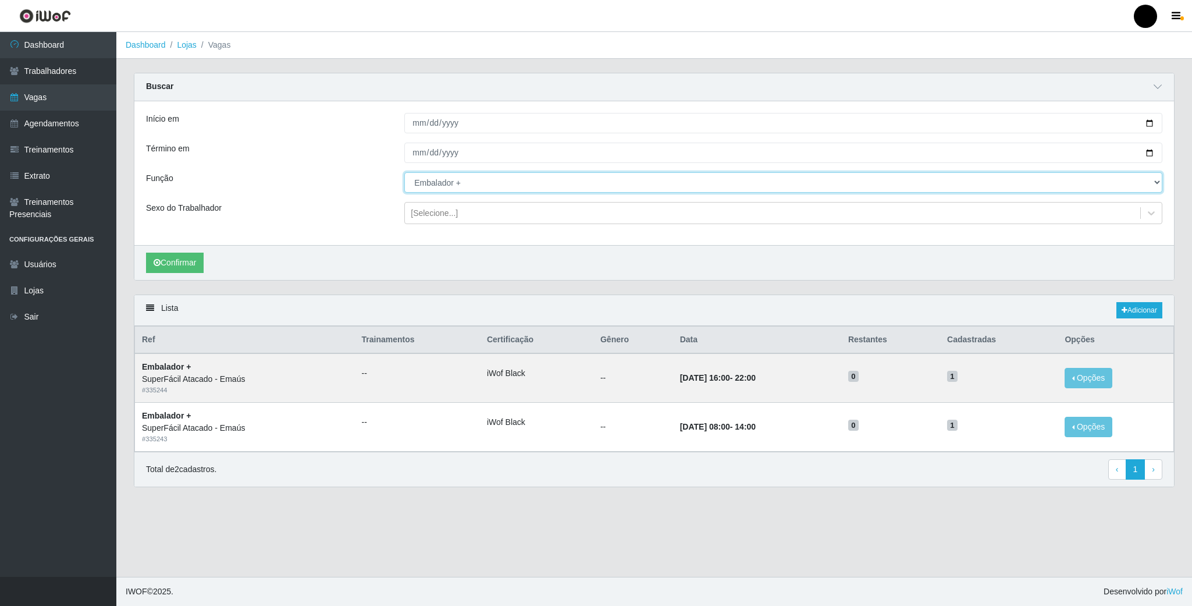
click at [539, 182] on select "[Selecione...] Auxiliar de Estacionamento Auxiliar de Estacionamento + Auxiliar…" at bounding box center [783, 182] width 758 height 20
click at [404, 173] on select "[Selecione...] Auxiliar de Estacionamento Auxiliar de Estacionamento + Auxiliar…" at bounding box center [783, 182] width 758 height 20
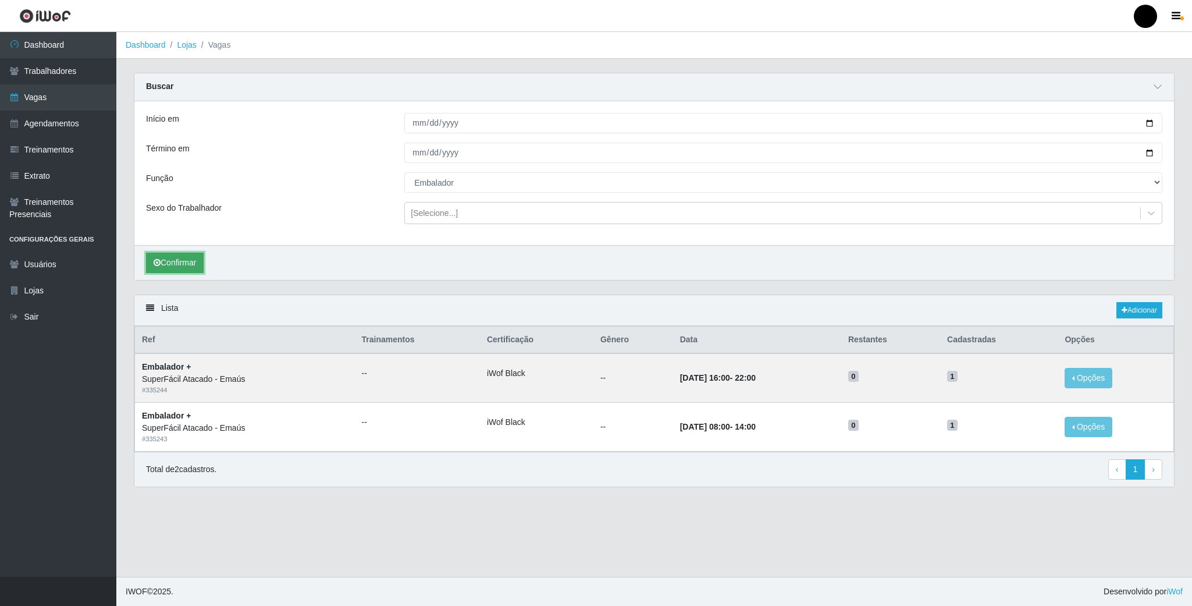
click at [158, 273] on button "Confirmar" at bounding box center [175, 262] width 58 height 20
click at [163, 268] on button "Confirmar" at bounding box center [175, 262] width 58 height 20
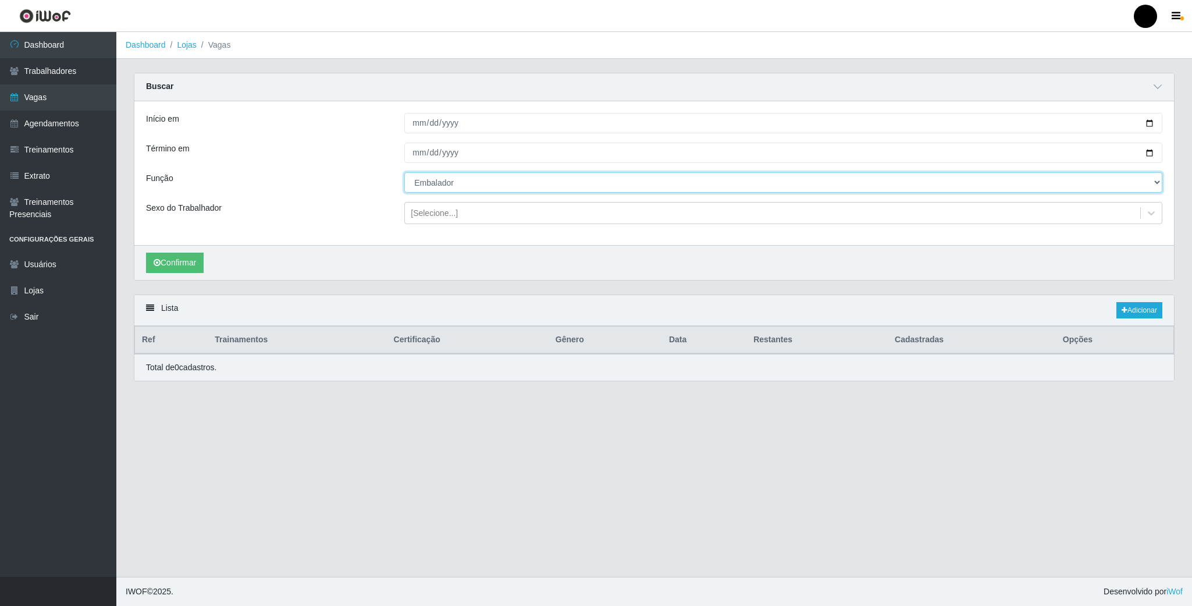
click at [449, 188] on select "[Selecione...] Auxiliar de Estacionamento Auxiliar de Estacionamento + Auxiliar…" at bounding box center [783, 182] width 758 height 20
click at [404, 173] on select "[Selecione...] Auxiliar de Estacionamento Auxiliar de Estacionamento + Auxiliar…" at bounding box center [783, 182] width 758 height 20
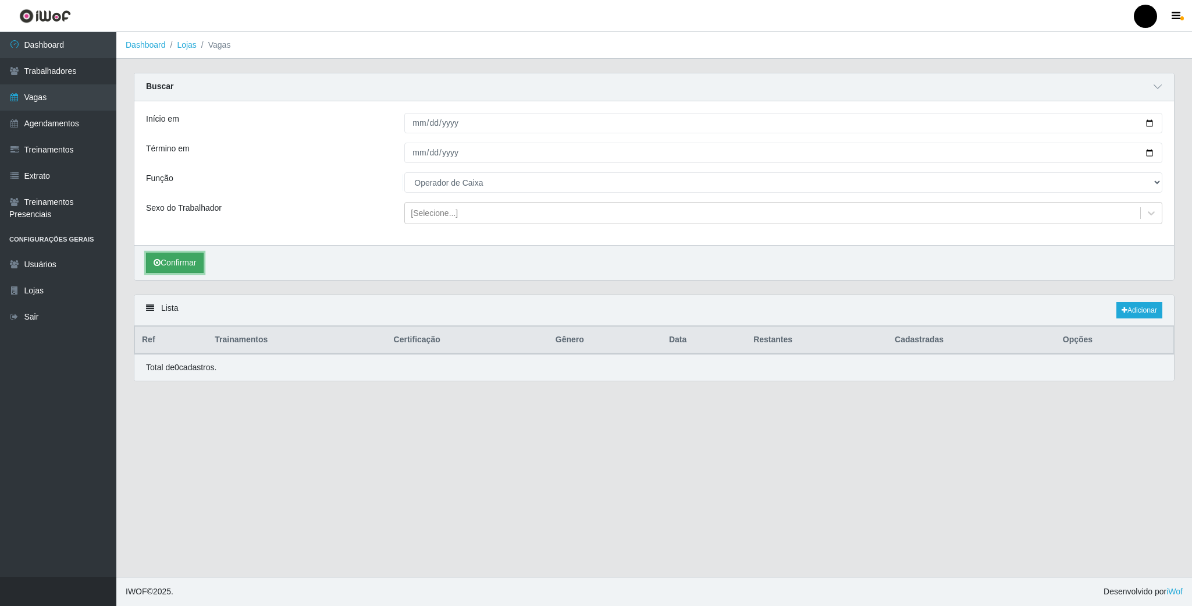
click at [175, 267] on button "Confirmar" at bounding box center [175, 262] width 58 height 20
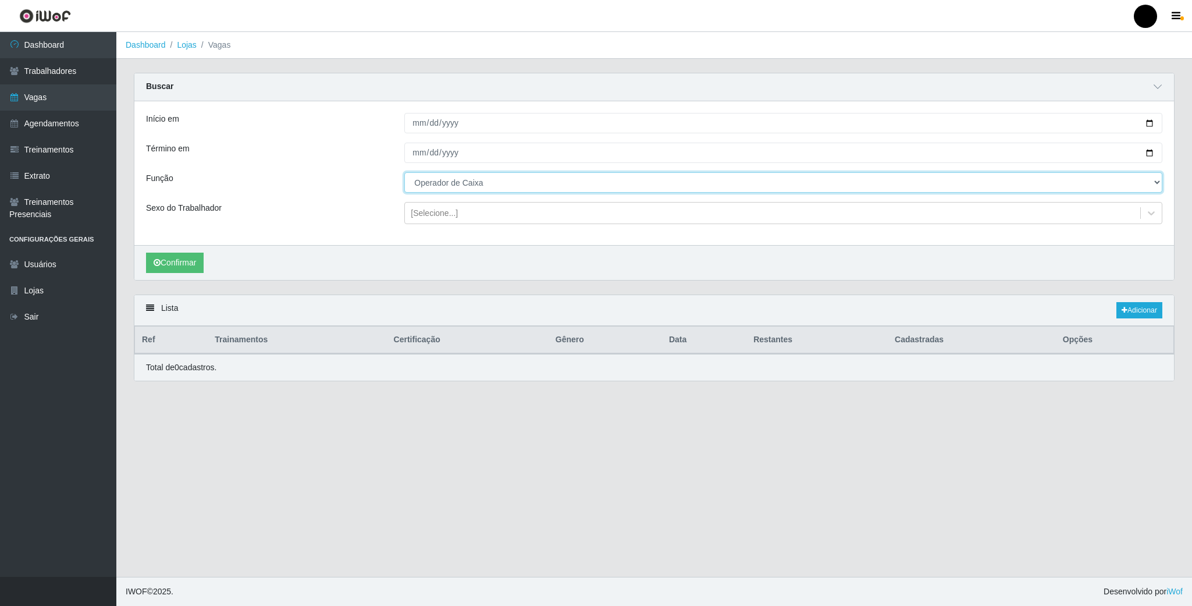
click at [507, 191] on select "[Selecione...] Auxiliar de Estacionamento Auxiliar de Estacionamento + Auxiliar…" at bounding box center [783, 182] width 758 height 20
select select "72"
click at [404, 173] on select "[Selecione...] Auxiliar de Estacionamento Auxiliar de Estacionamento + Auxiliar…" at bounding box center [783, 182] width 758 height 20
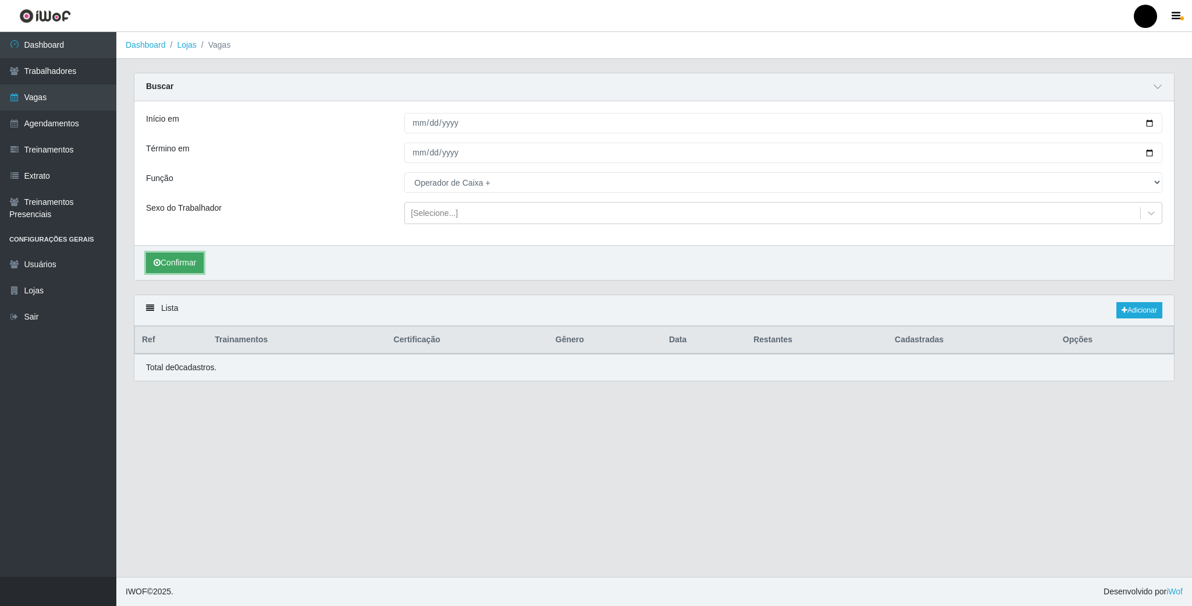
click at [179, 265] on button "Confirmar" at bounding box center [175, 262] width 58 height 20
click at [39, 49] on link "Dashboard" at bounding box center [58, 45] width 116 height 26
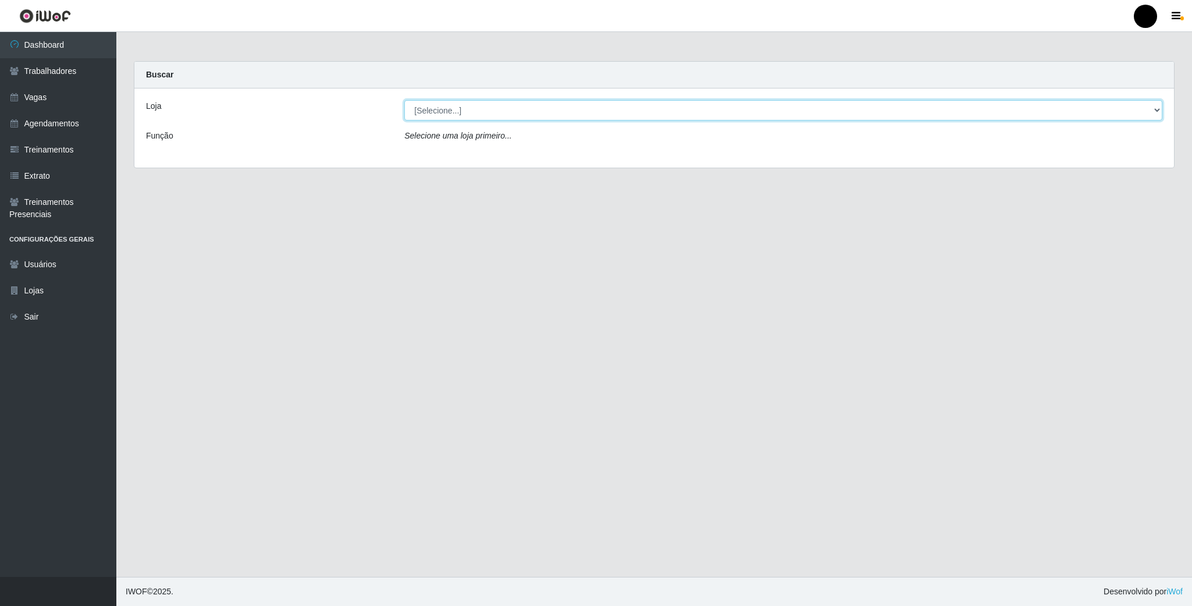
click at [1131, 116] on select "[Selecione...] SuperFácil Atacado - Emaús" at bounding box center [783, 110] width 758 height 20
select select "407"
click at [404, 100] on select "[Selecione...] SuperFácil Atacado - Emaús" at bounding box center [783, 110] width 758 height 20
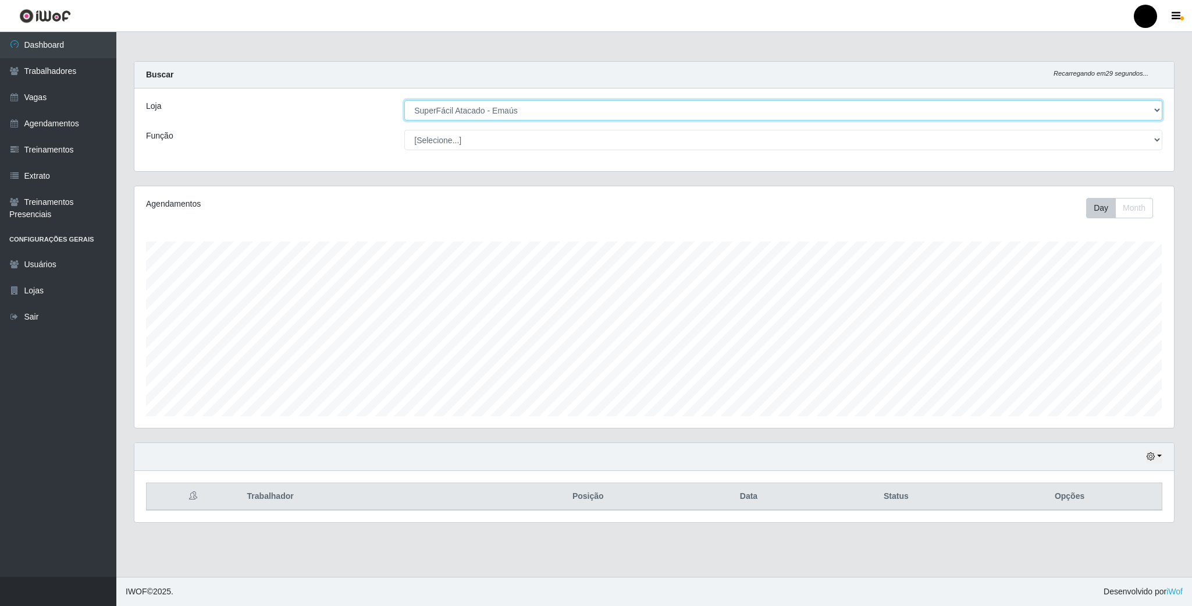
scroll to position [243, 1038]
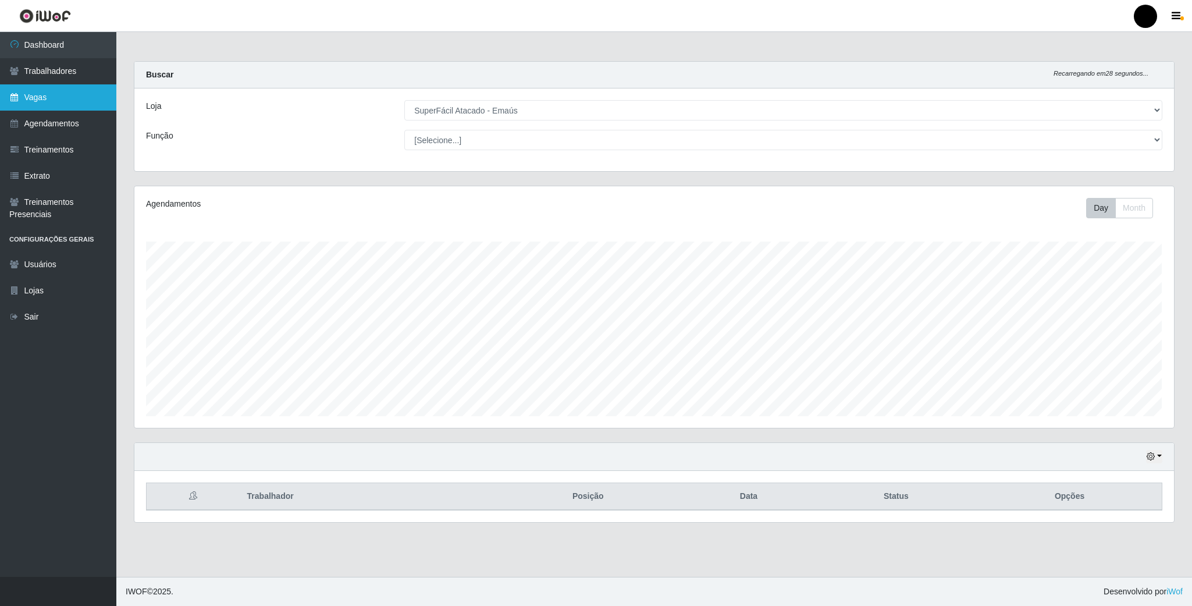
click at [51, 89] on link "Vagas" at bounding box center [58, 97] width 116 height 26
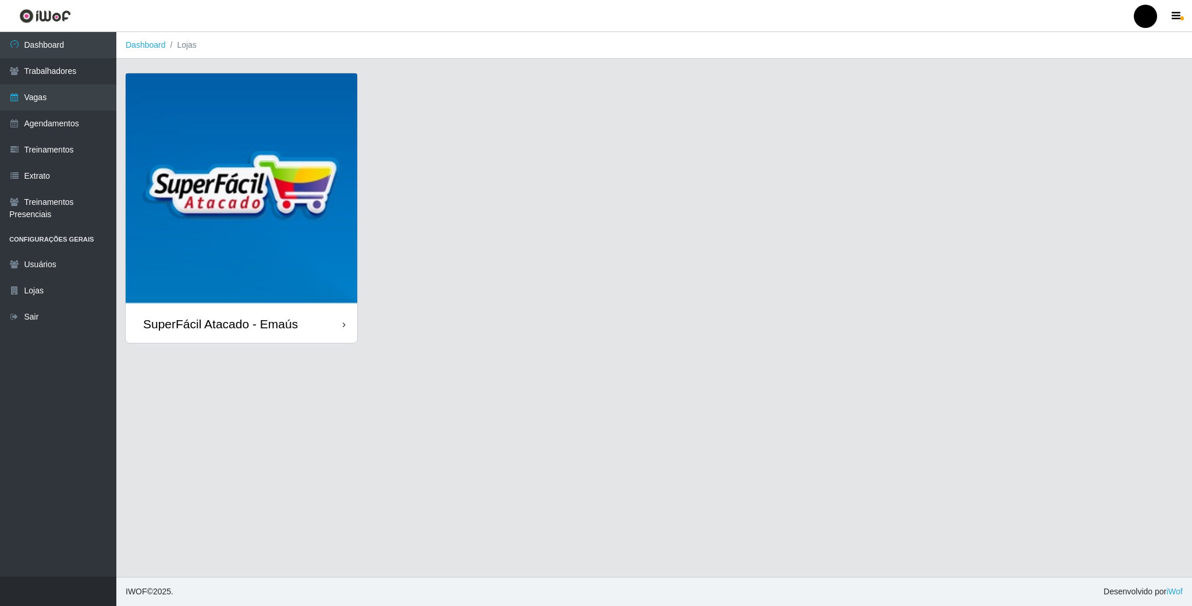
click at [223, 145] on img at bounding box center [242, 189] width 232 height 232
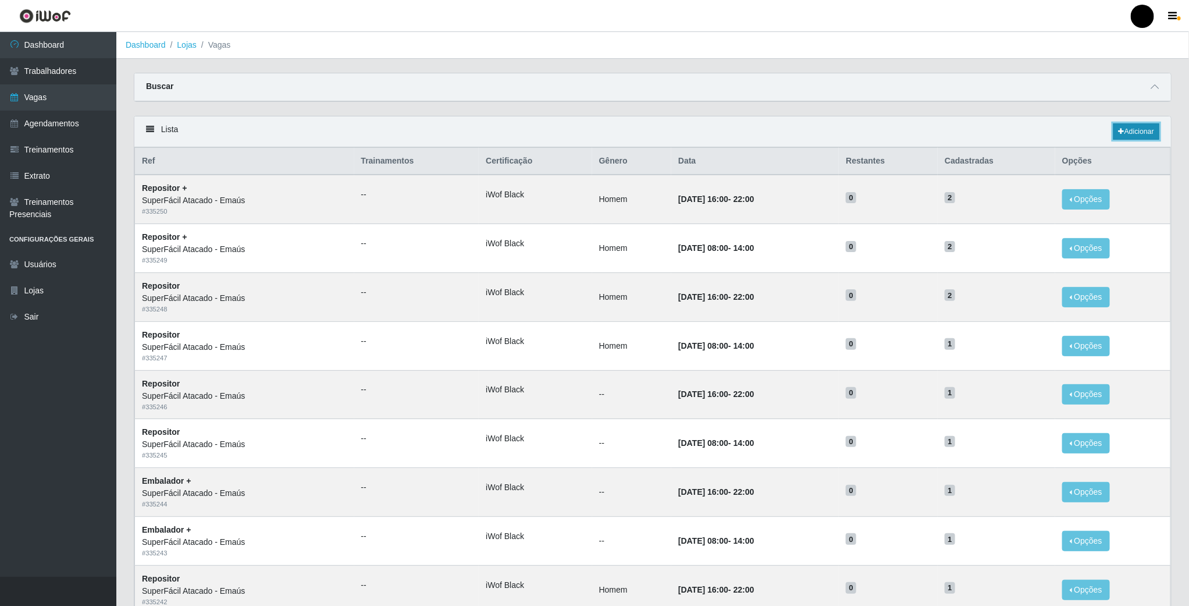
click at [1138, 124] on link "Adicionar" at bounding box center [1136, 131] width 46 height 16
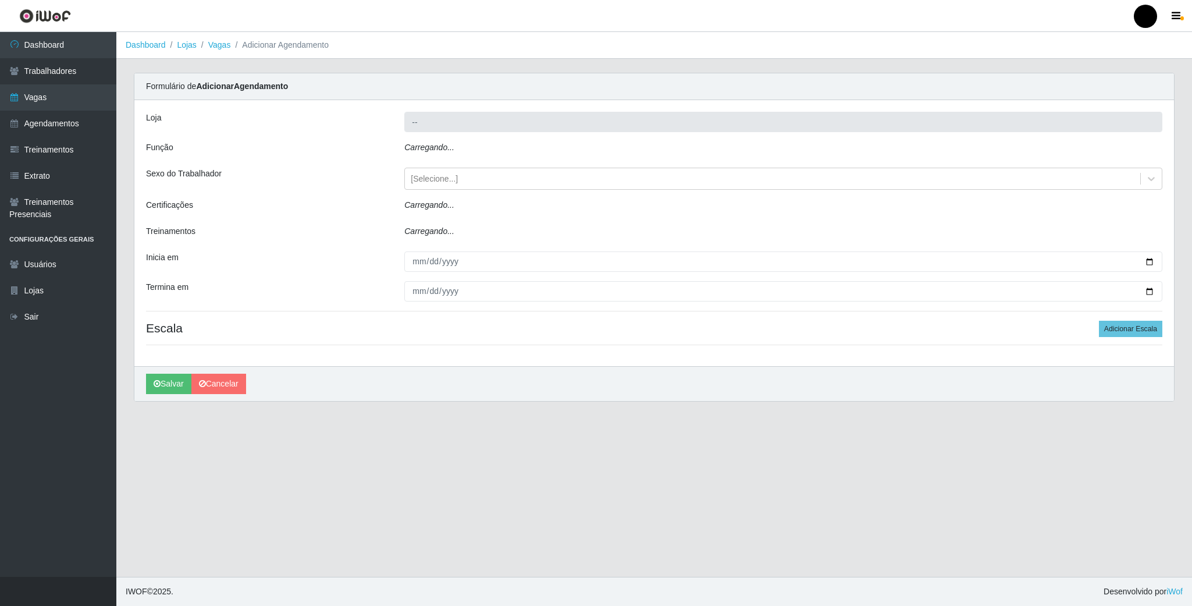
type input "SuperFácil Atacado - Emaús"
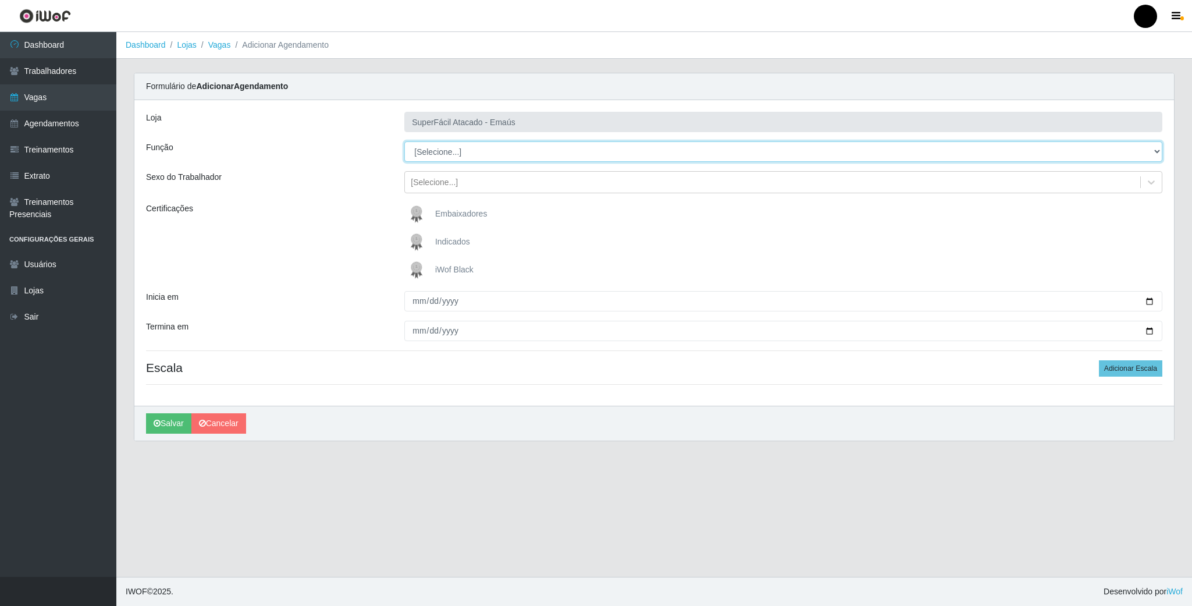
click at [1143, 151] on select "[Selecione...] Auxiliar de Estacionamento Auxiliar de Estacionamento + Auxiliar…" at bounding box center [783, 151] width 758 height 20
